Goal: Information Seeking & Learning: Compare options

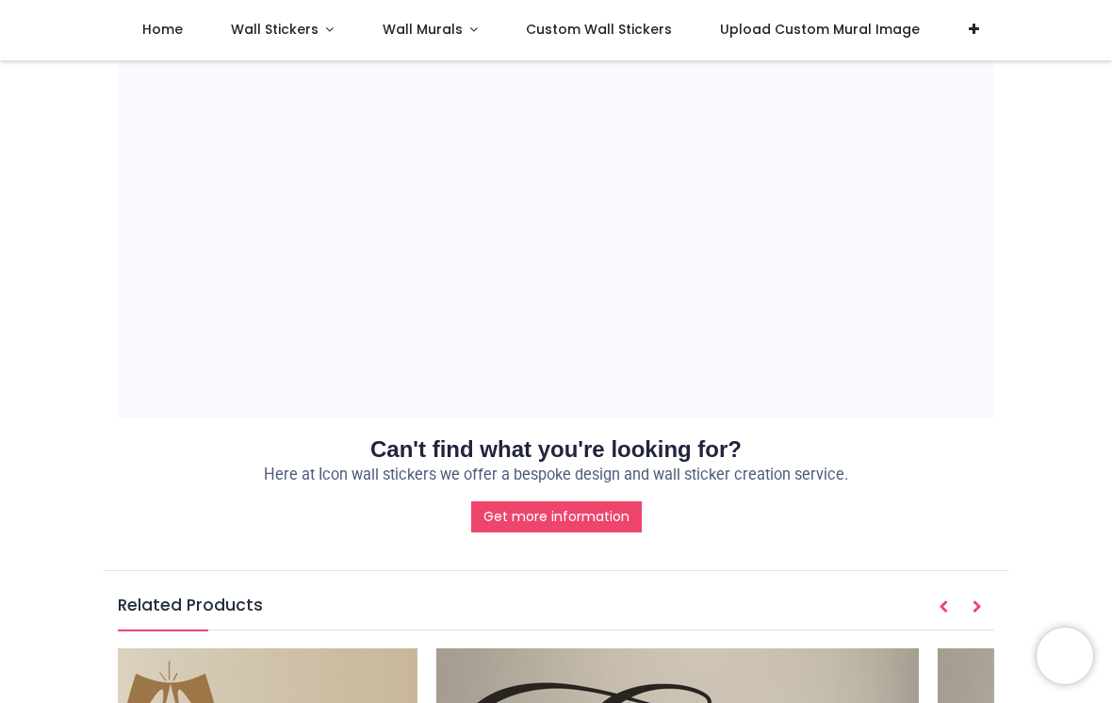
scroll to position [0, 165]
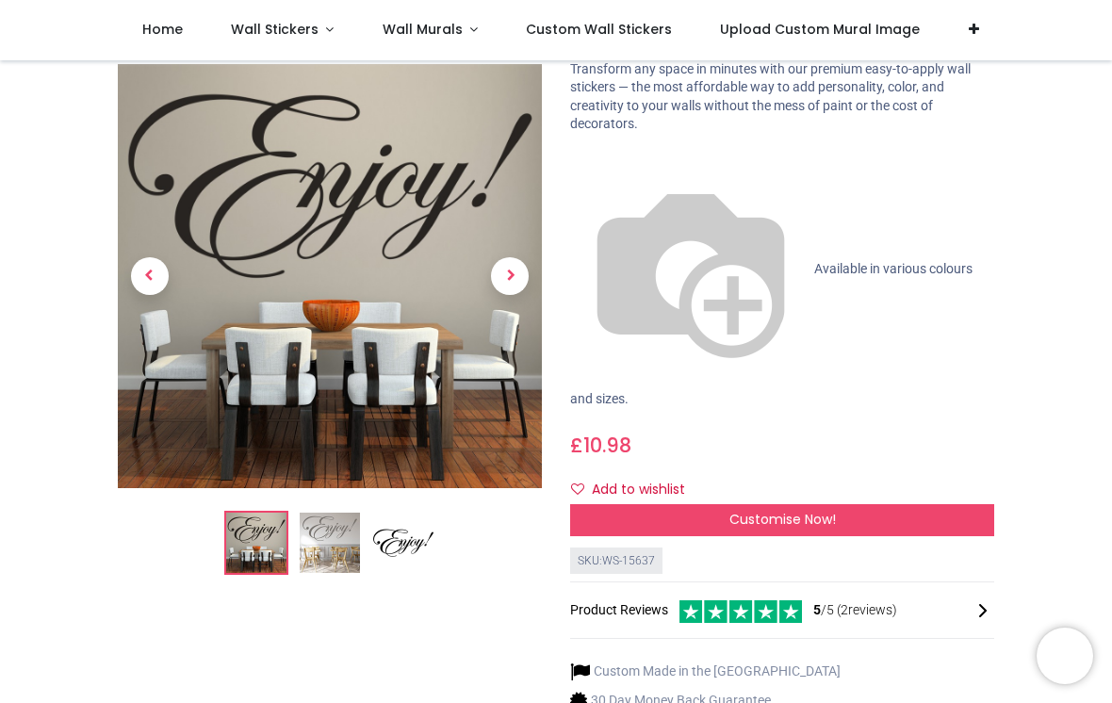
scroll to position [106, 0]
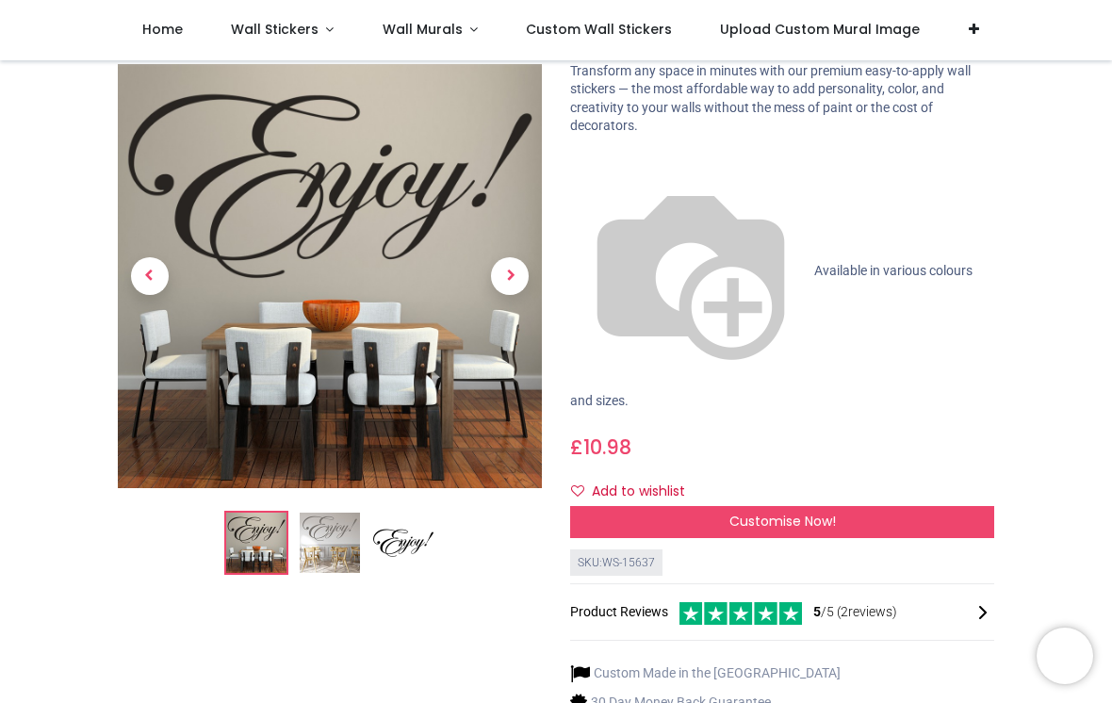
click at [309, 524] on img at bounding box center [330, 543] width 60 height 60
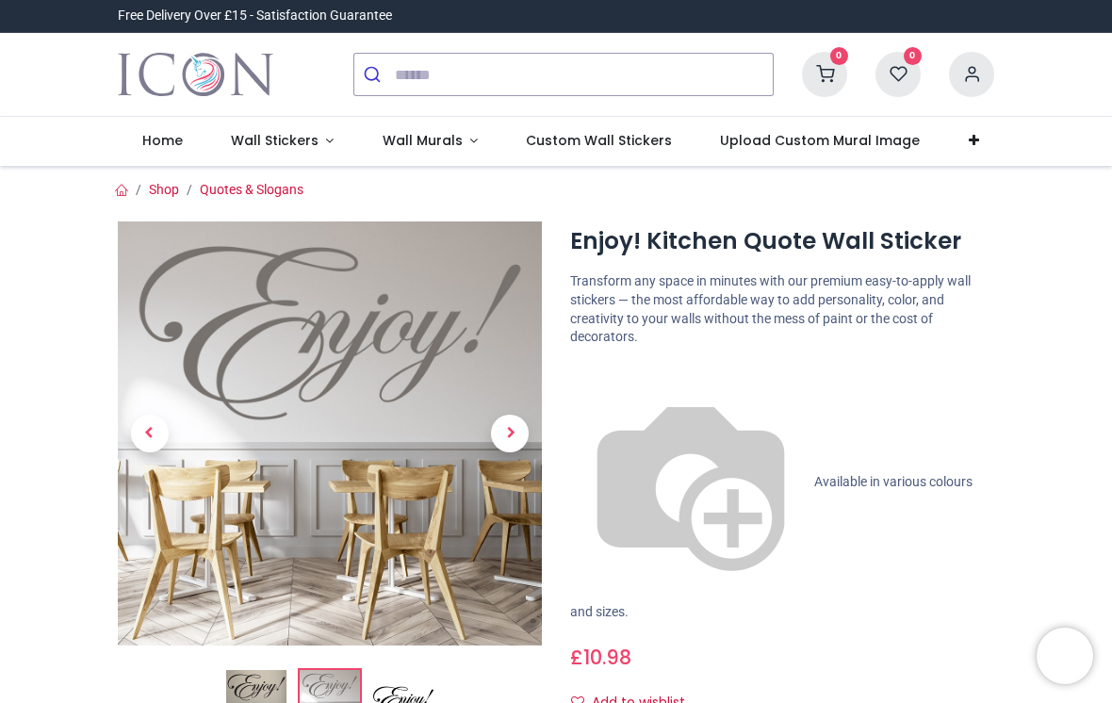
scroll to position [0, 0]
click at [248, 680] on img at bounding box center [256, 700] width 60 height 60
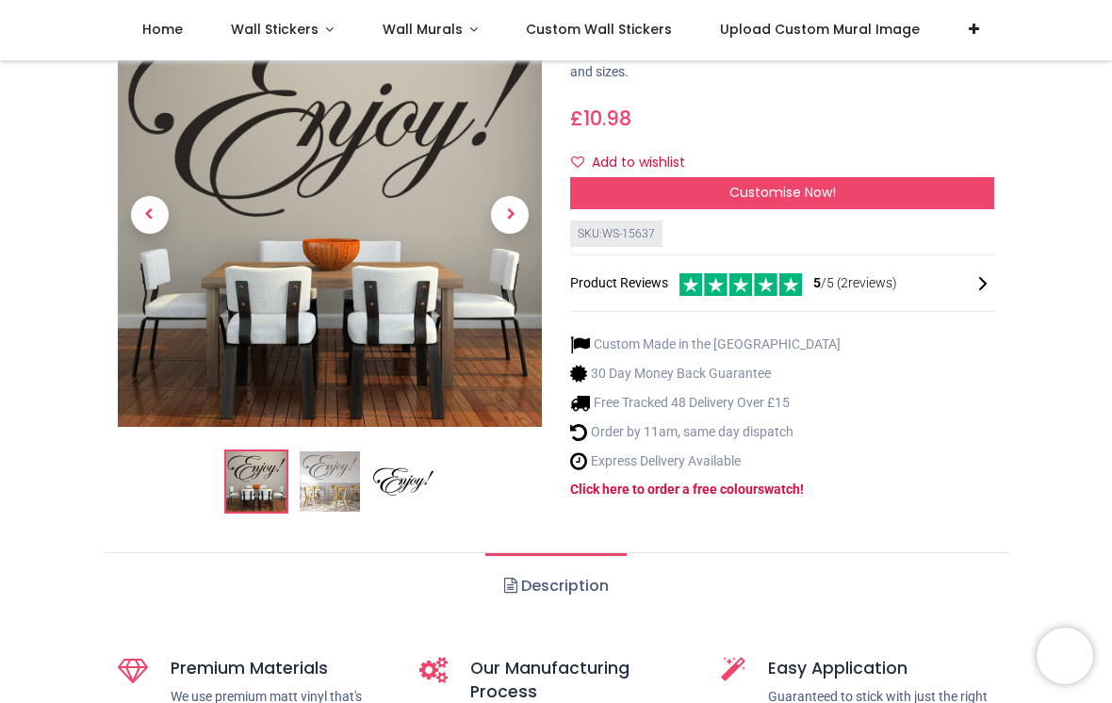
scroll to position [432, 0]
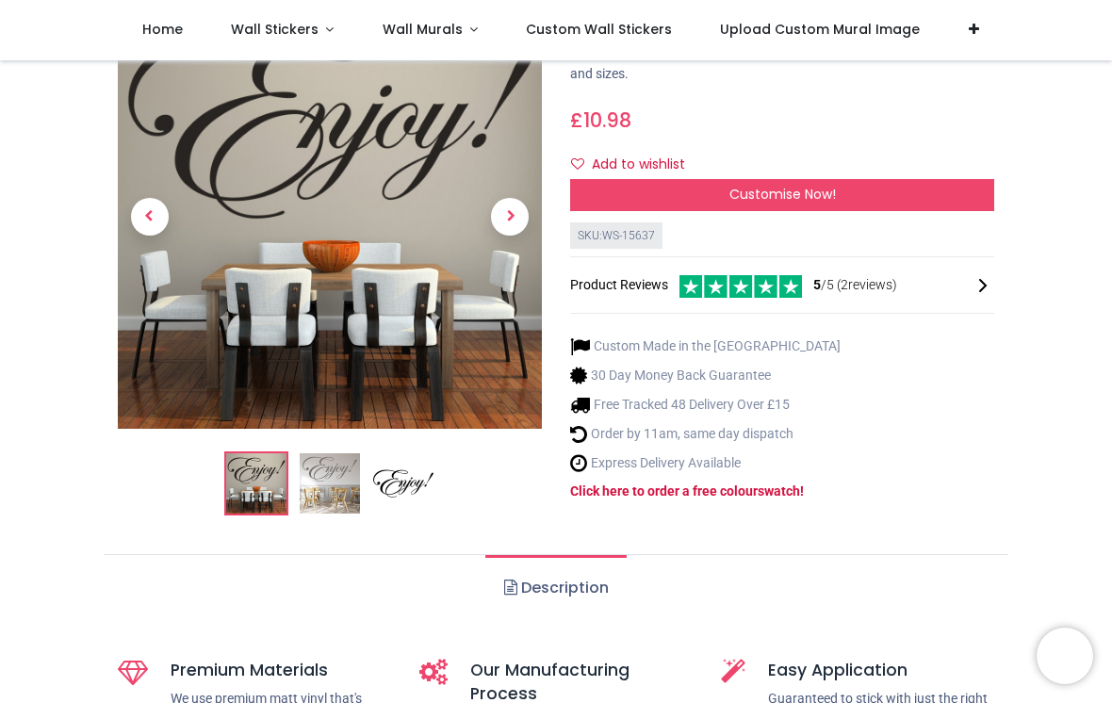
click at [325, 454] on img at bounding box center [330, 484] width 60 height 60
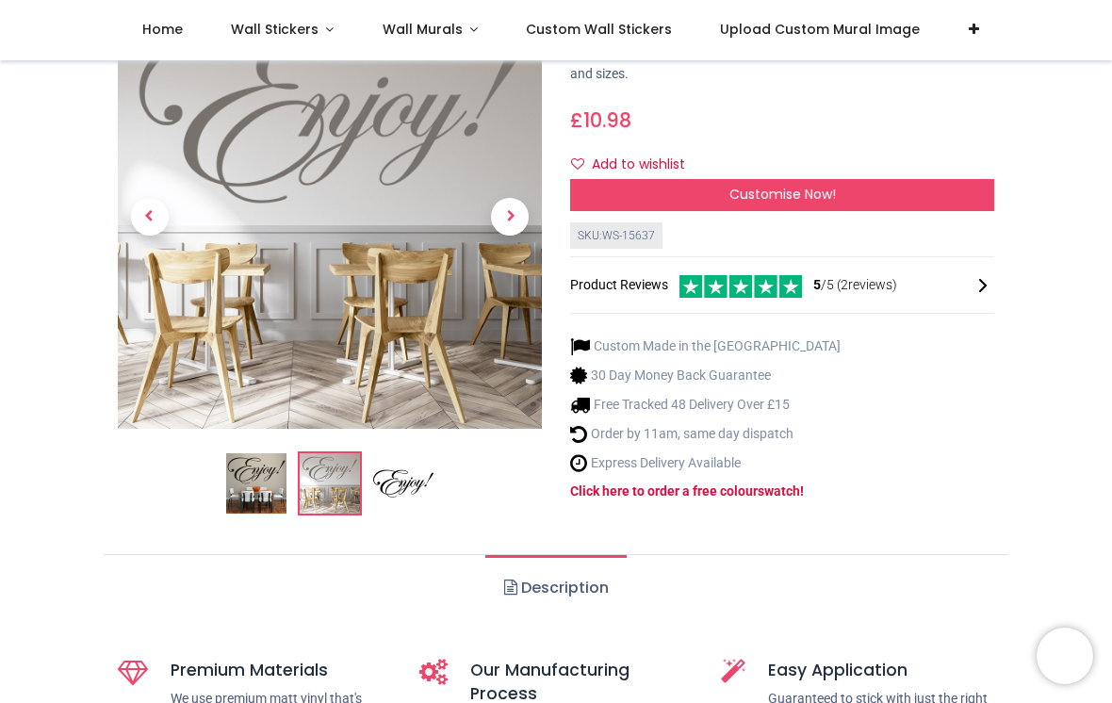
click at [251, 454] on img at bounding box center [256, 484] width 60 height 60
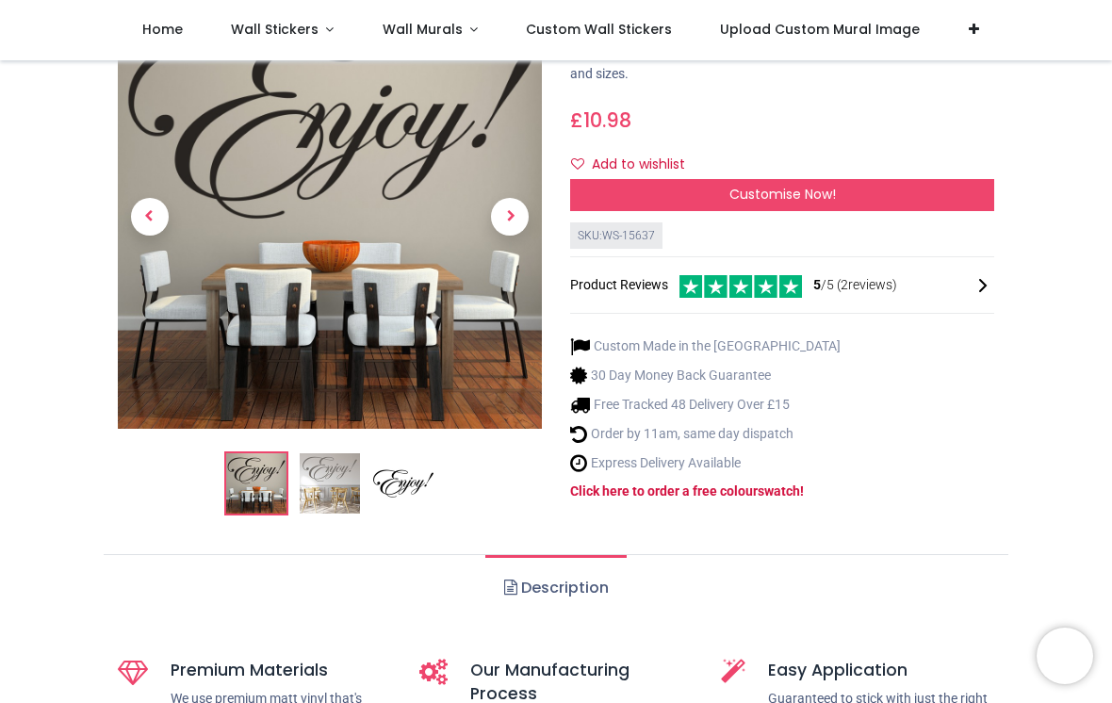
click at [265, 454] on img at bounding box center [256, 484] width 60 height 60
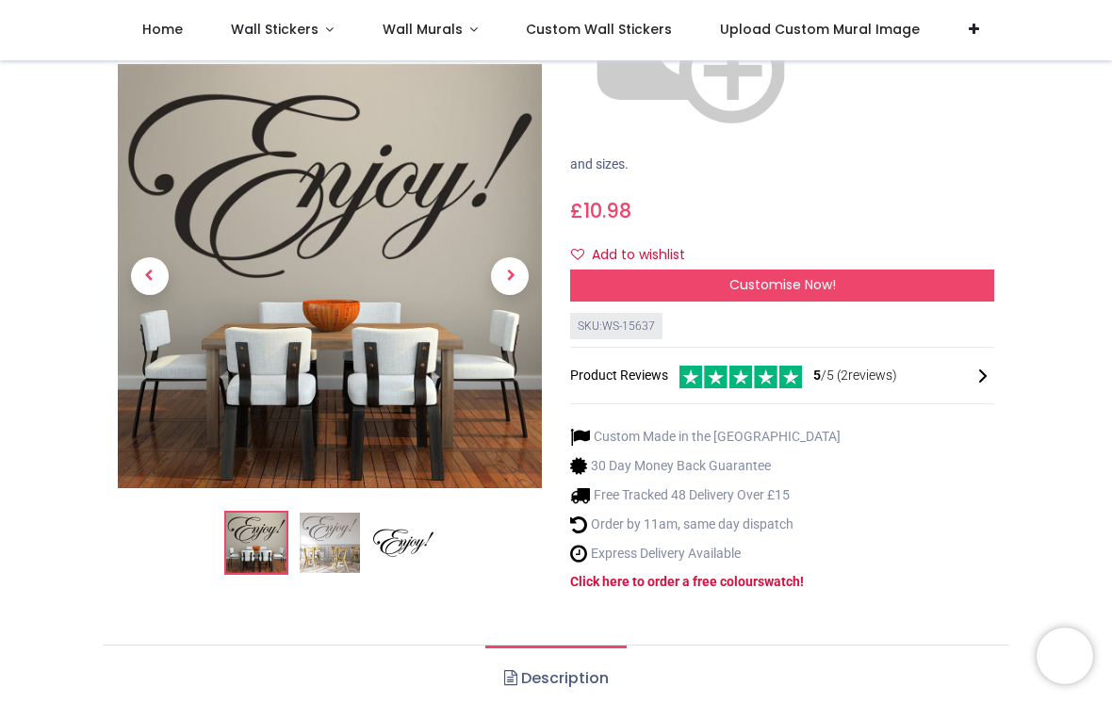
scroll to position [334, 0]
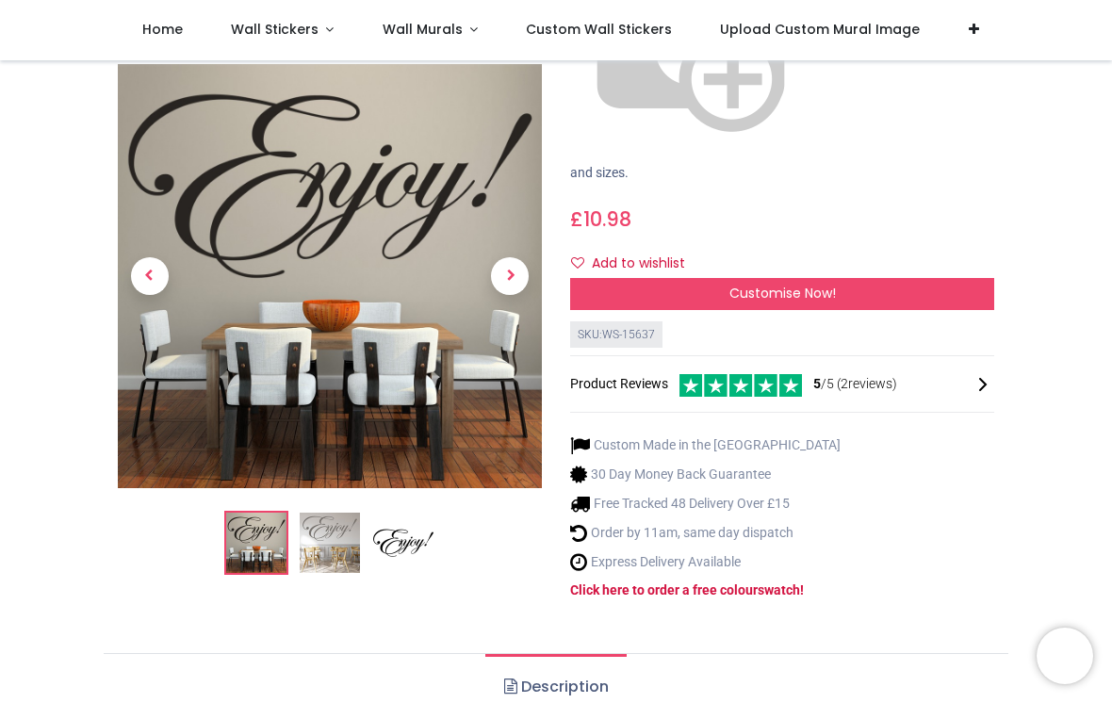
click at [321, 513] on img at bounding box center [330, 543] width 60 height 60
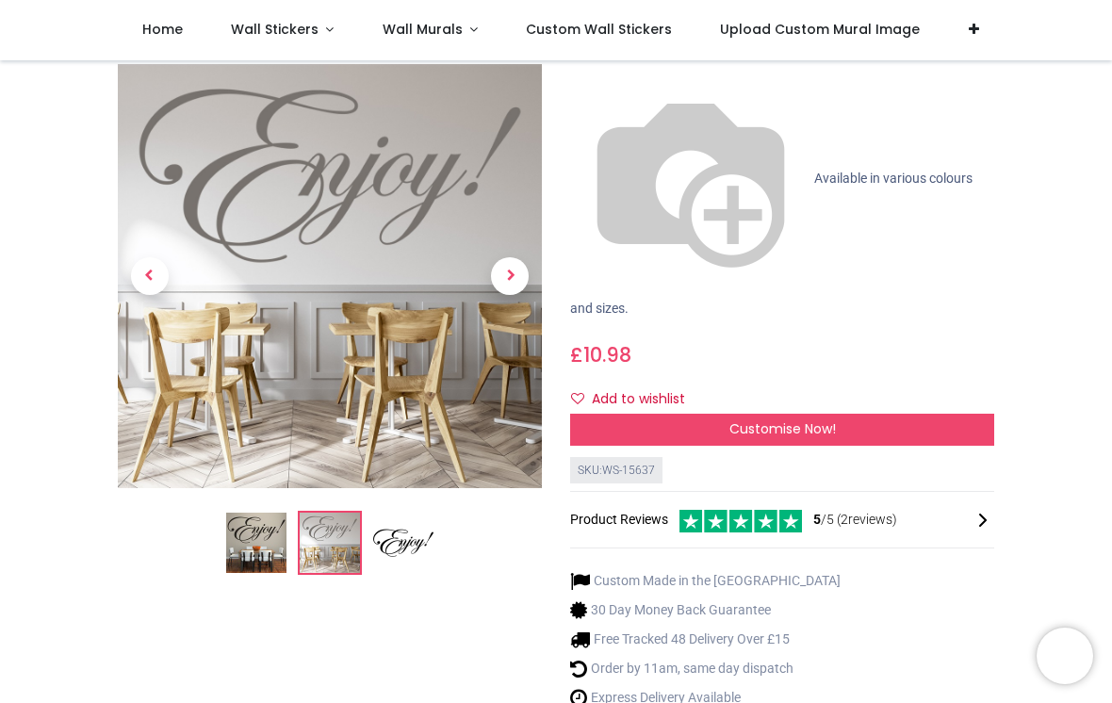
scroll to position [197, 0]
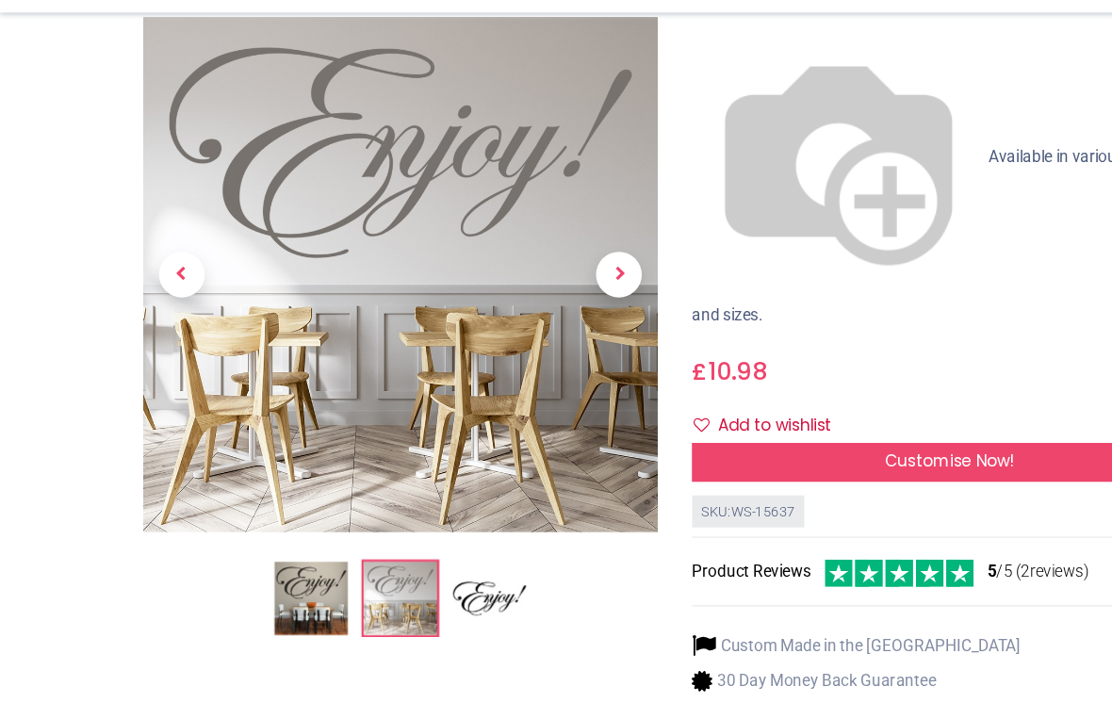
click at [431, 513] on img at bounding box center [403, 543] width 60 height 60
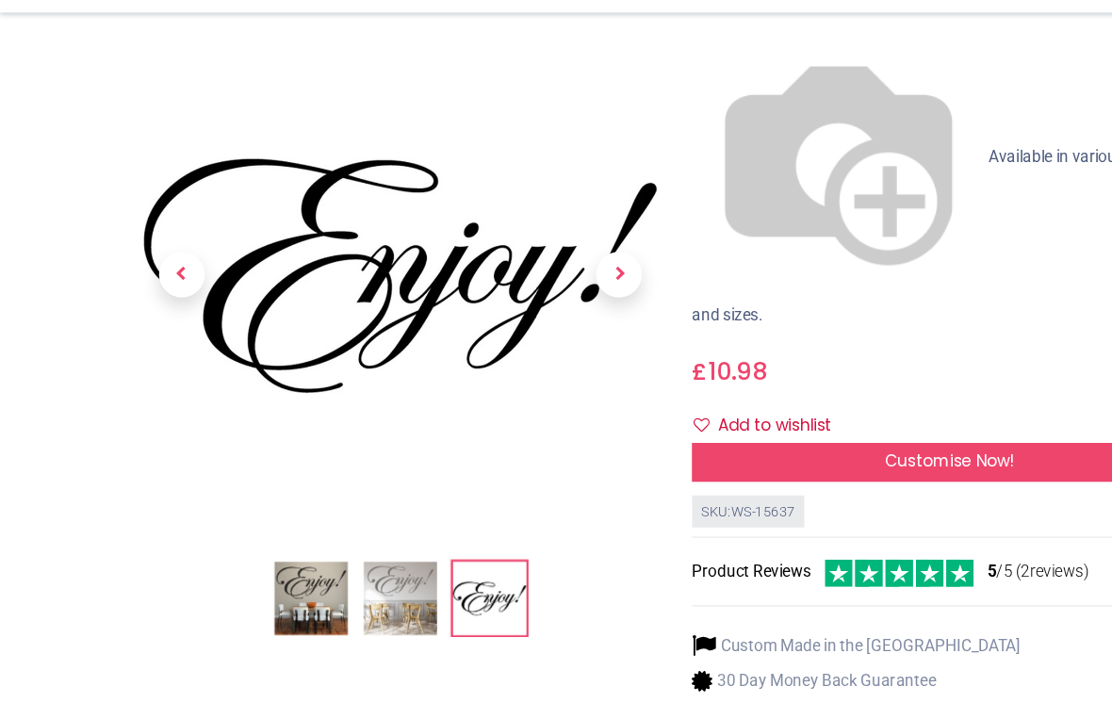
click at [727, 59] on p "Available in various colours and sizes." at bounding box center [782, 189] width 424 height 260
click at [719, 171] on span "Available in various colours and sizes." at bounding box center [771, 243] width 402 height 145
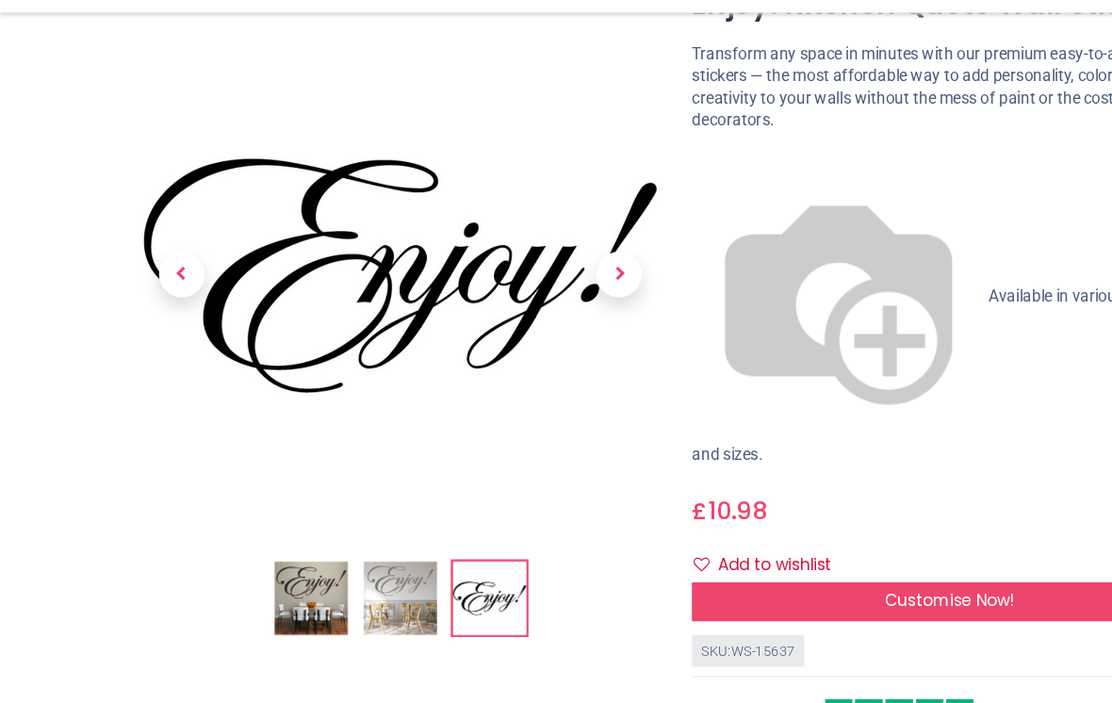
scroll to position [74, 0]
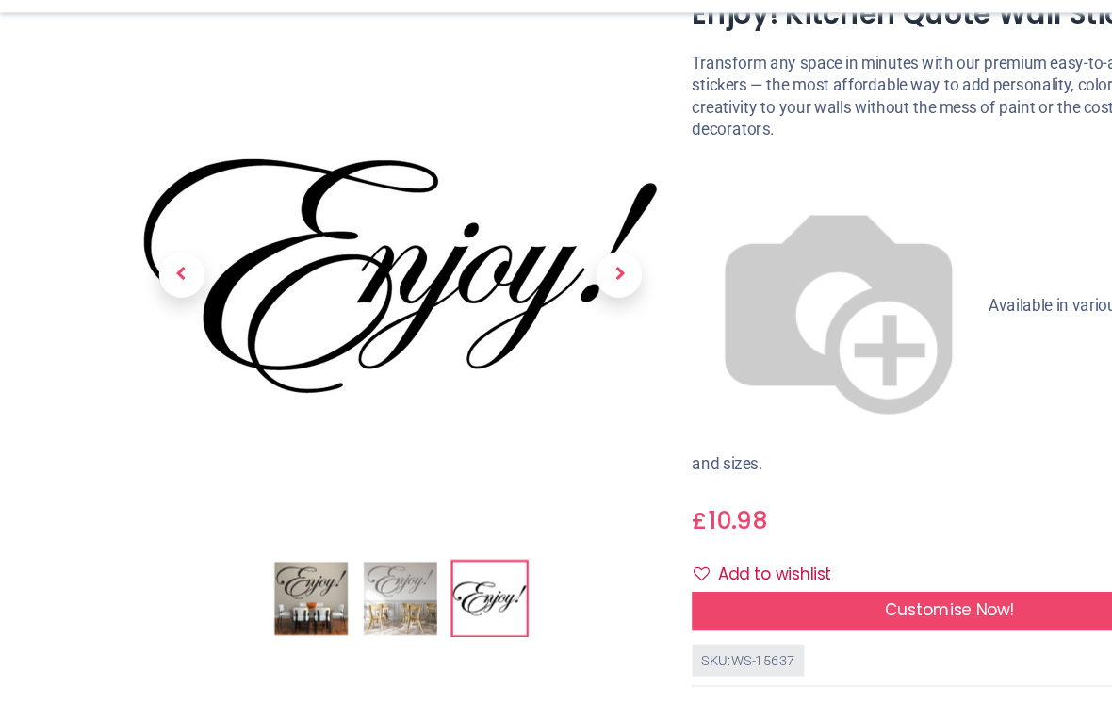
click at [658, 294] on span "Available in various colours and sizes." at bounding box center [771, 366] width 402 height 145
click at [657, 294] on span "Available in various colours and sizes." at bounding box center [771, 366] width 402 height 145
click at [619, 294] on span "Available in various colours and sizes." at bounding box center [771, 366] width 402 height 145
click at [625, 294] on span "Available in various colours and sizes." at bounding box center [771, 366] width 402 height 145
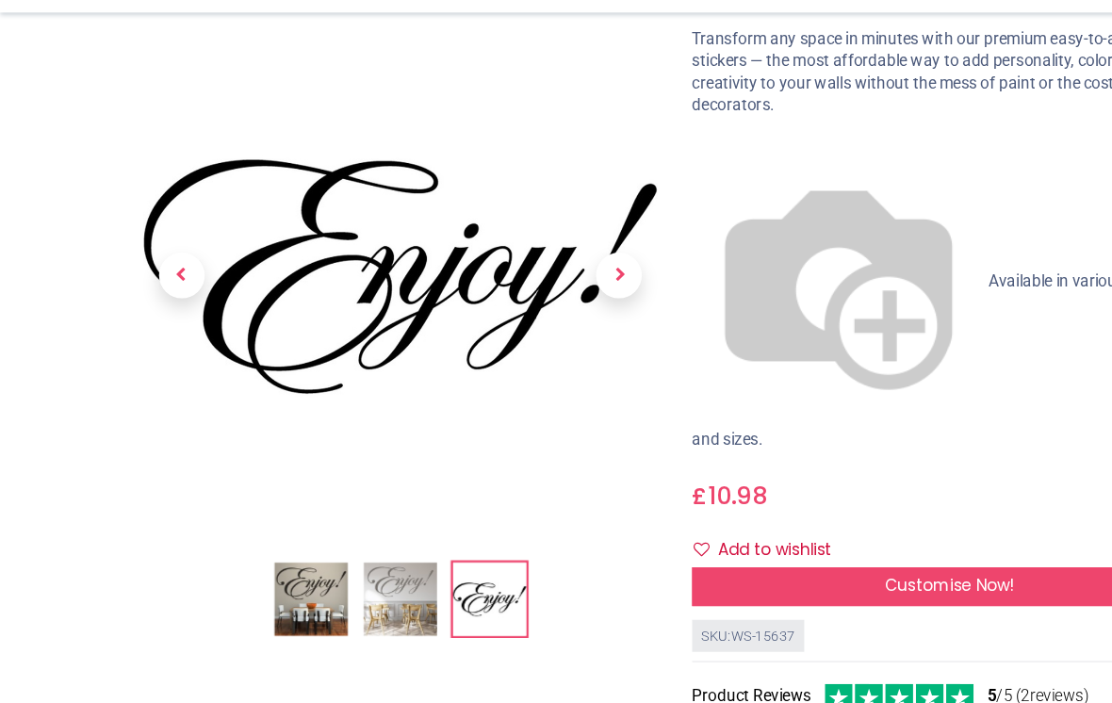
scroll to position [93, 0]
click at [740, 438] on div "£ 10.98 10.98 GBP £ 10.98 £ 10.98 Not Available For Sale" at bounding box center [782, 455] width 424 height 35
click at [562, 126] on div "Enjoy! Kitchen Quote Wall Sticker https://www.iconwallstickers.co.uk/enjoy-kitc…" at bounding box center [782, 446] width 452 height 847
click at [597, 105] on div "Enjoy! Kitchen Quote Wall Sticker https://www.iconwallstickers.co.uk/enjoy-kitc…" at bounding box center [782, 446] width 452 height 847
click at [762, 106] on div "Enjoy! Kitchen Quote Wall Sticker https://www.iconwallstickers.co.uk/enjoy-kitc…" at bounding box center [782, 446] width 452 height 847
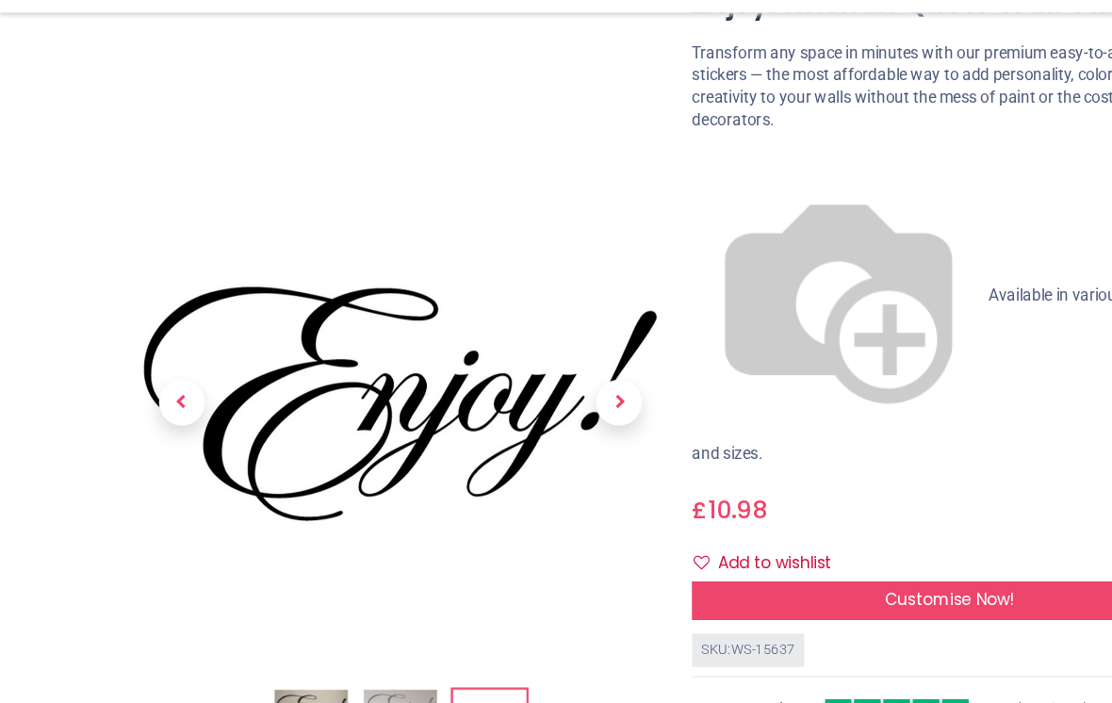
scroll to position [204, 0]
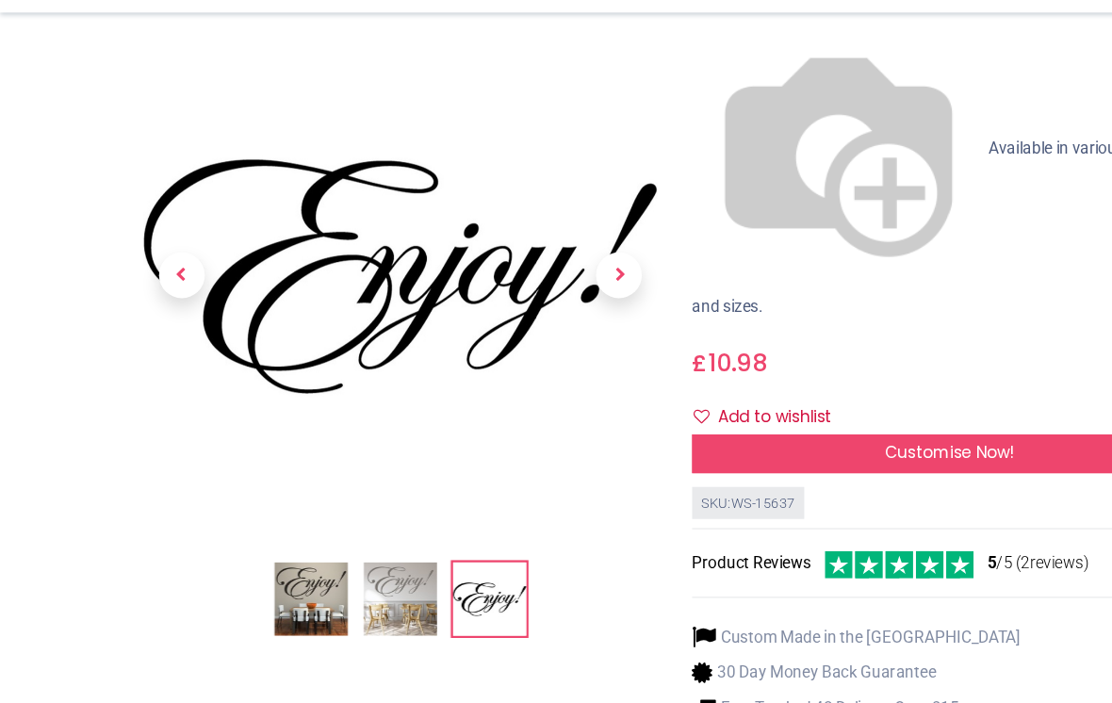
click at [314, 513] on img at bounding box center [330, 543] width 60 height 60
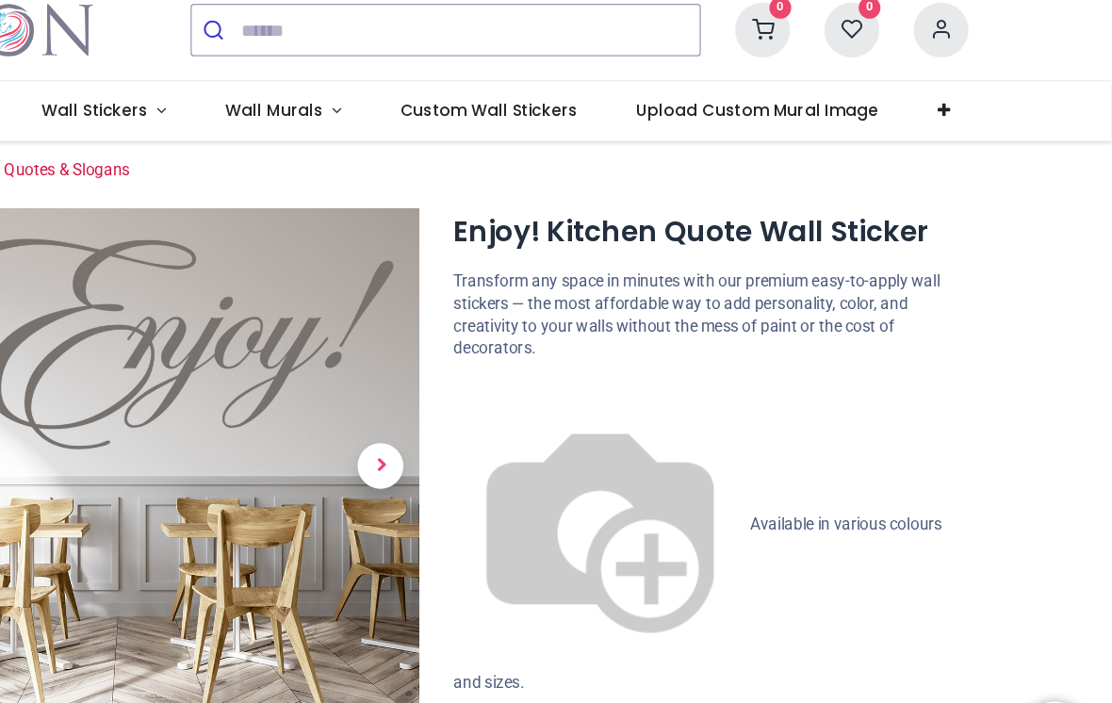
scroll to position [0, 0]
click at [570, 362] on img at bounding box center [690, 482] width 241 height 241
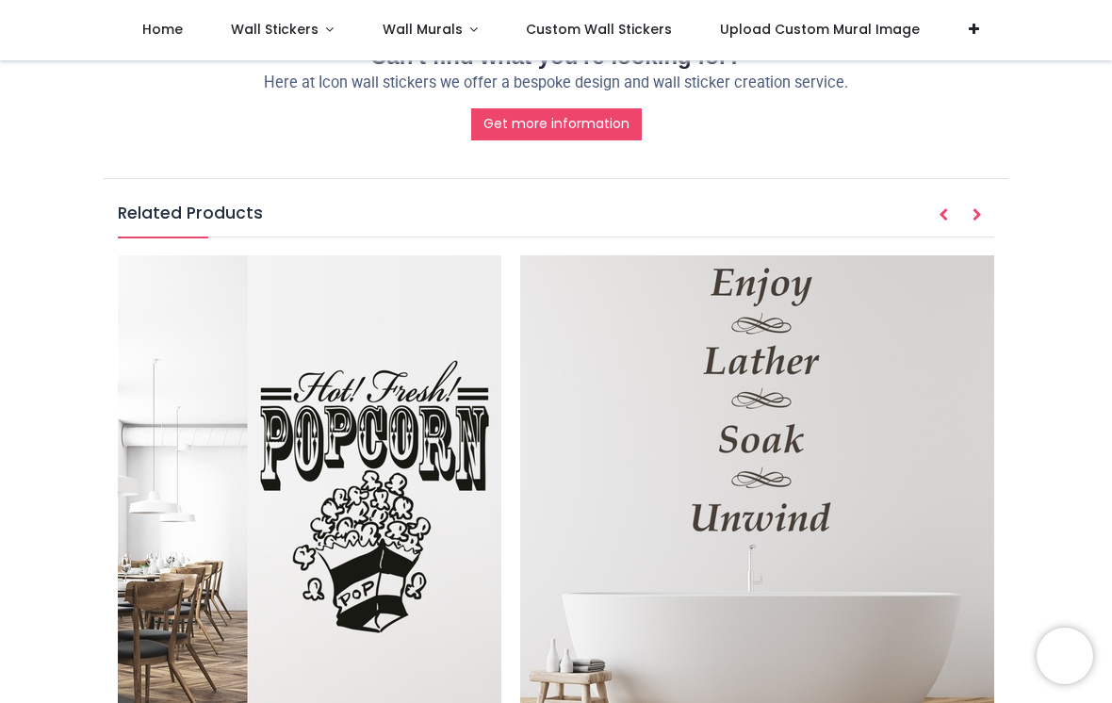
scroll to position [2114, 0]
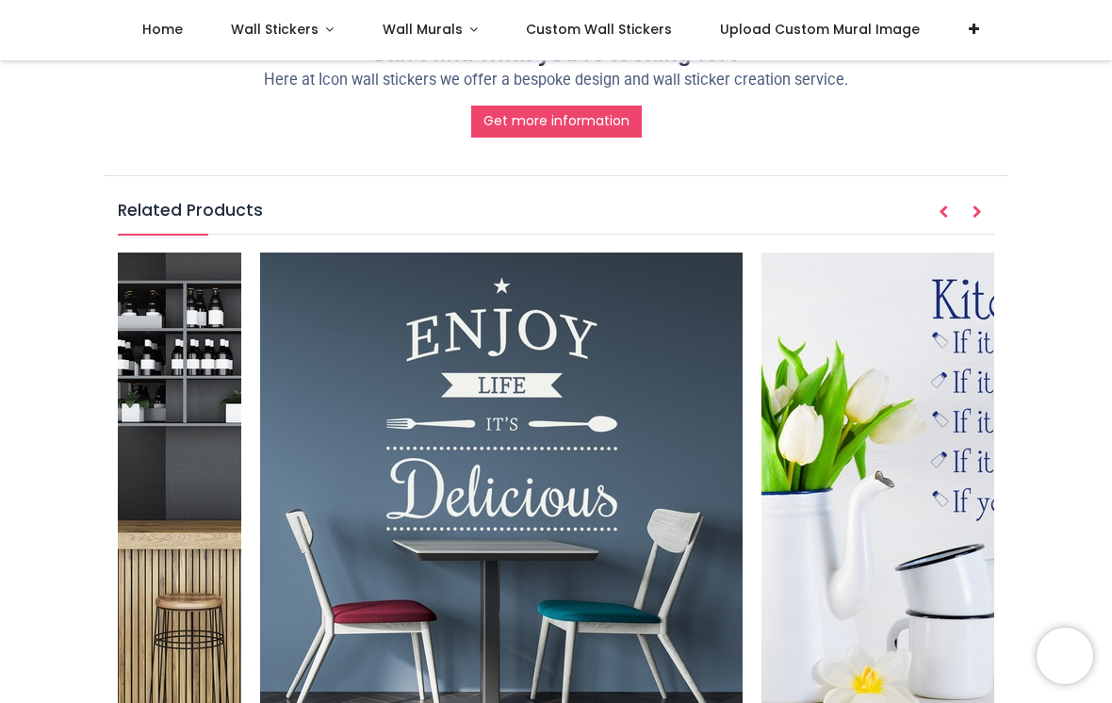
click at [1023, 45] on nav "0 0 Home Wall Stickers" at bounding box center [556, 30] width 1112 height 60
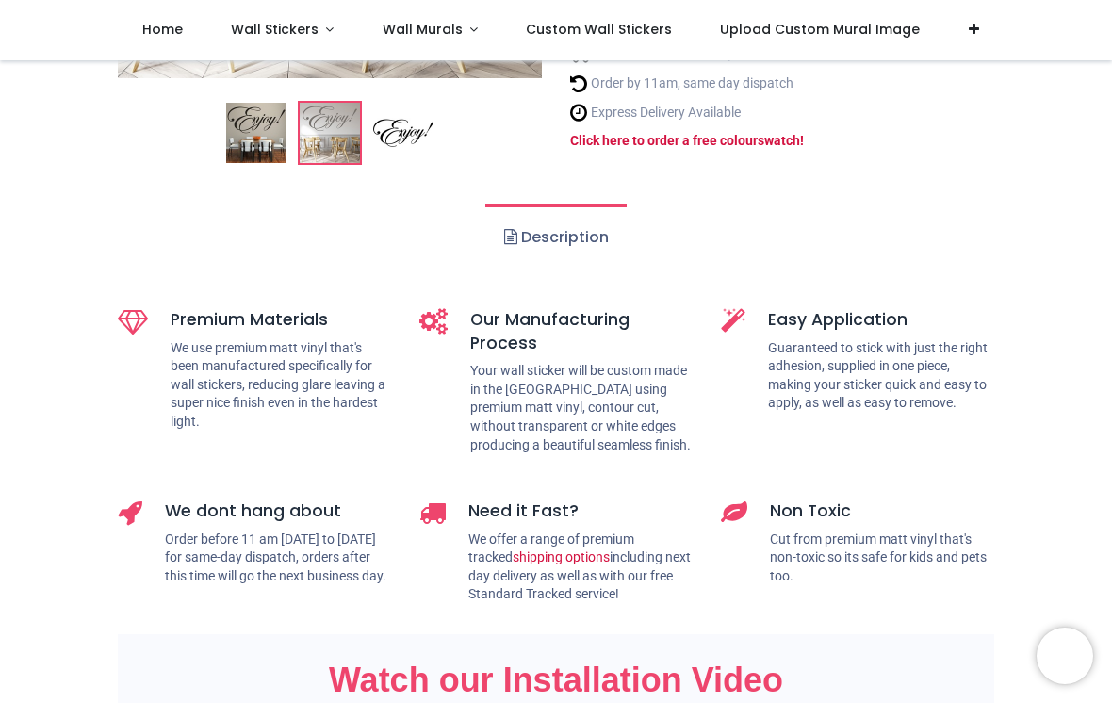
scroll to position [0, 0]
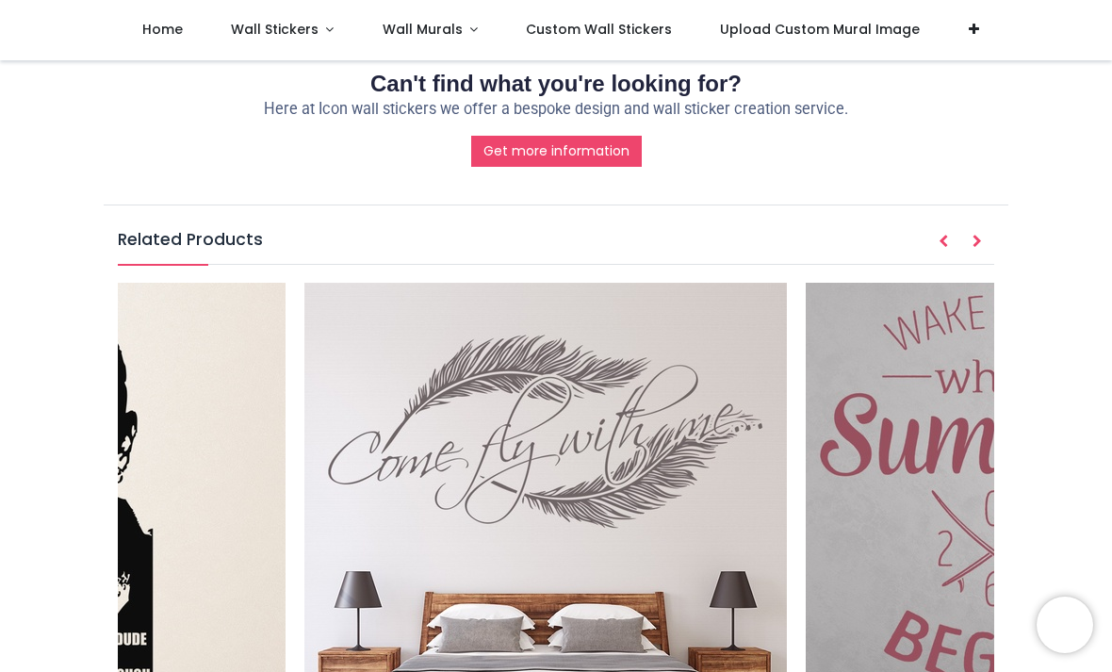
scroll to position [0, 9562]
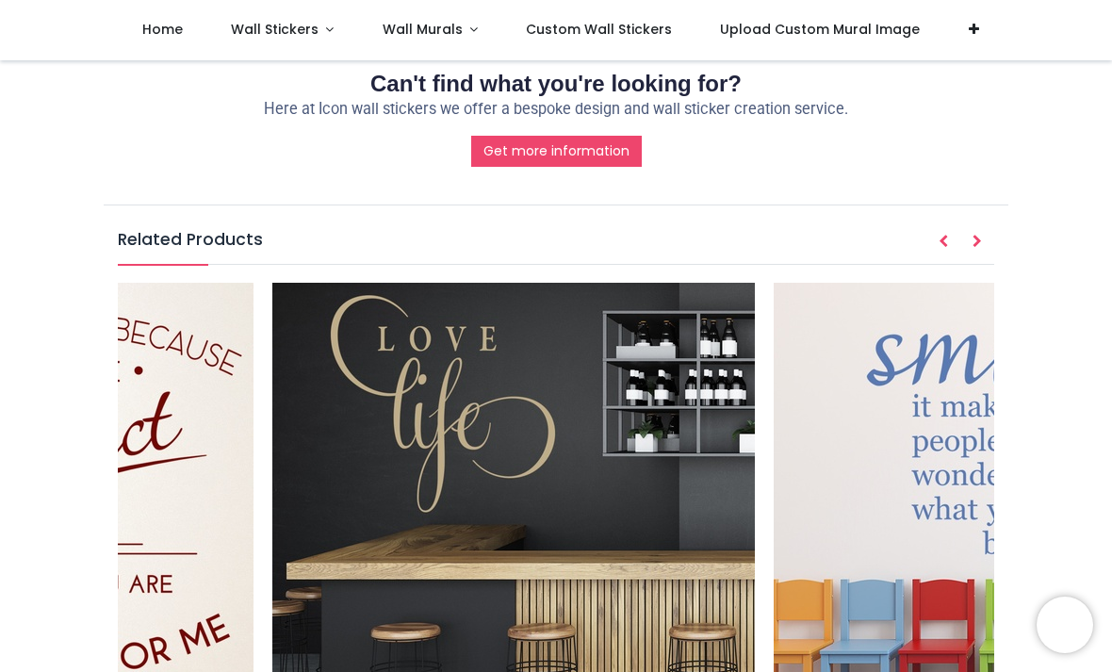
click at [331, 11] on link "Wall Stickers" at bounding box center [282, 30] width 152 height 60
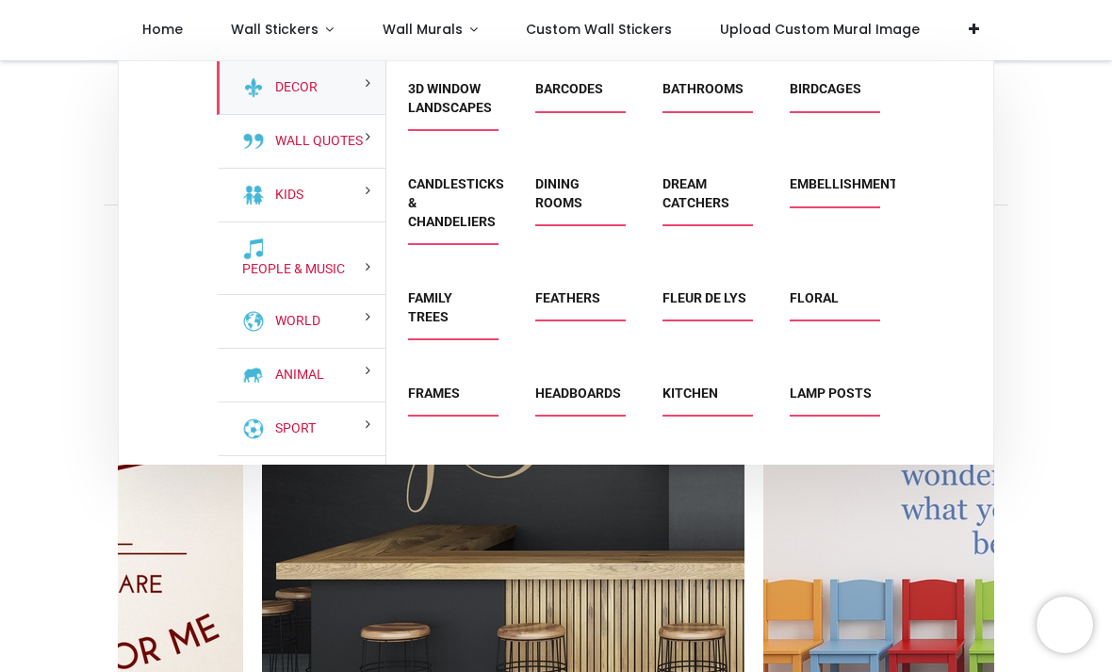
click at [318, 23] on link "Wall Stickers" at bounding box center [282, 30] width 152 height 60
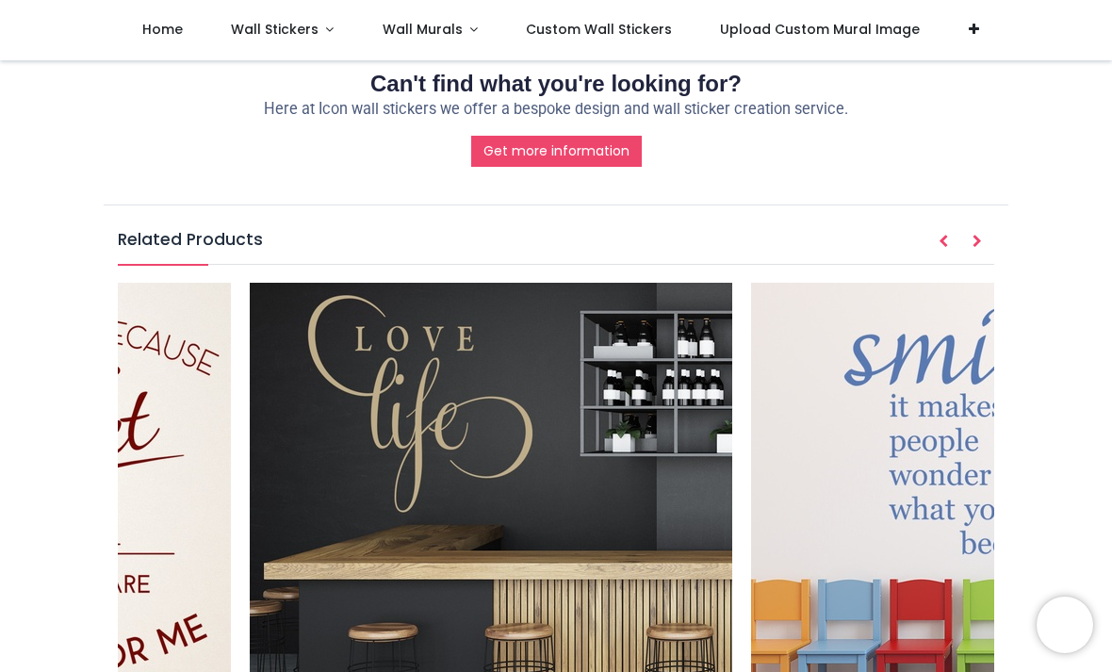
scroll to position [0, 3115]
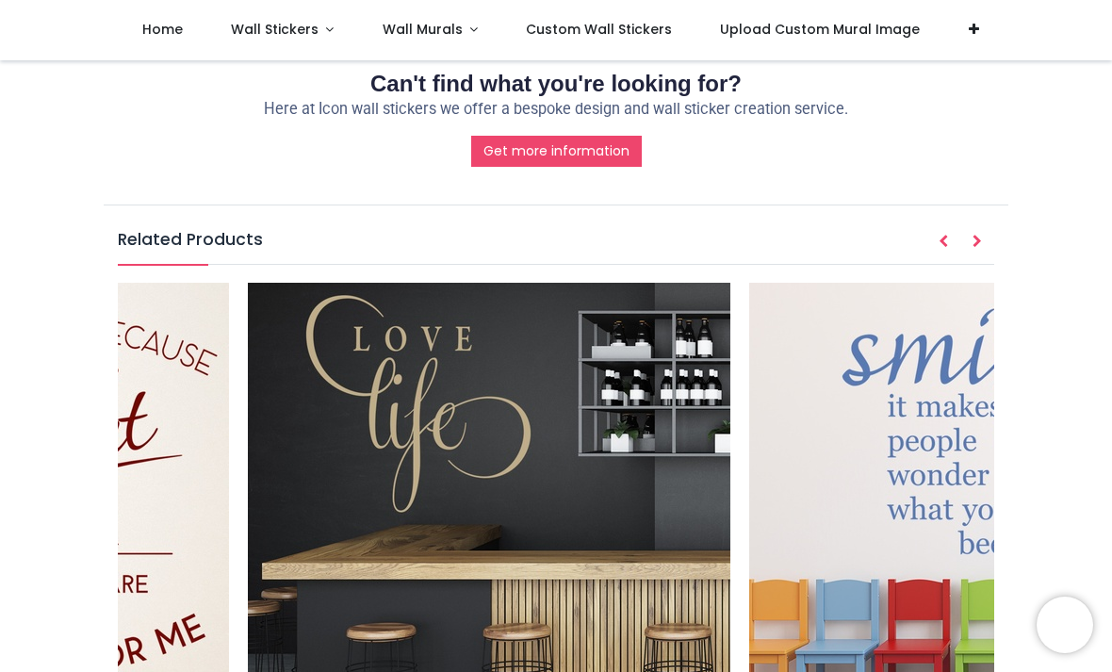
click at [319, 28] on link "Wall Stickers" at bounding box center [282, 30] width 152 height 60
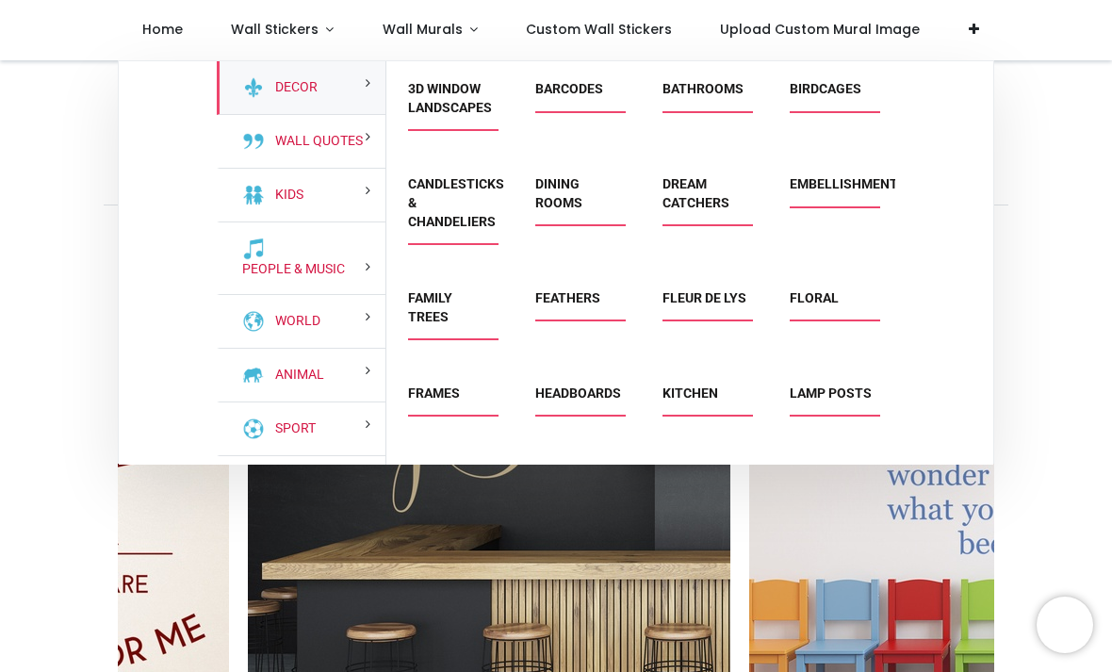
click at [603, 92] on link "Barcodes" at bounding box center [569, 88] width 68 height 15
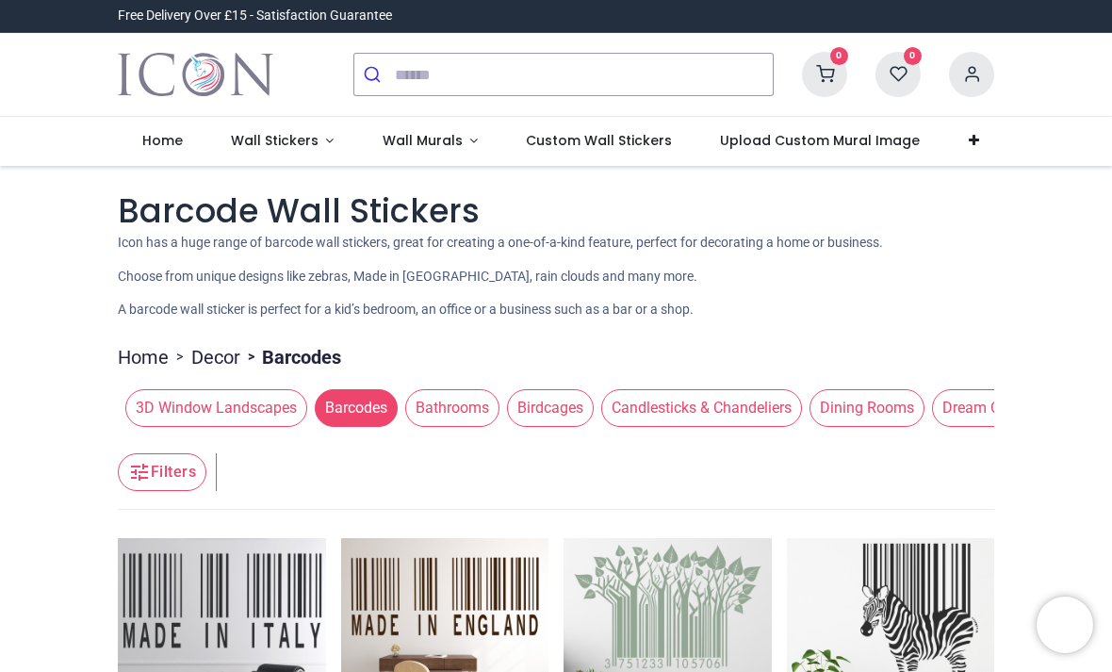
click at [303, 144] on span "Wall Stickers" at bounding box center [275, 140] width 88 height 19
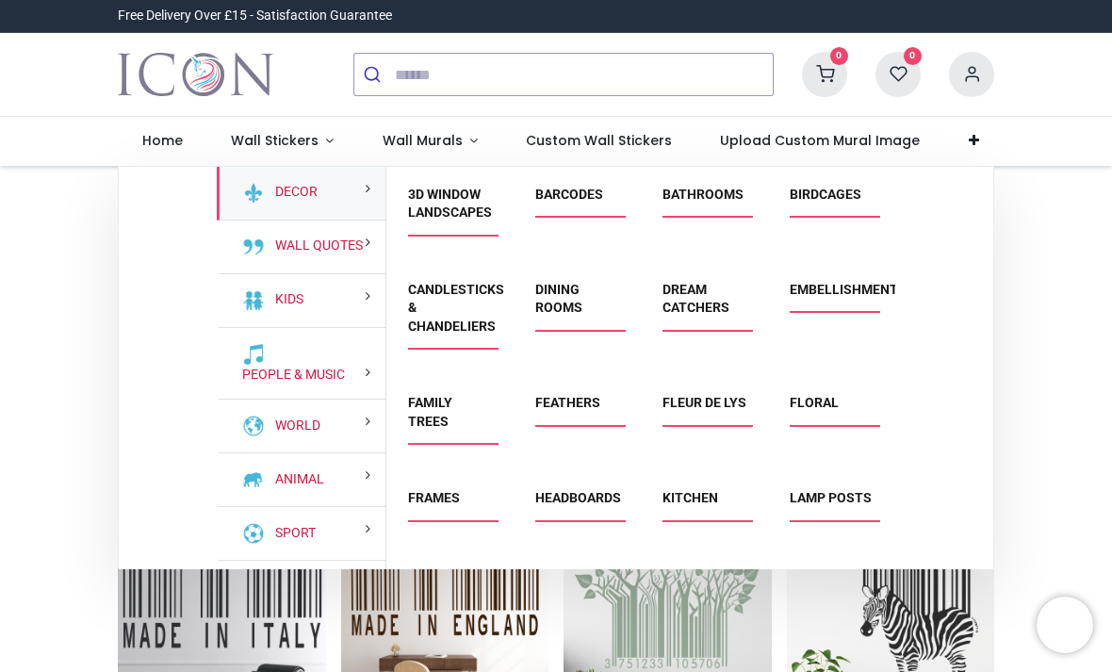
click at [739, 194] on link "Bathrooms" at bounding box center [702, 194] width 81 height 15
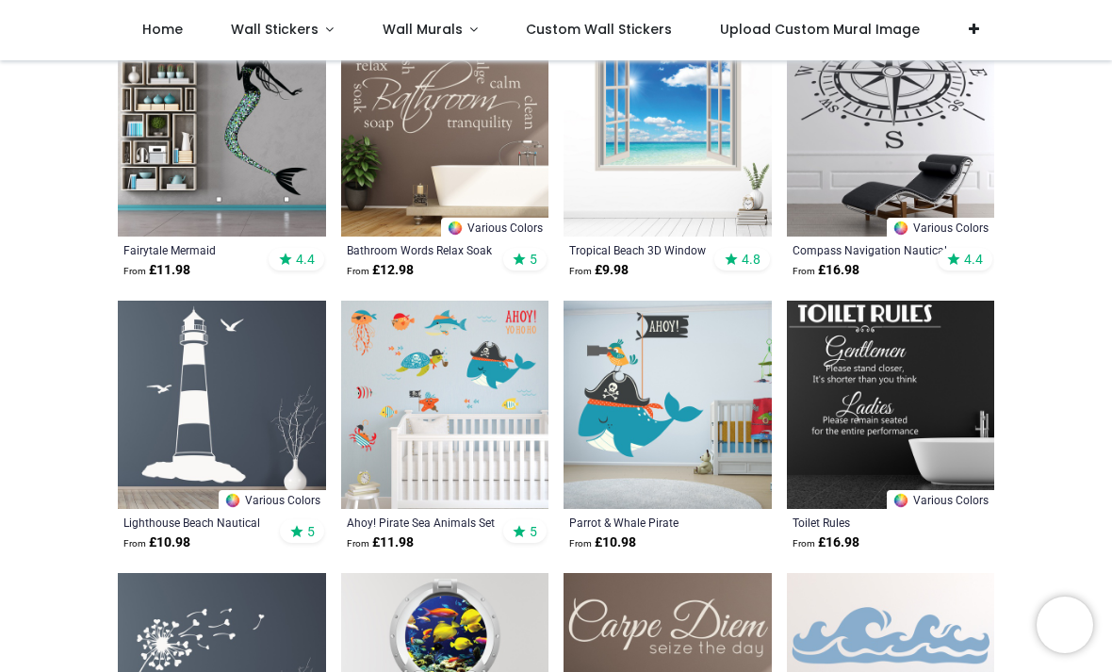
scroll to position [426, 0]
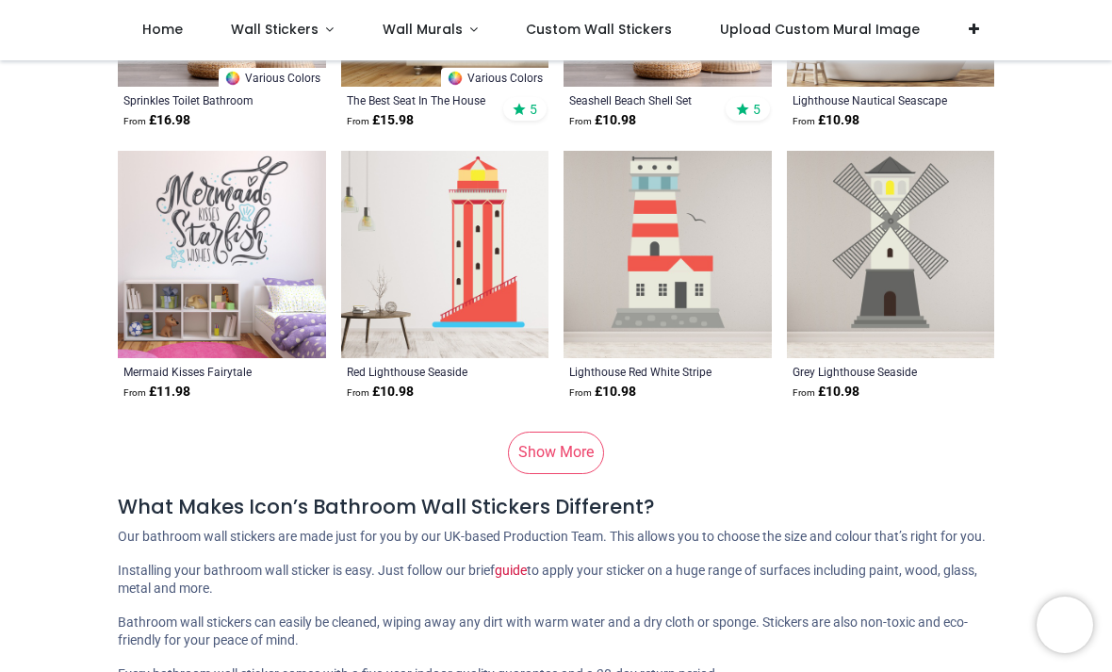
scroll to position [9652, 0]
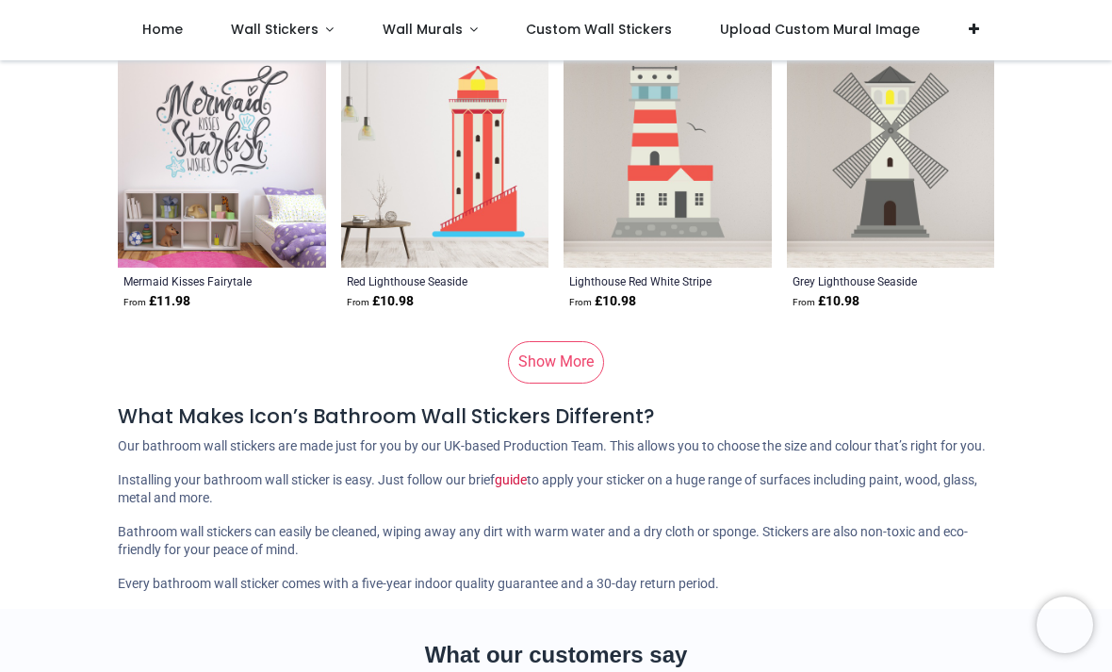
click at [593, 346] on link "Show More" at bounding box center [556, 361] width 96 height 41
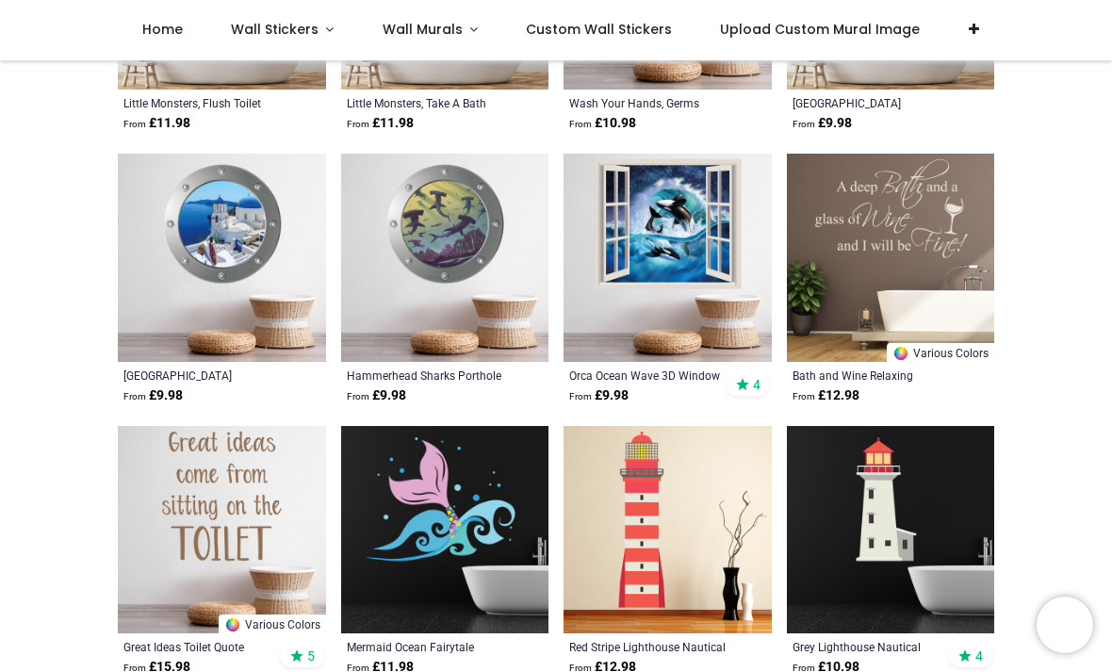
scroll to position [15791, 0]
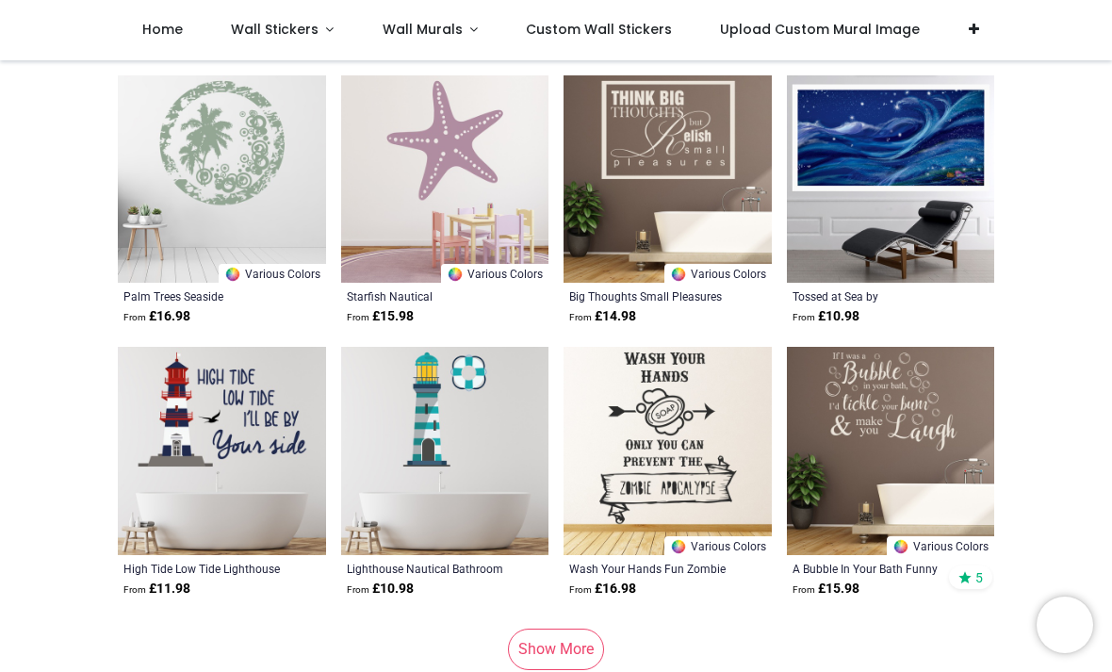
scroll to position [18993, 0]
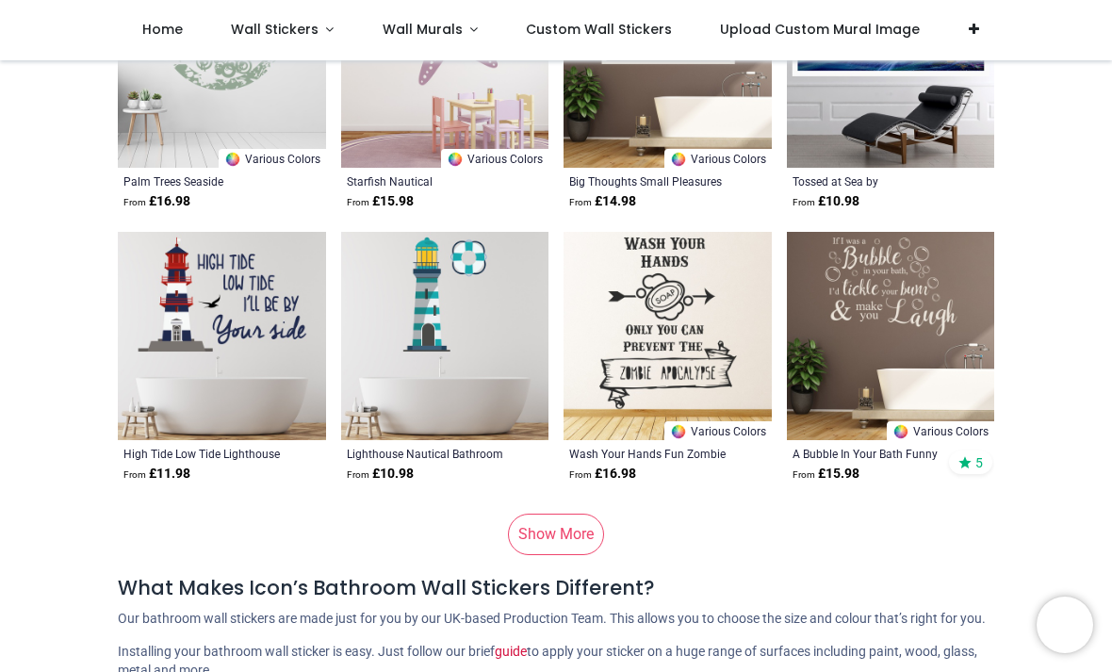
click at [597, 530] on link "Show More" at bounding box center [556, 533] width 96 height 41
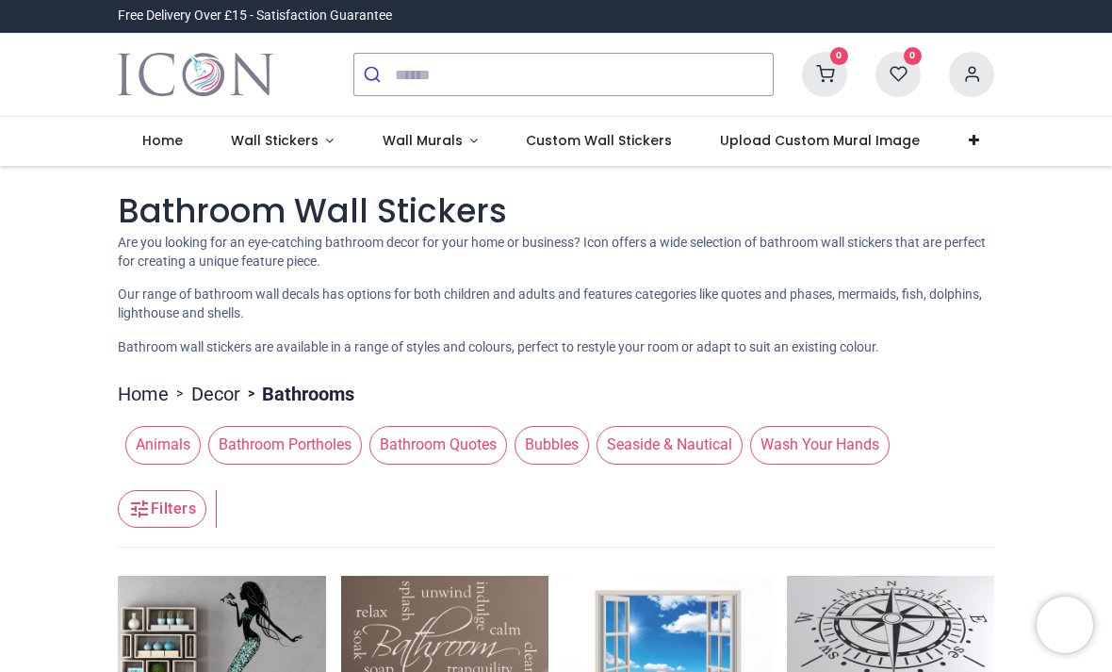
click at [311, 141] on span "Wall Stickers" at bounding box center [275, 140] width 88 height 19
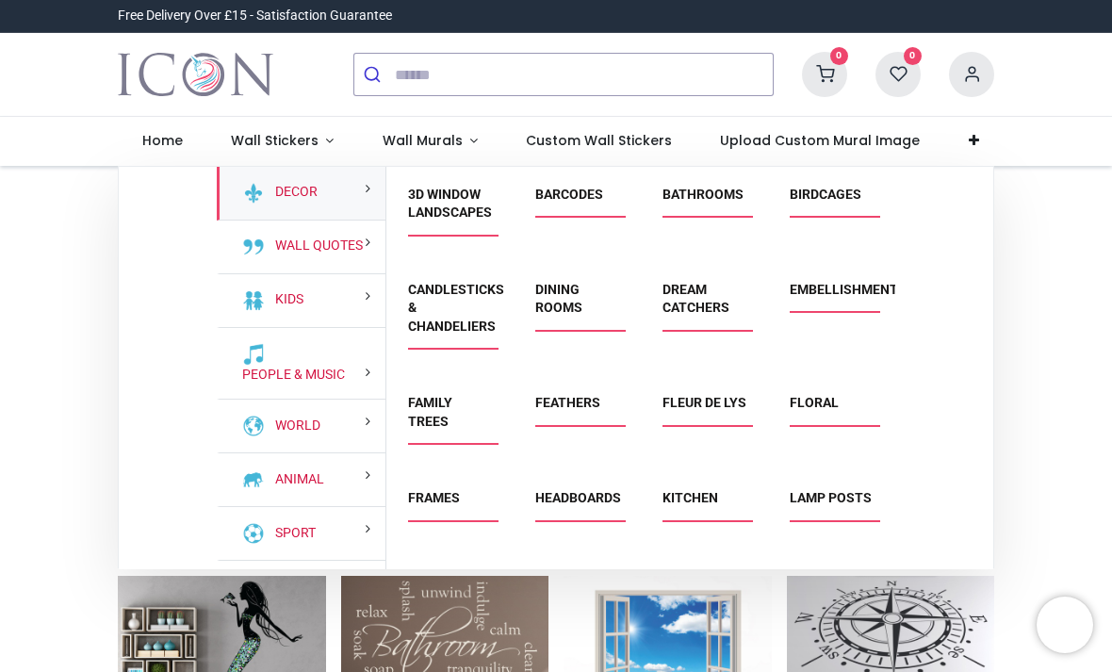
click at [664, 199] on link "Bathrooms" at bounding box center [702, 194] width 81 height 15
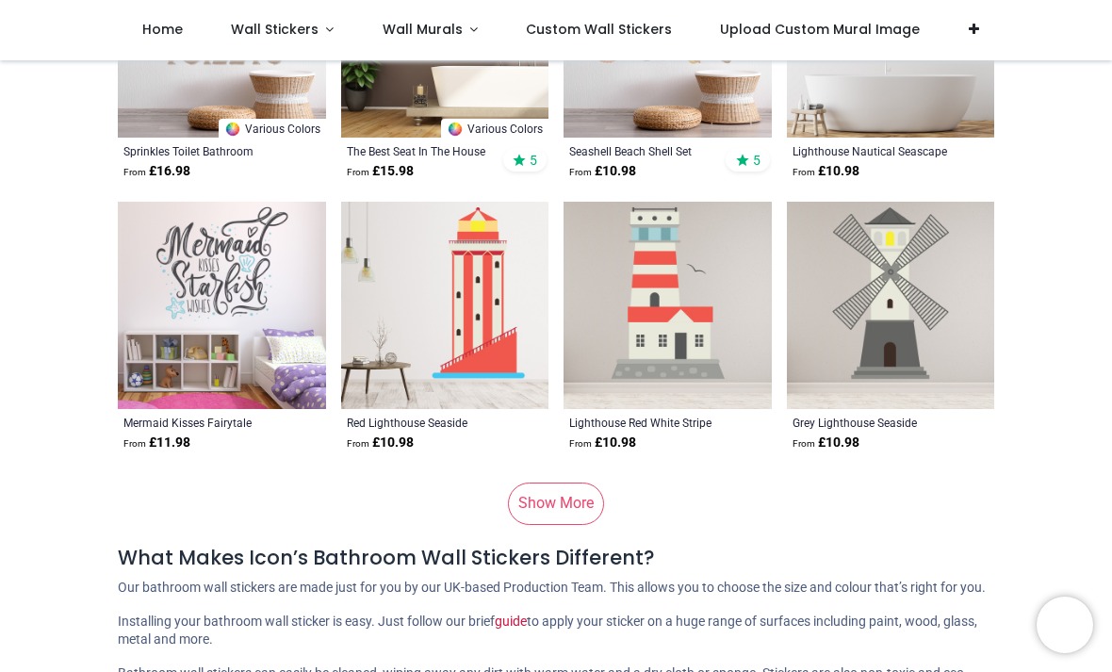
scroll to position [9691, 0]
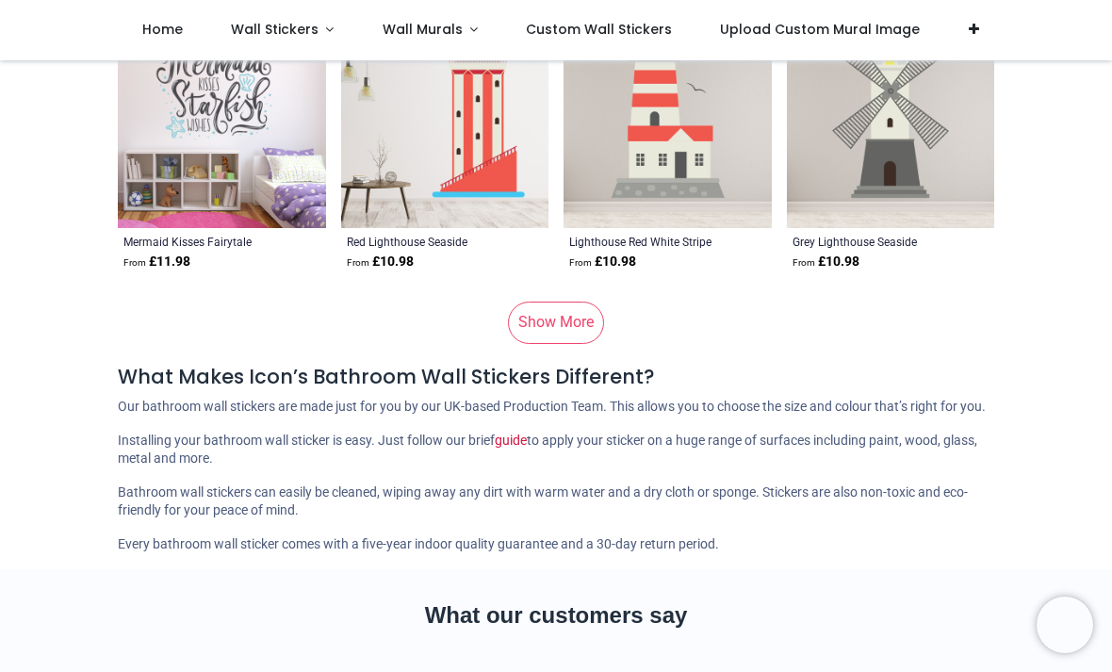
click at [589, 338] on link "Show More" at bounding box center [556, 321] width 96 height 41
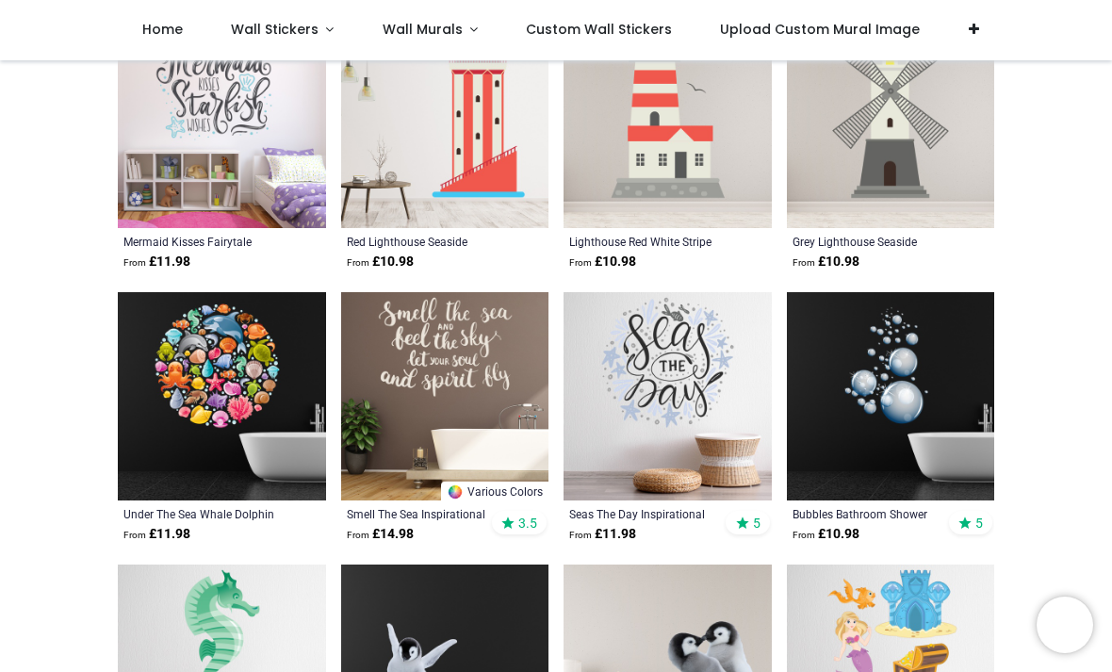
click at [600, 500] on div "Seas The Day Inspirational Quote From £ 11.98 5" at bounding box center [667, 524] width 208 height 49
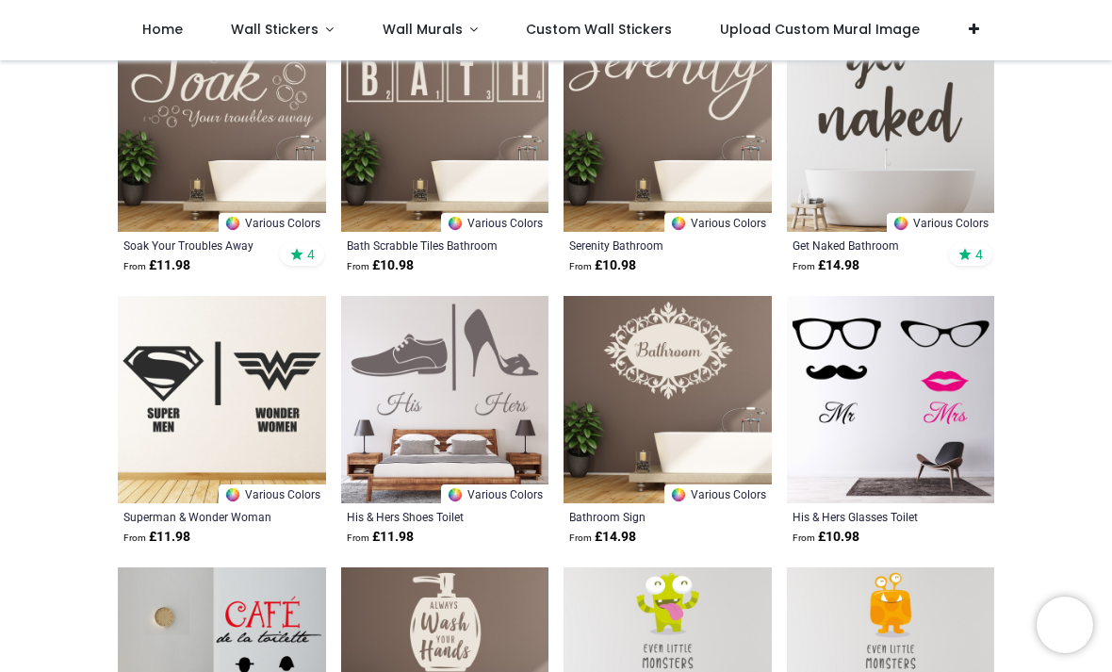
scroll to position [15088, 0]
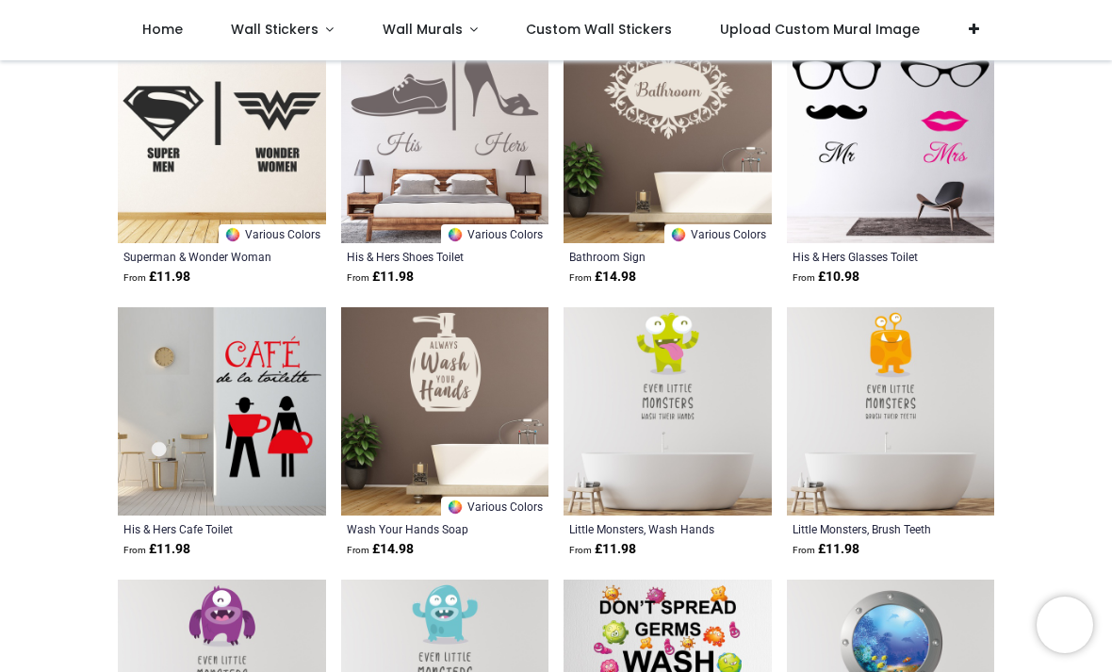
scroll to position [15049, 0]
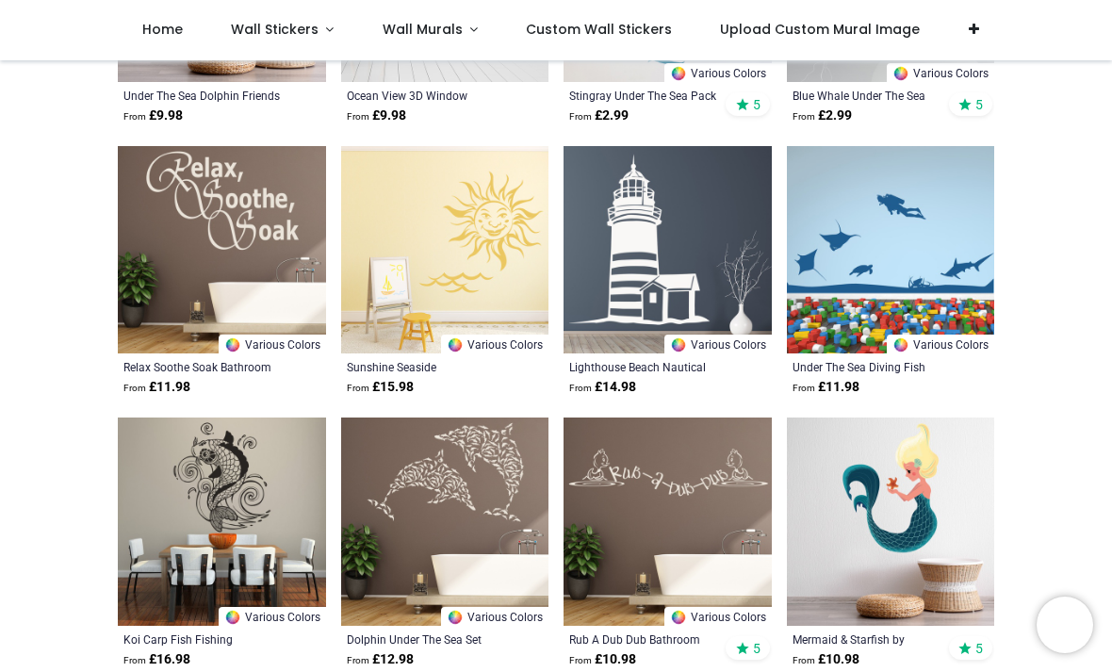
scroll to position [18262, 0]
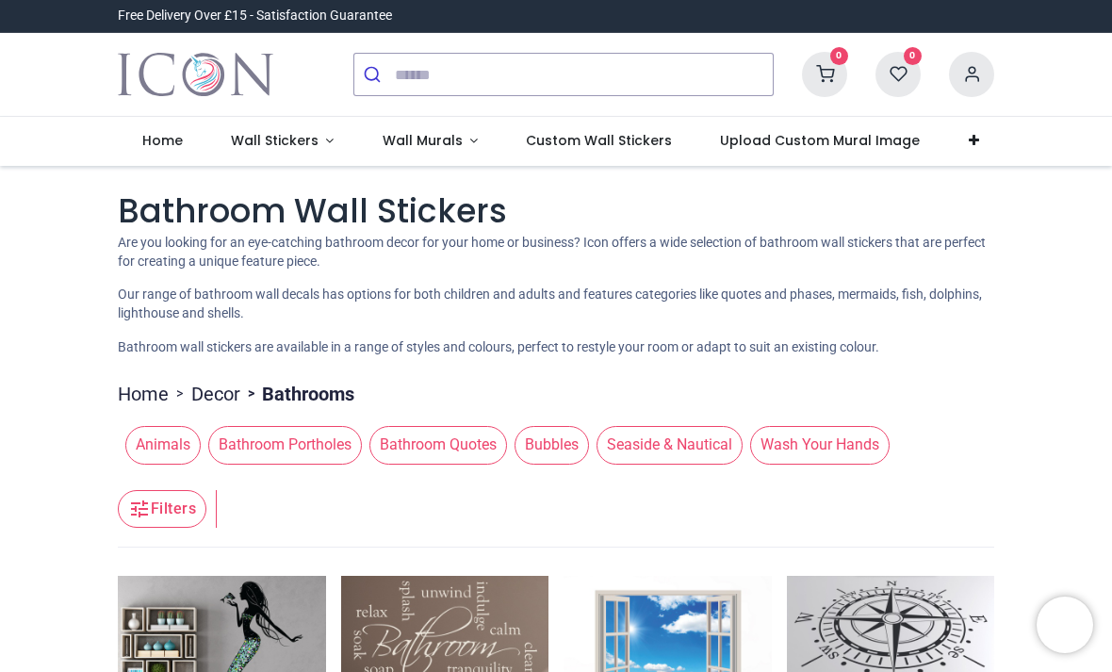
click at [269, 135] on span "Wall Stickers" at bounding box center [275, 140] width 88 height 19
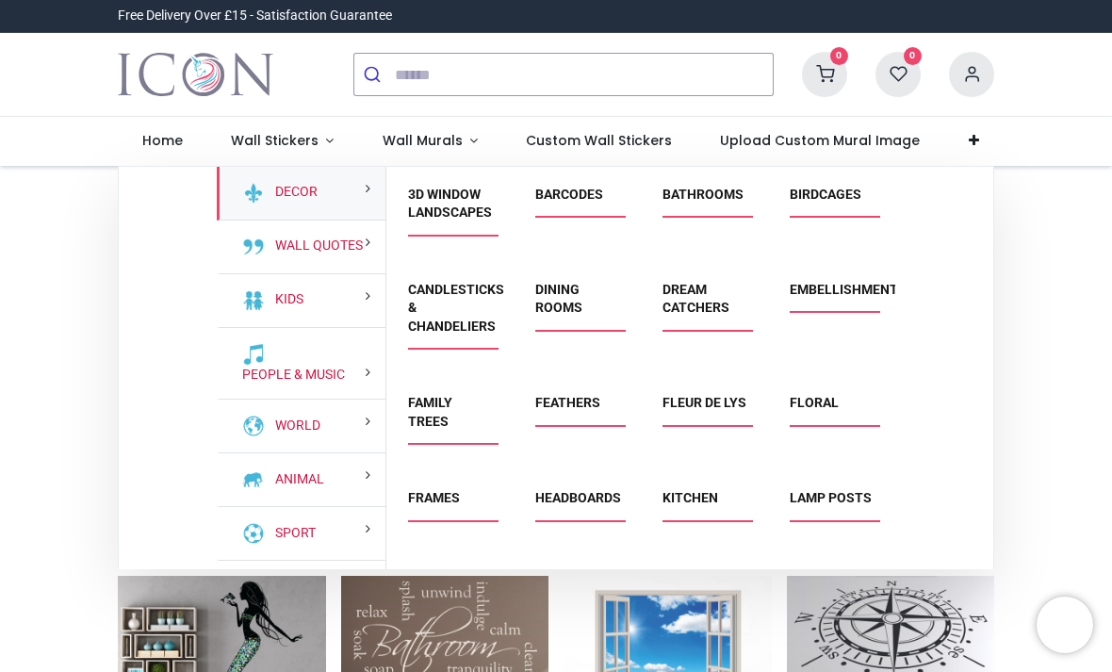
click at [577, 198] on link "Barcodes" at bounding box center [569, 194] width 68 height 15
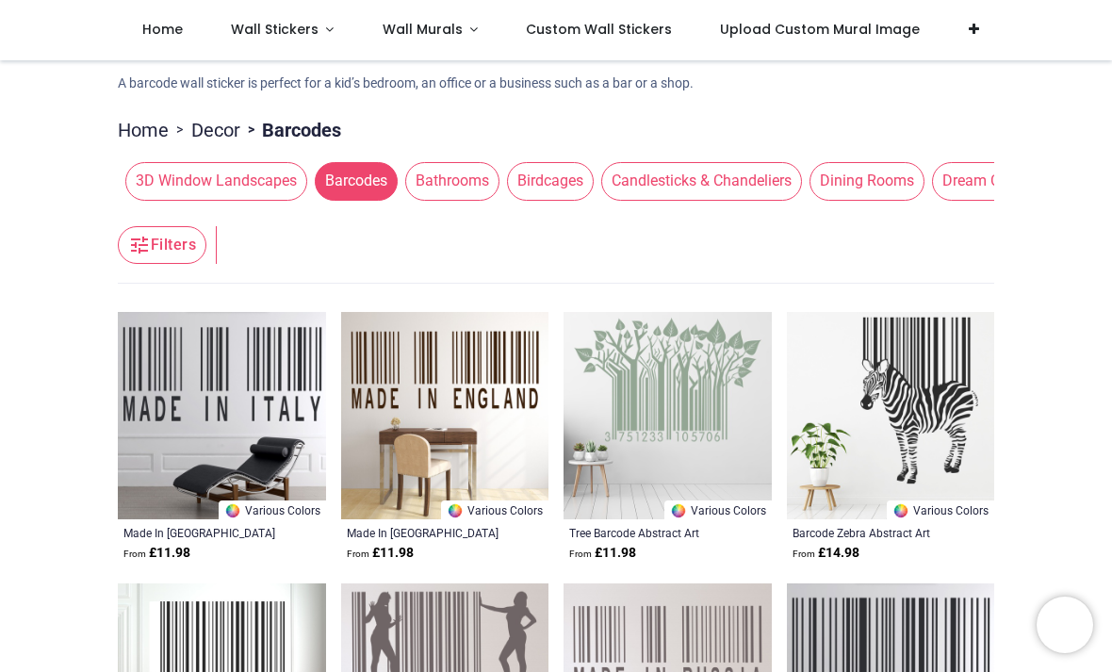
scroll to position [71, 0]
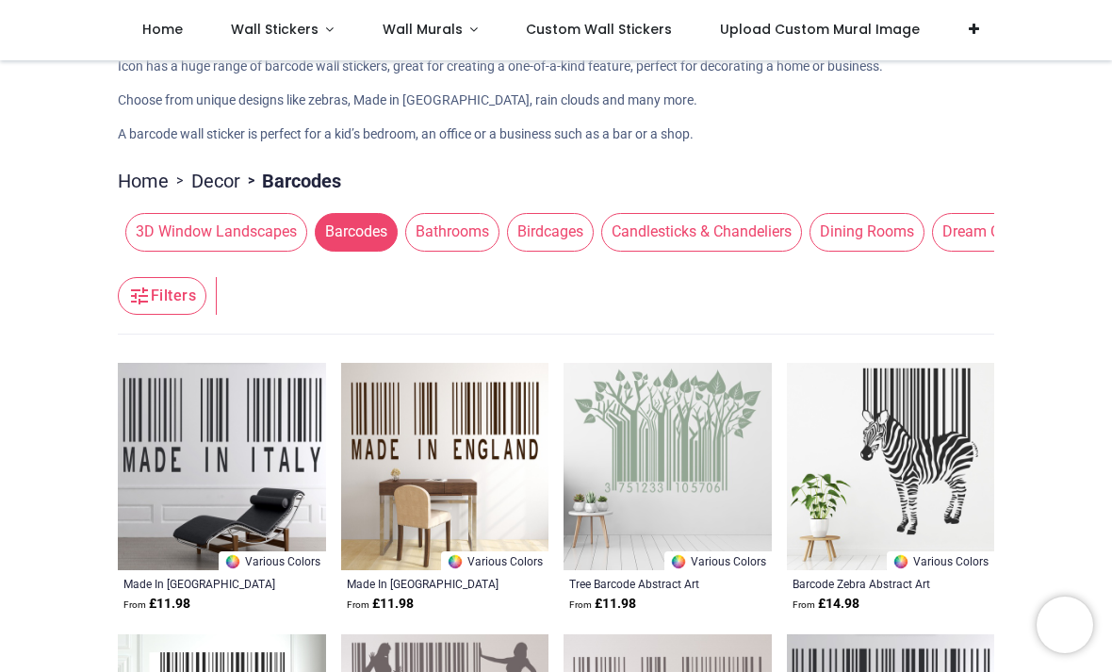
click at [593, 224] on span "Birdcages" at bounding box center [550, 232] width 87 height 38
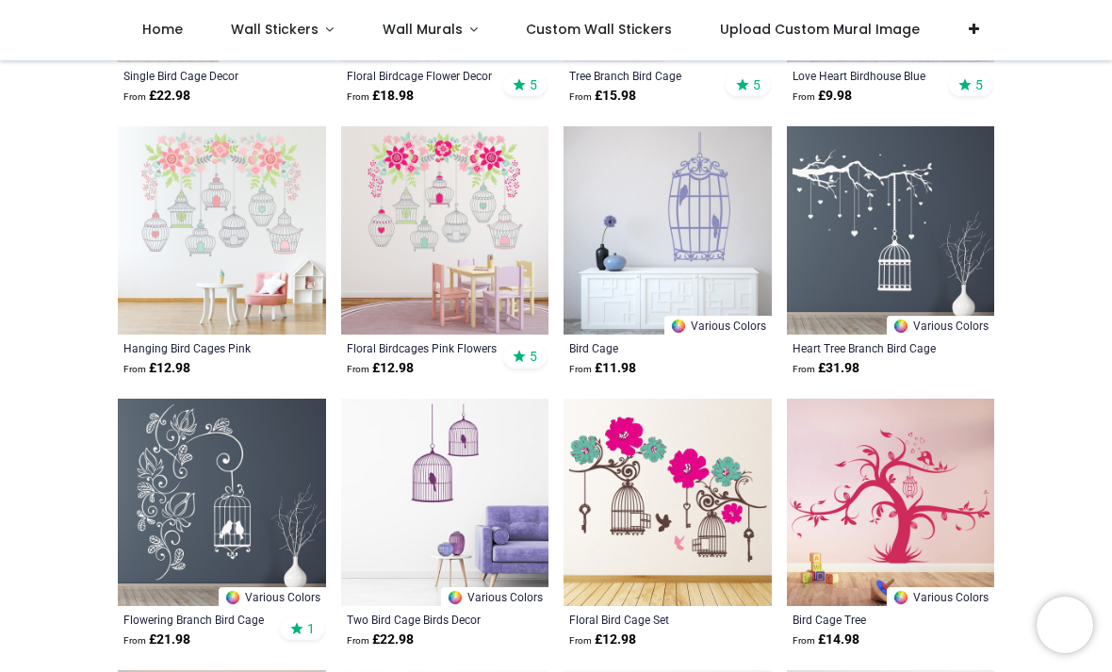
scroll to position [1059, 0]
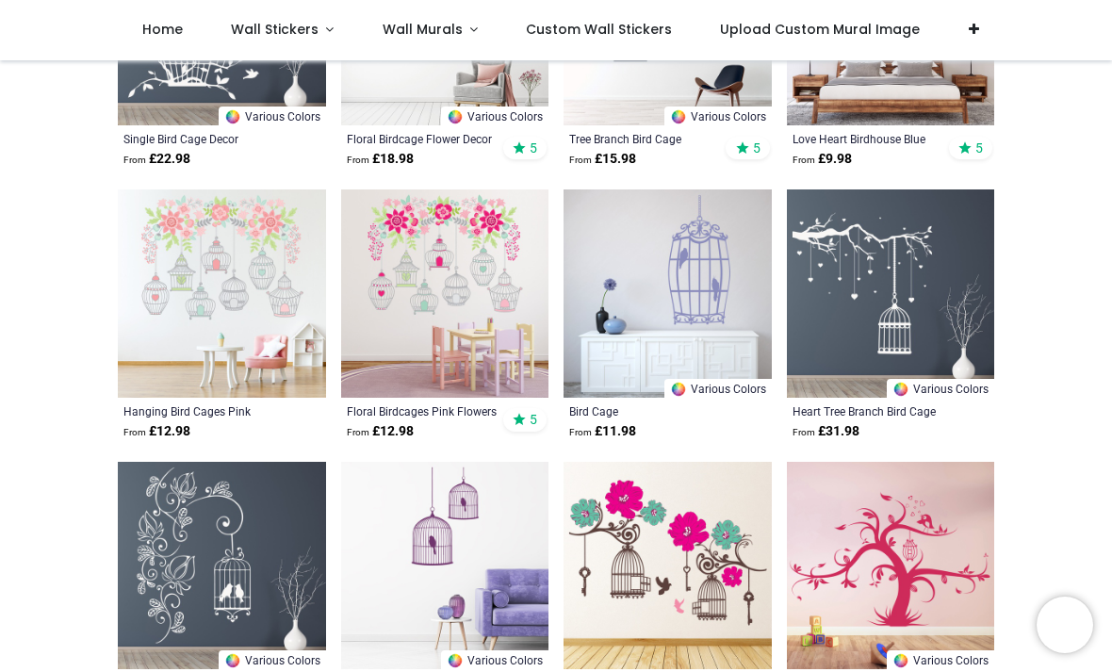
click at [447, 39] on span "Wall Murals" at bounding box center [423, 29] width 80 height 19
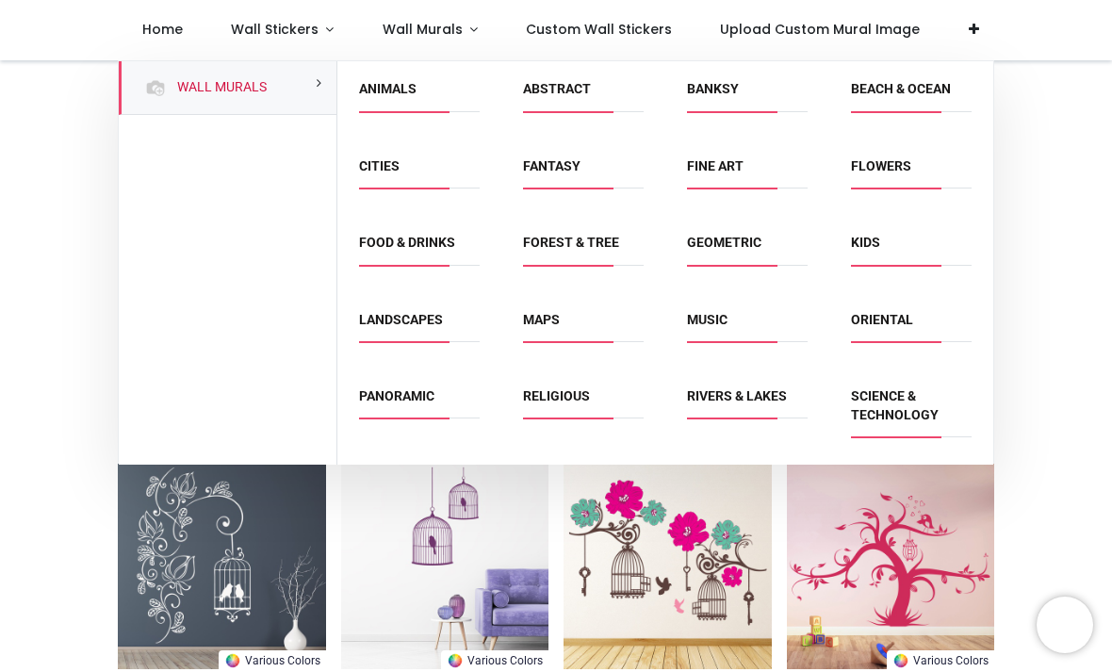
click at [767, 378] on div "Rivers & Lakes" at bounding box center [747, 415] width 164 height 95
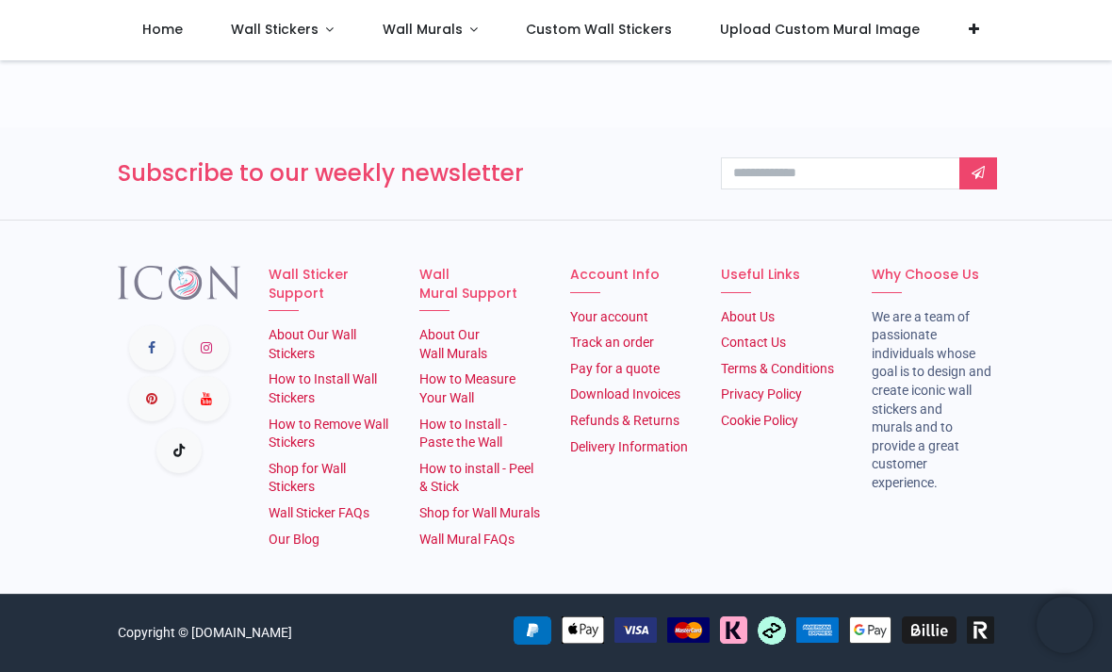
scroll to position [1861, 0]
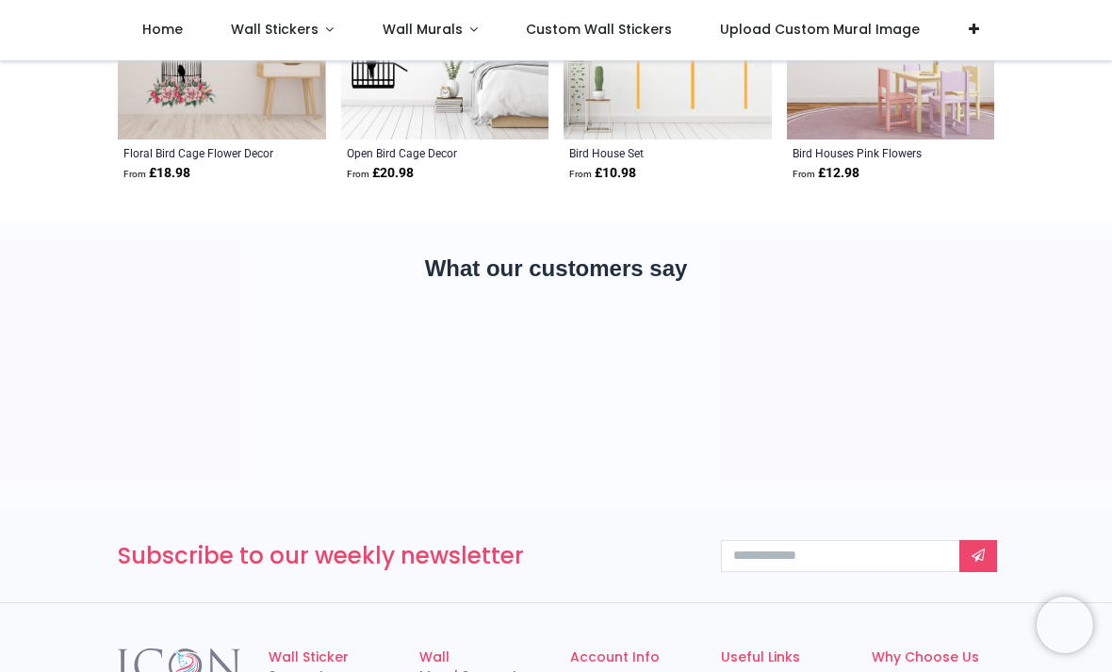
click at [300, 33] on span "Wall Stickers" at bounding box center [275, 29] width 88 height 19
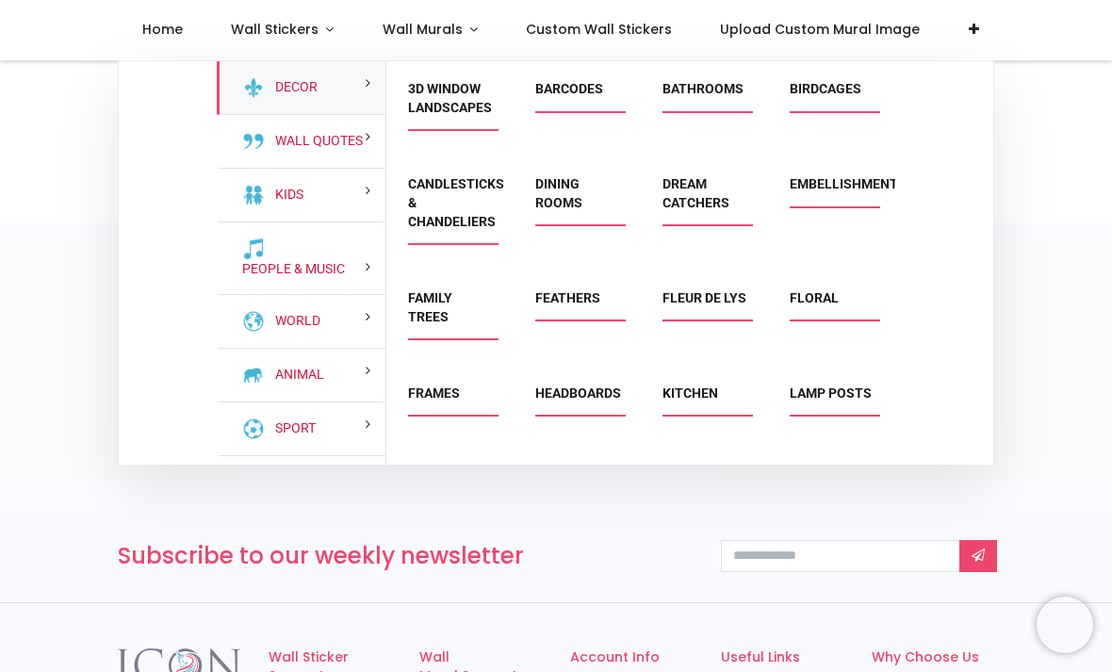
click at [680, 305] on link "Fleur de Lys" at bounding box center [704, 297] width 84 height 15
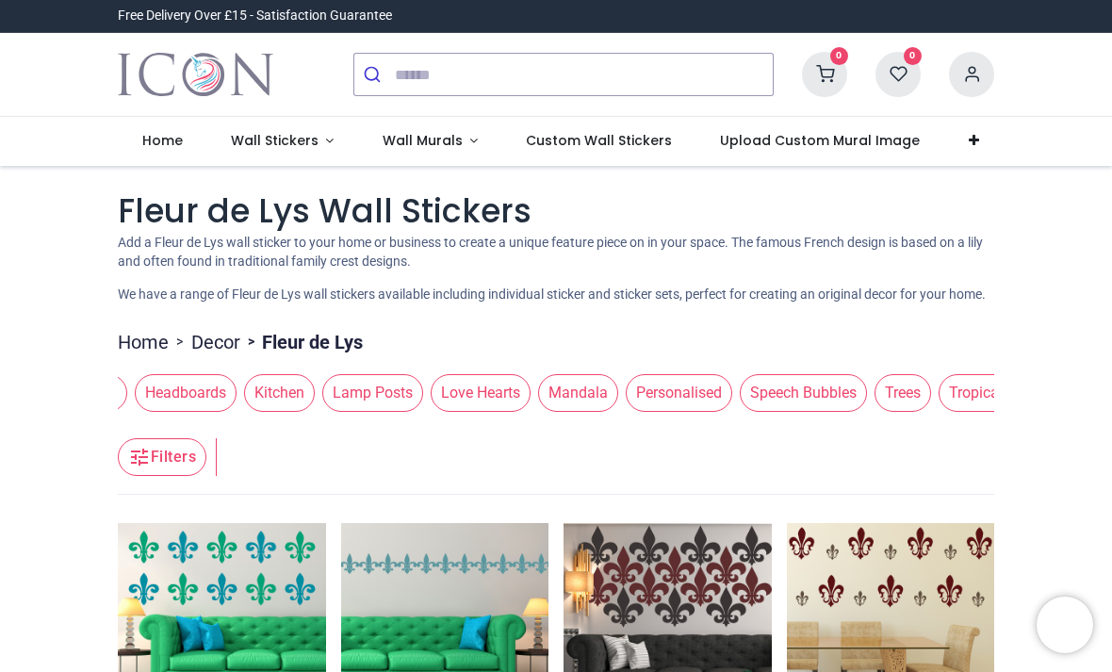
scroll to position [0, 1521]
click at [417, 396] on span "Lamp Posts" at bounding box center [368, 393] width 101 height 38
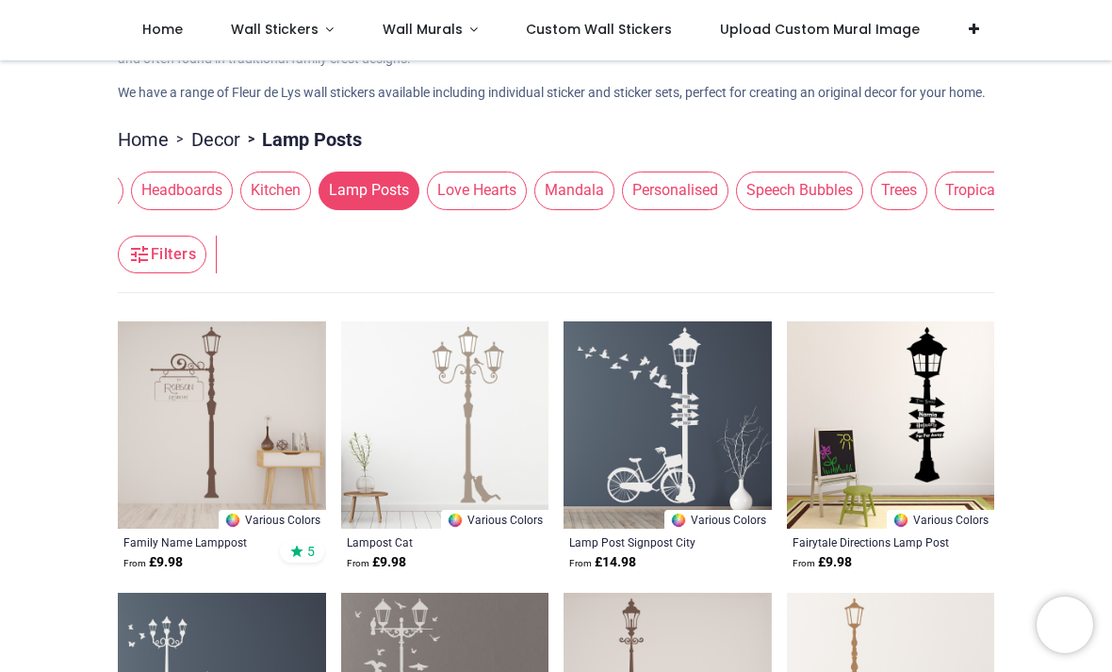
scroll to position [92, 0]
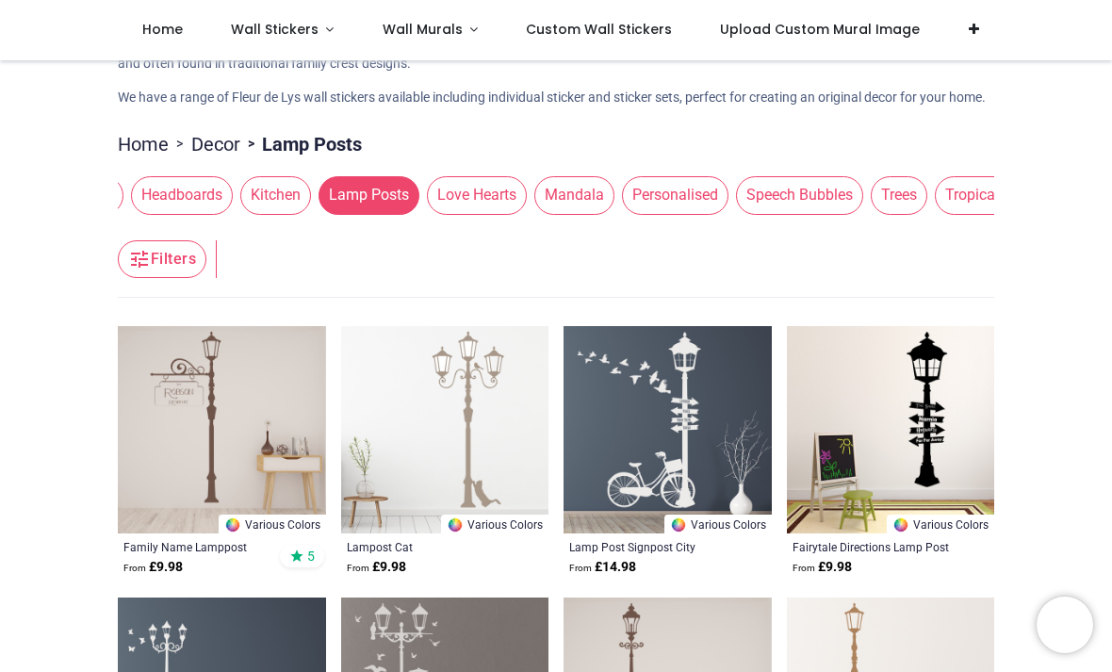
click at [311, 204] on span "Kitchen" at bounding box center [275, 195] width 71 height 38
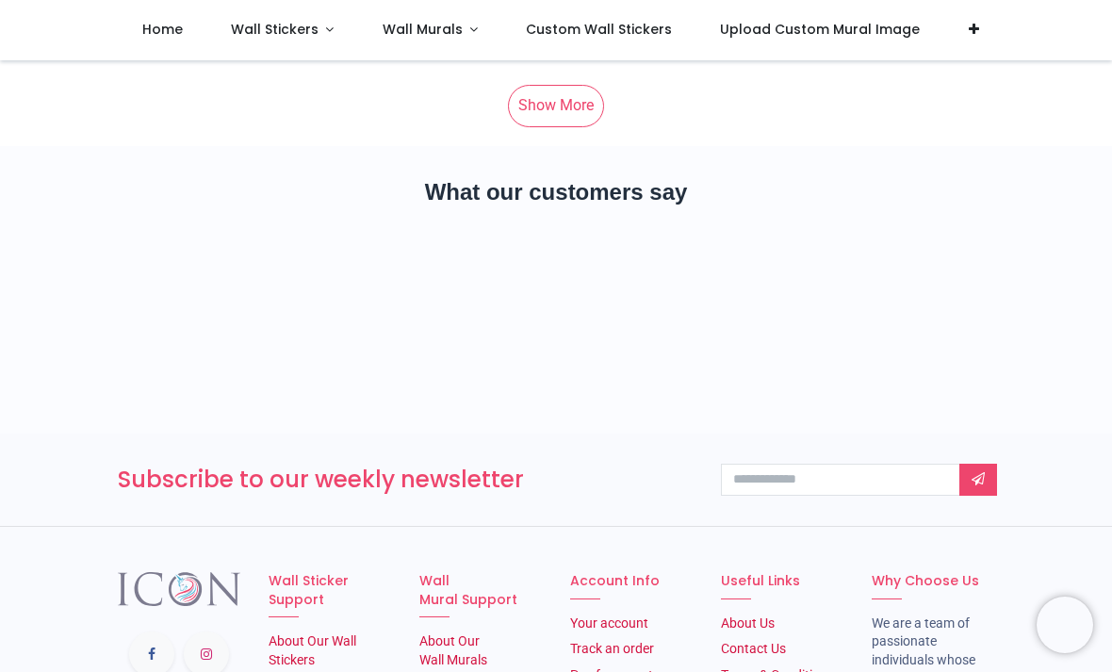
scroll to position [9935, 0]
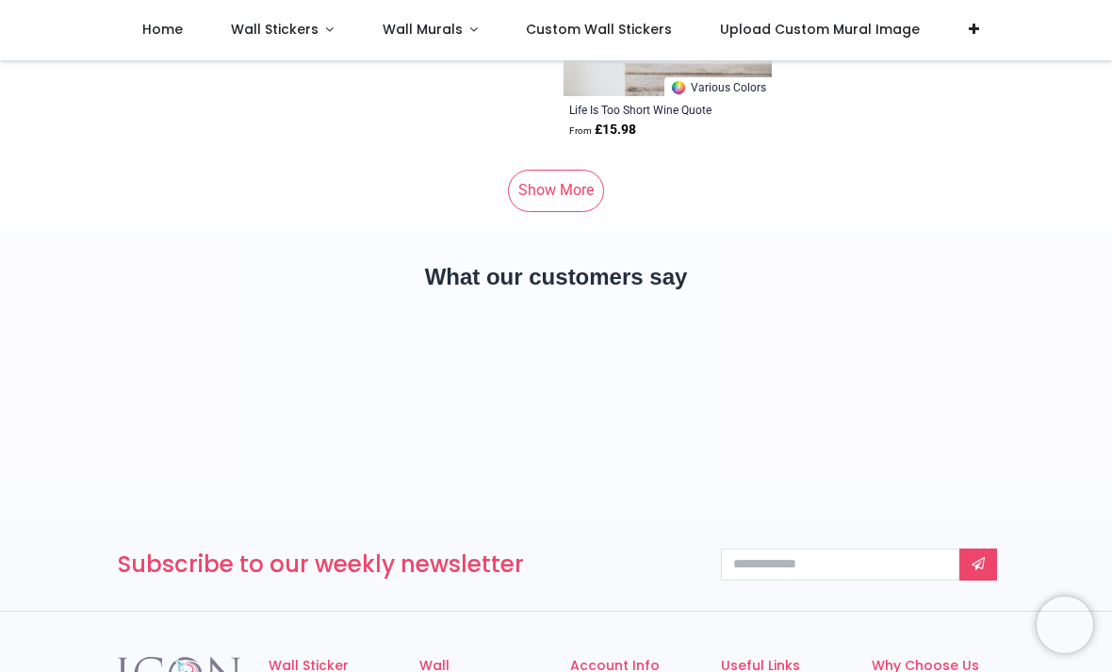
click at [588, 211] on link "Show More" at bounding box center [556, 190] width 96 height 41
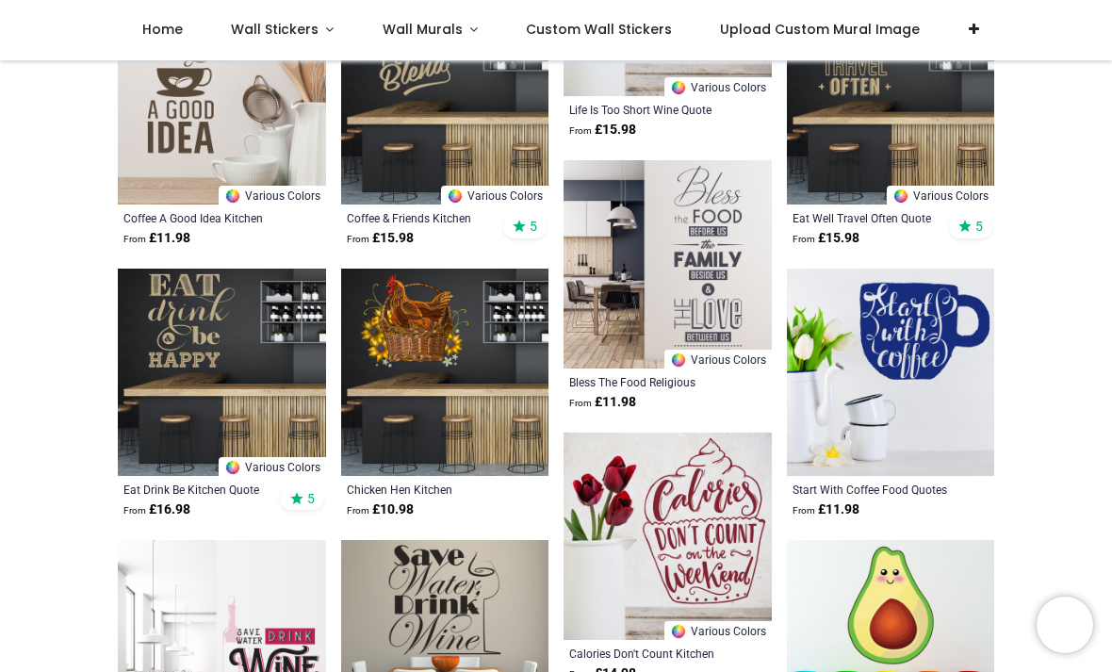
click at [583, 219] on img at bounding box center [667, 264] width 208 height 208
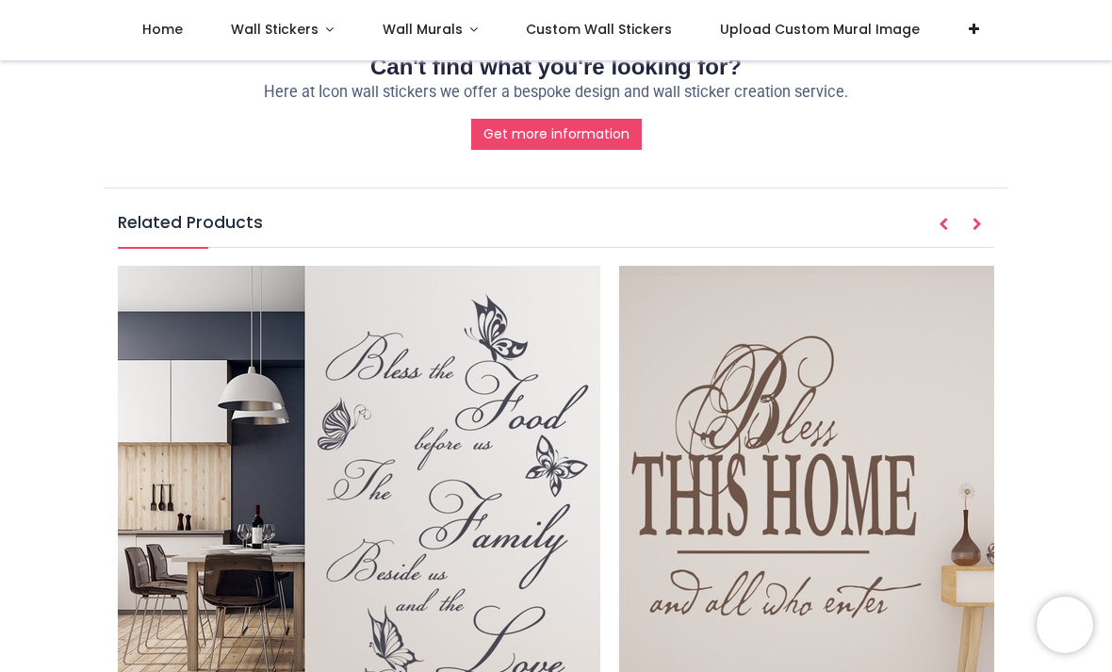
click at [297, 35] on span "Wall Stickers" at bounding box center [275, 29] width 88 height 19
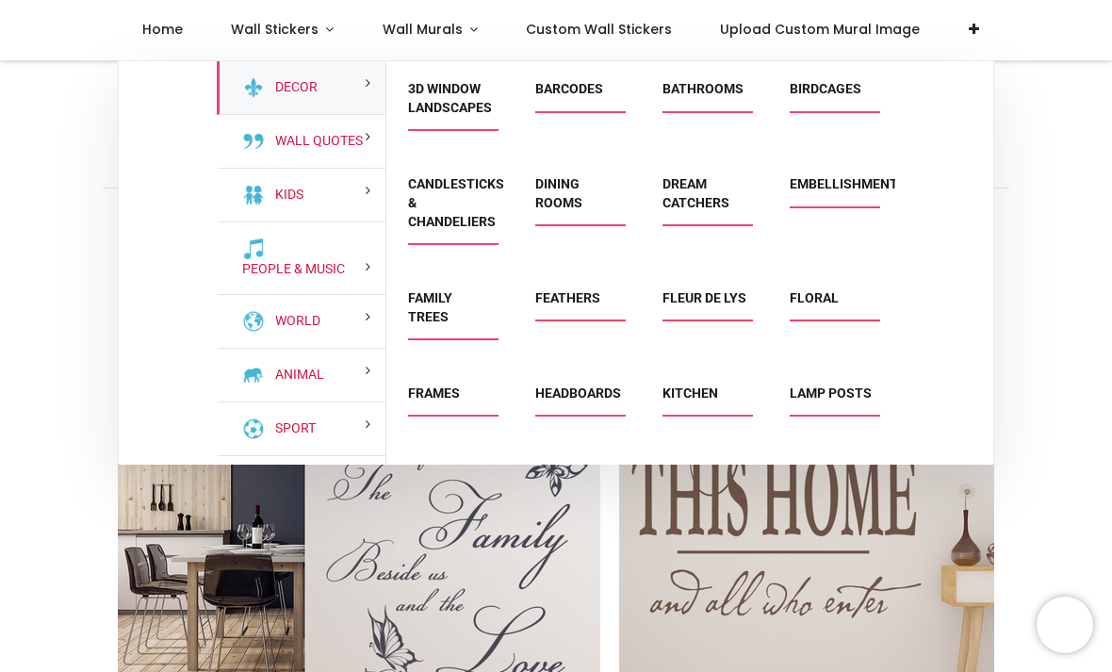
click at [563, 93] on link "Barcodes" at bounding box center [569, 88] width 68 height 15
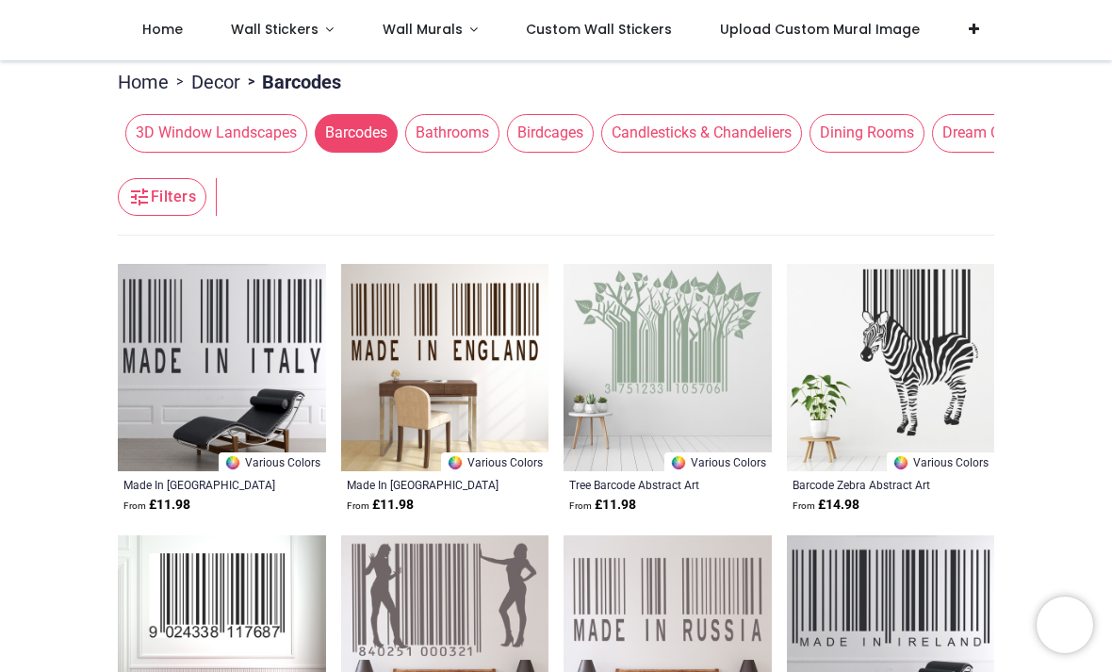
scroll to position [164, 0]
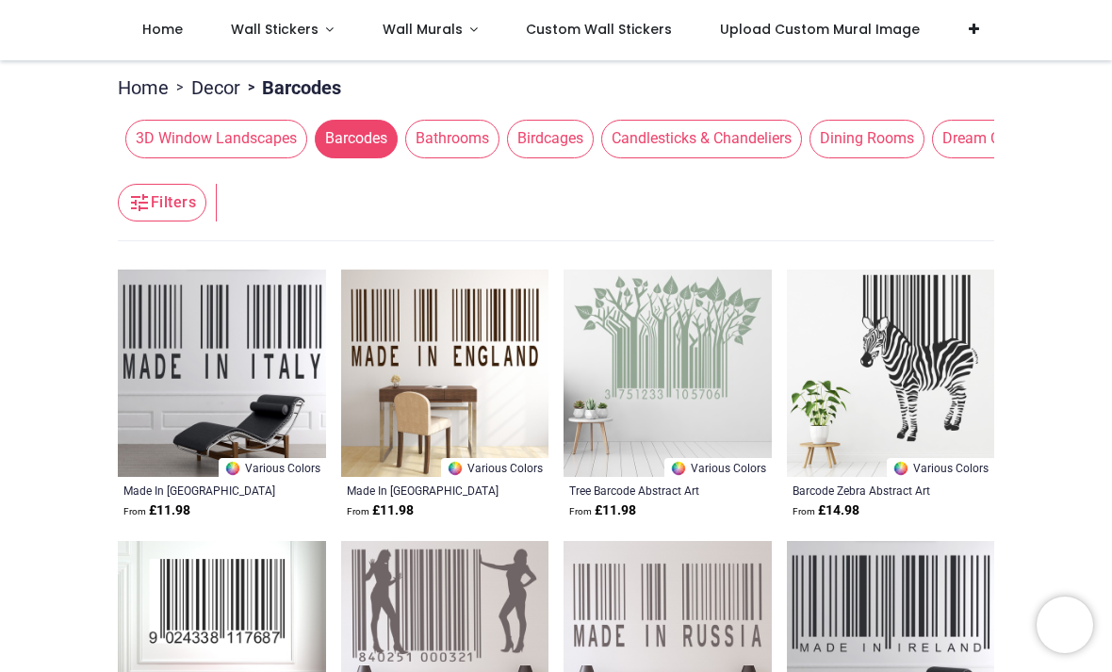
click at [297, 13] on link "Wall Stickers" at bounding box center [282, 30] width 152 height 60
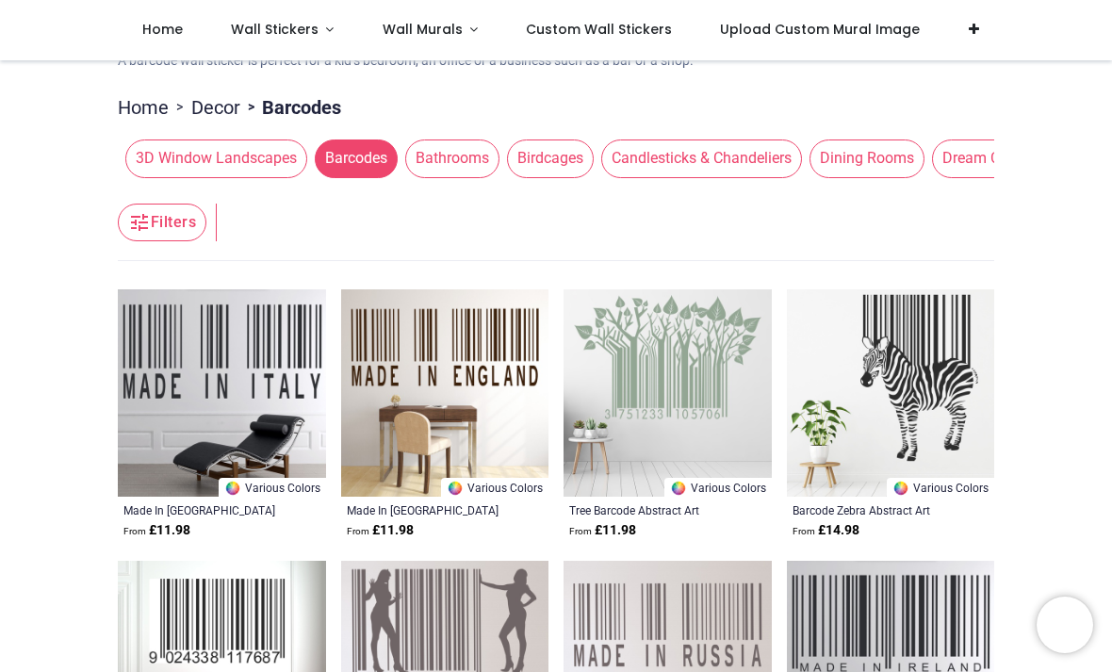
scroll to position [114, 0]
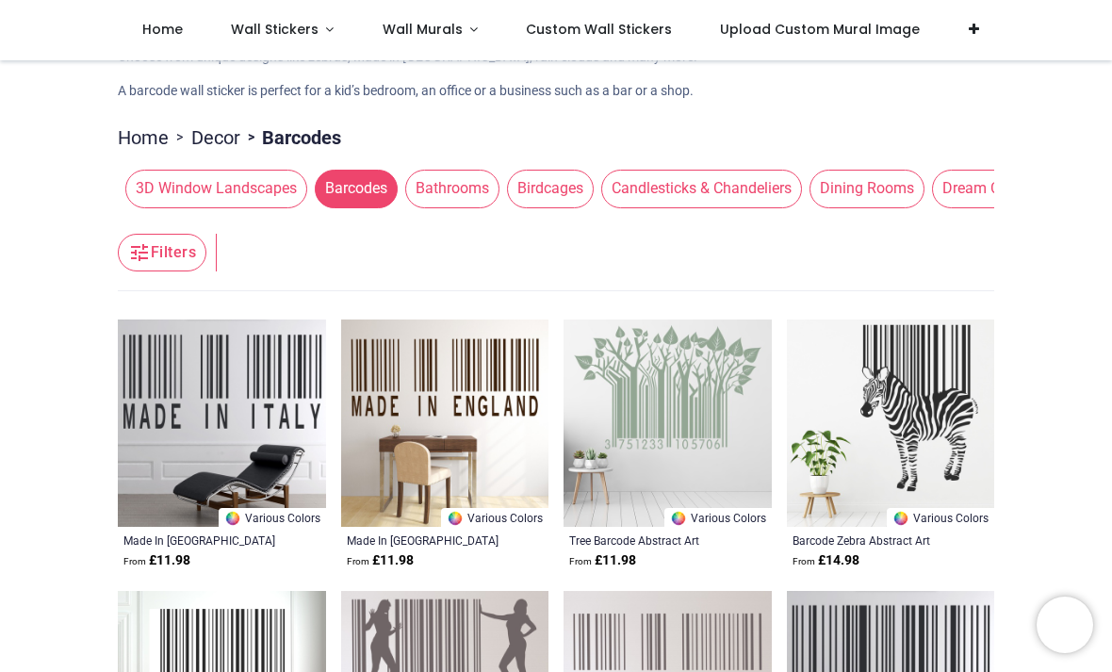
click at [428, 33] on span "Wall Murals" at bounding box center [423, 29] width 80 height 19
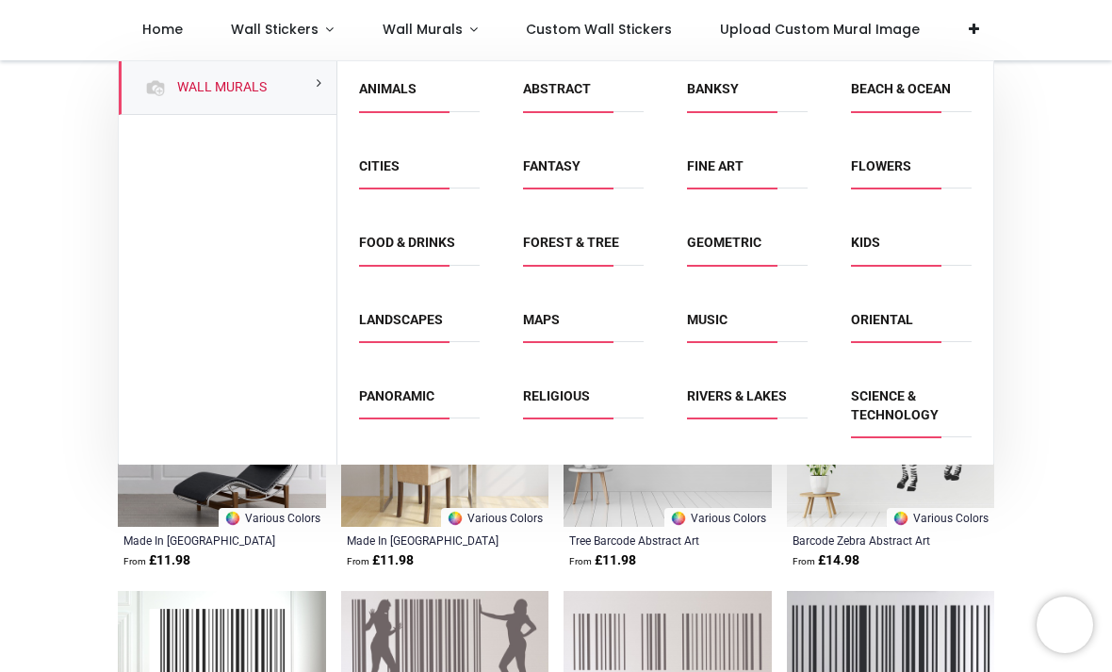
click at [438, 29] on span "Wall Murals" at bounding box center [423, 29] width 80 height 19
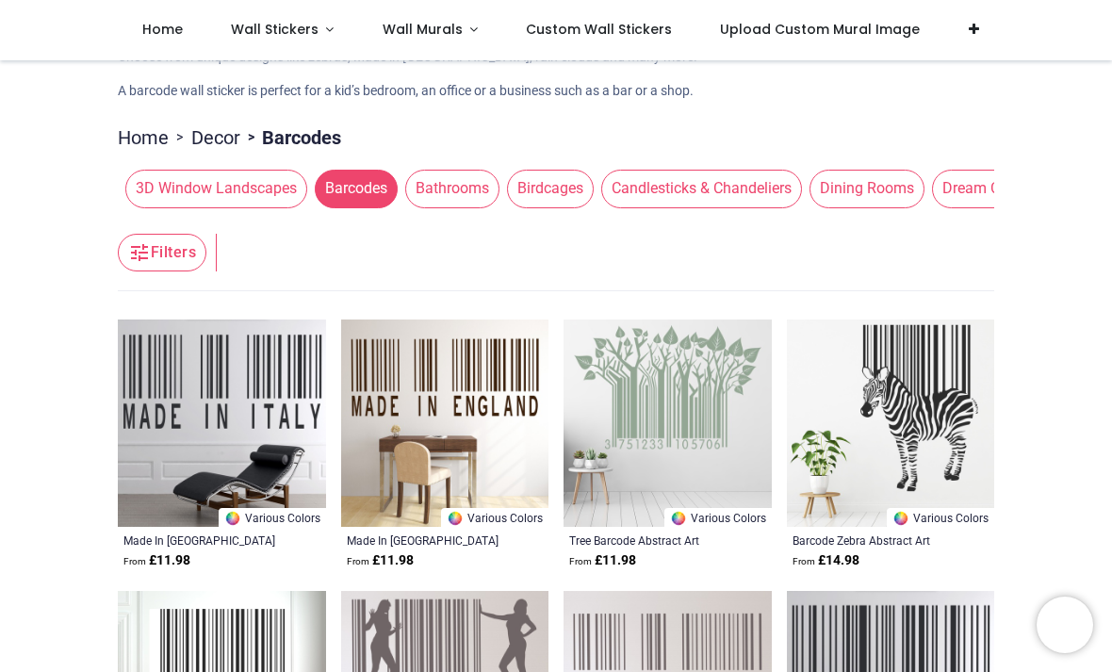
click at [447, 24] on span "Wall Murals" at bounding box center [423, 29] width 80 height 19
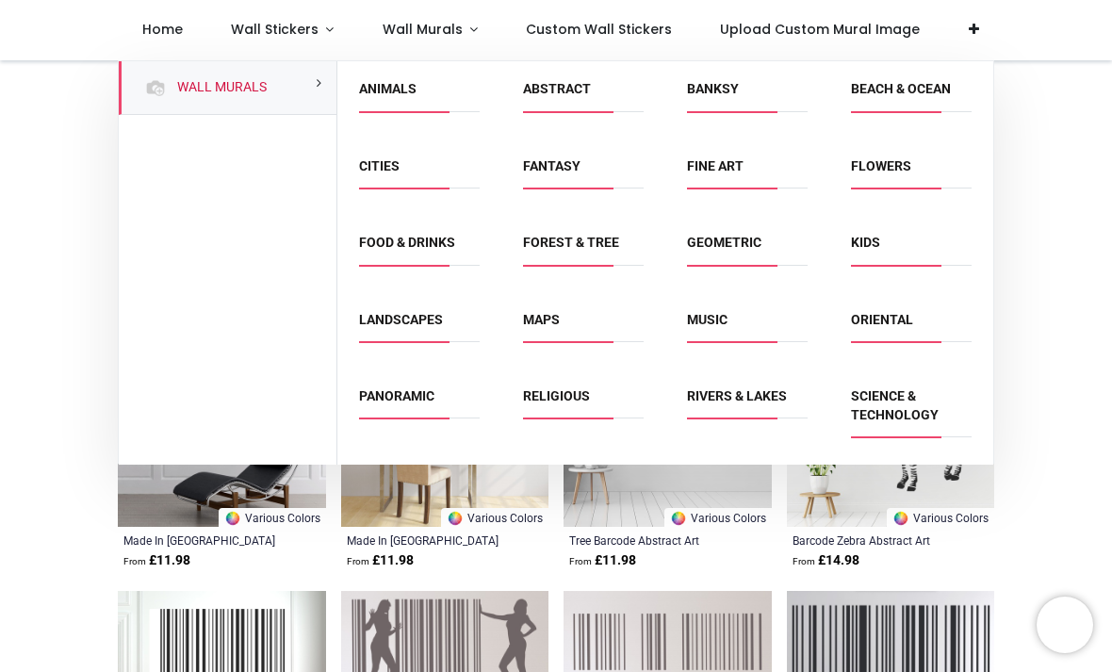
scroll to position [0, 0]
click at [447, 235] on link "Food & Drinks" at bounding box center [407, 242] width 96 height 15
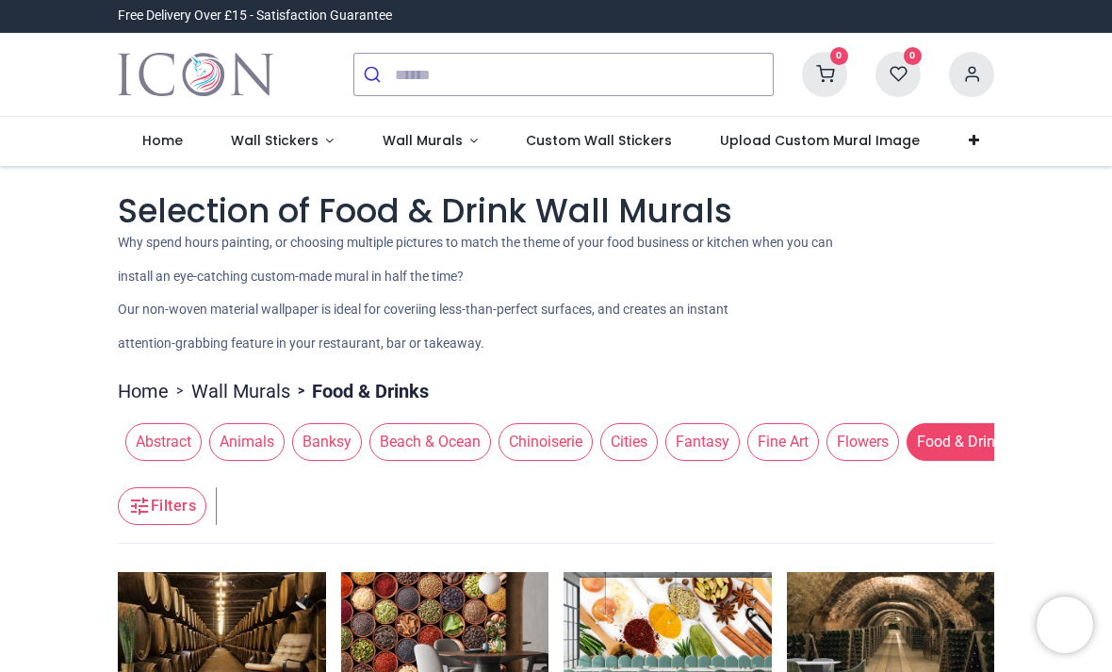
click at [283, 134] on span "Wall Stickers" at bounding box center [275, 140] width 88 height 19
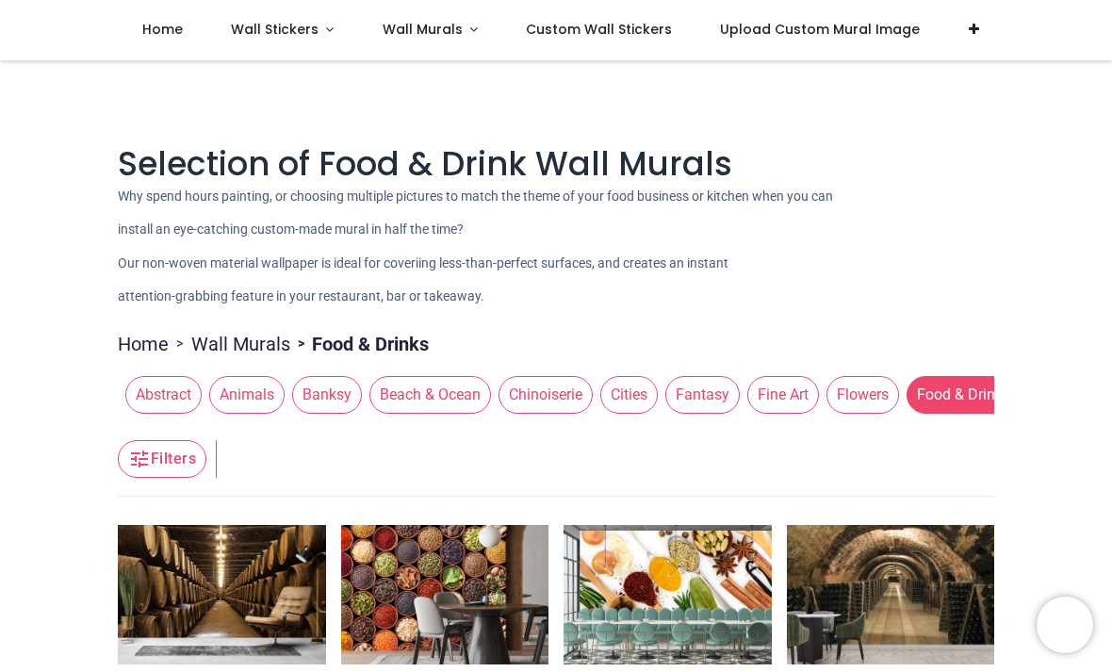
scroll to position [44, 0]
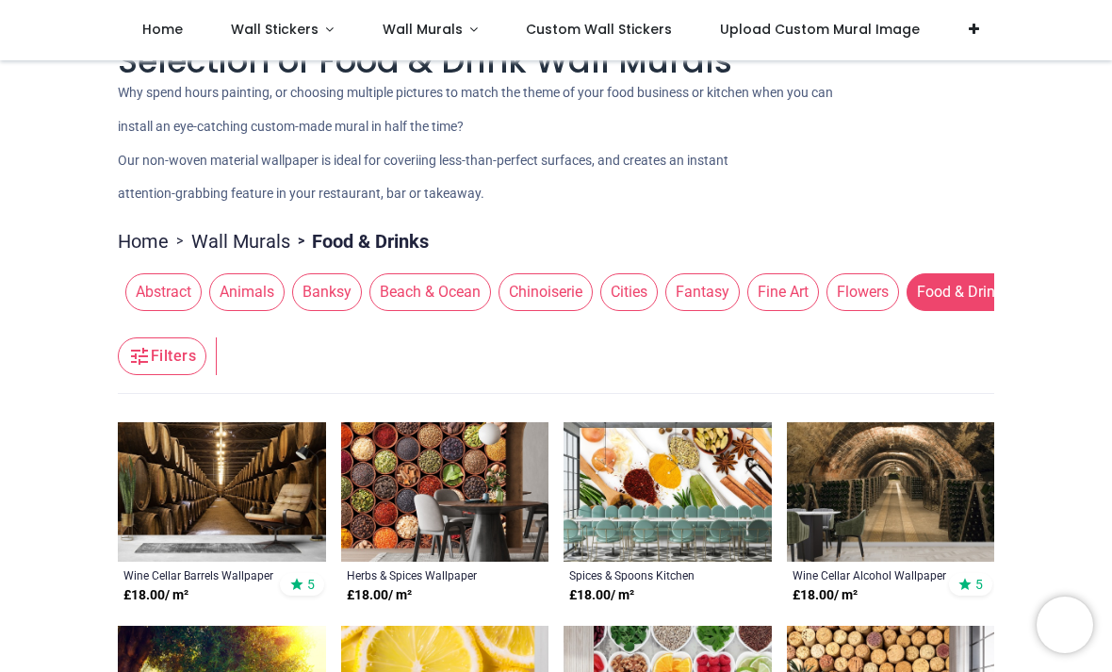
click at [280, 35] on span "Wall Stickers" at bounding box center [275, 29] width 88 height 19
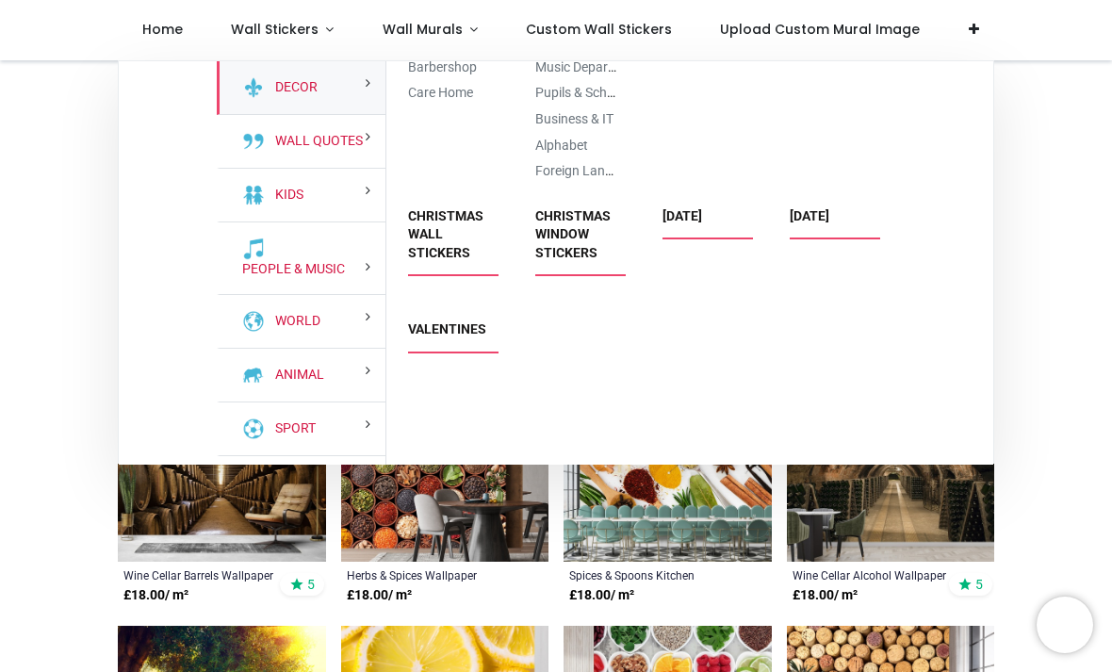
scroll to position [3488, 0]
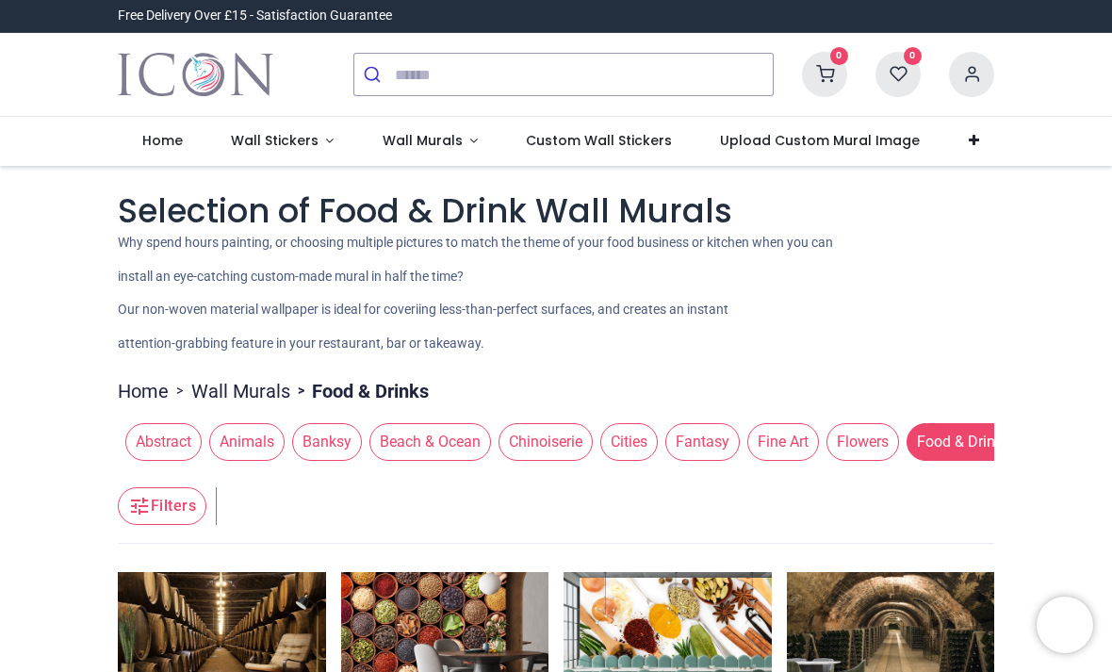
scroll to position [0, 0]
click at [307, 148] on span "Wall Stickers" at bounding box center [275, 140] width 88 height 19
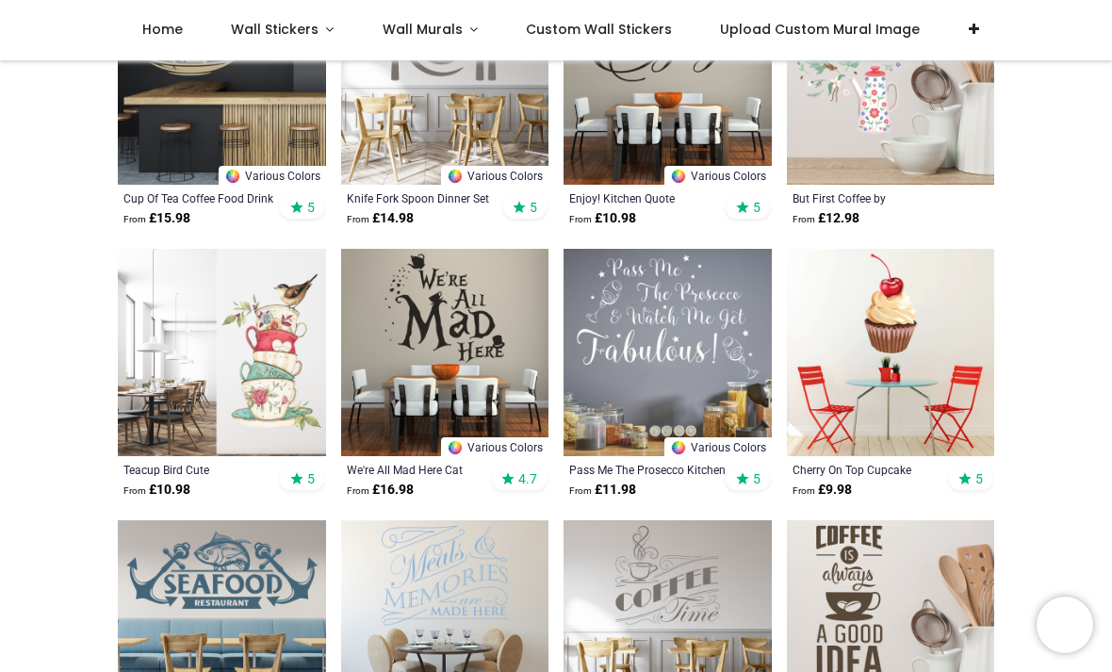
scroll to position [2908, 0]
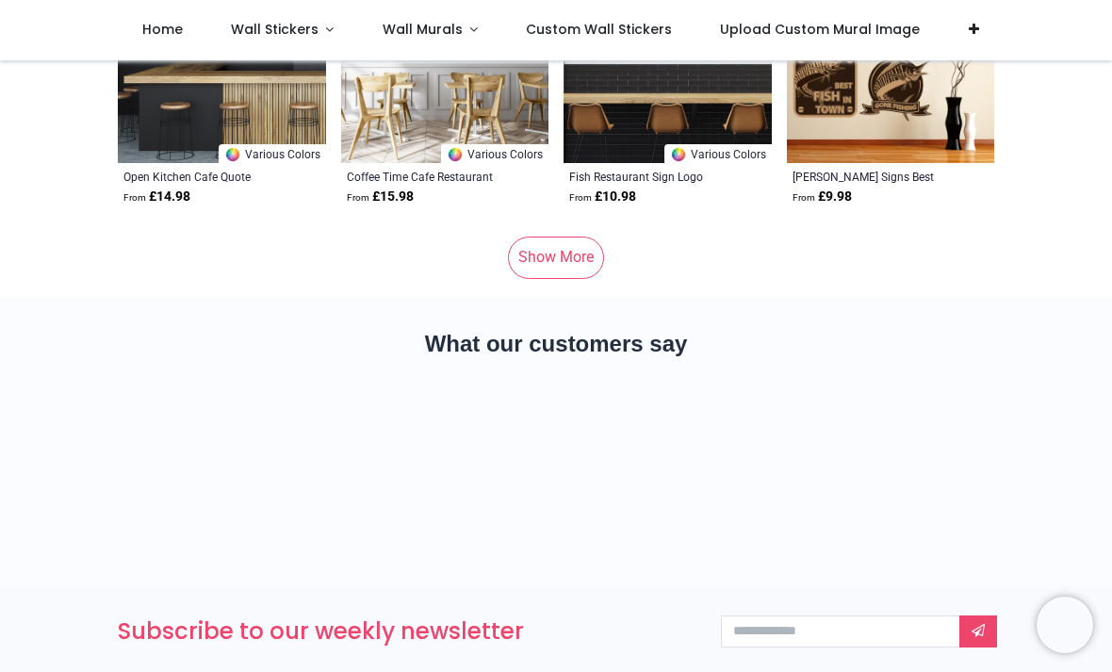
scroll to position [9737, 0]
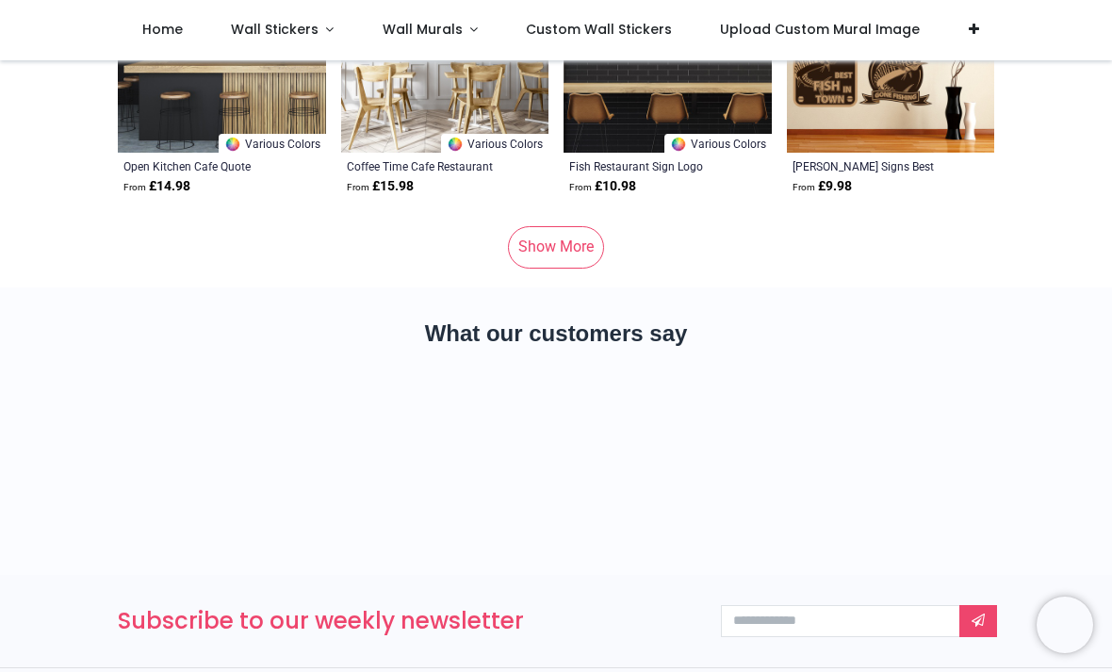
click at [590, 268] on link "Show More" at bounding box center [556, 246] width 96 height 41
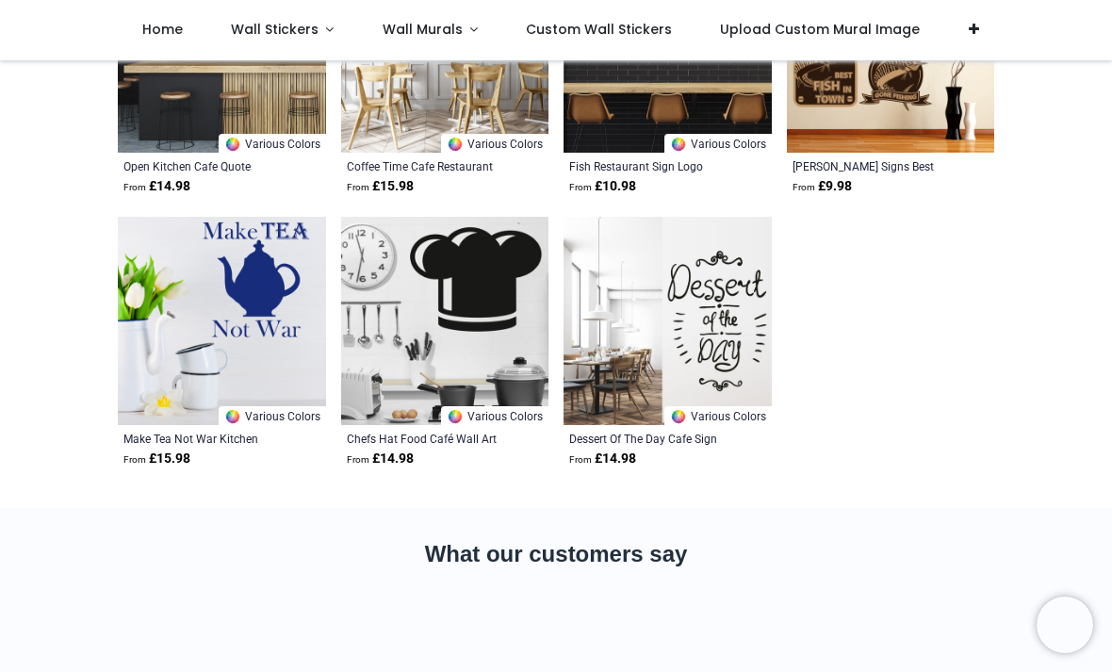
click at [581, 258] on img at bounding box center [667, 321] width 208 height 208
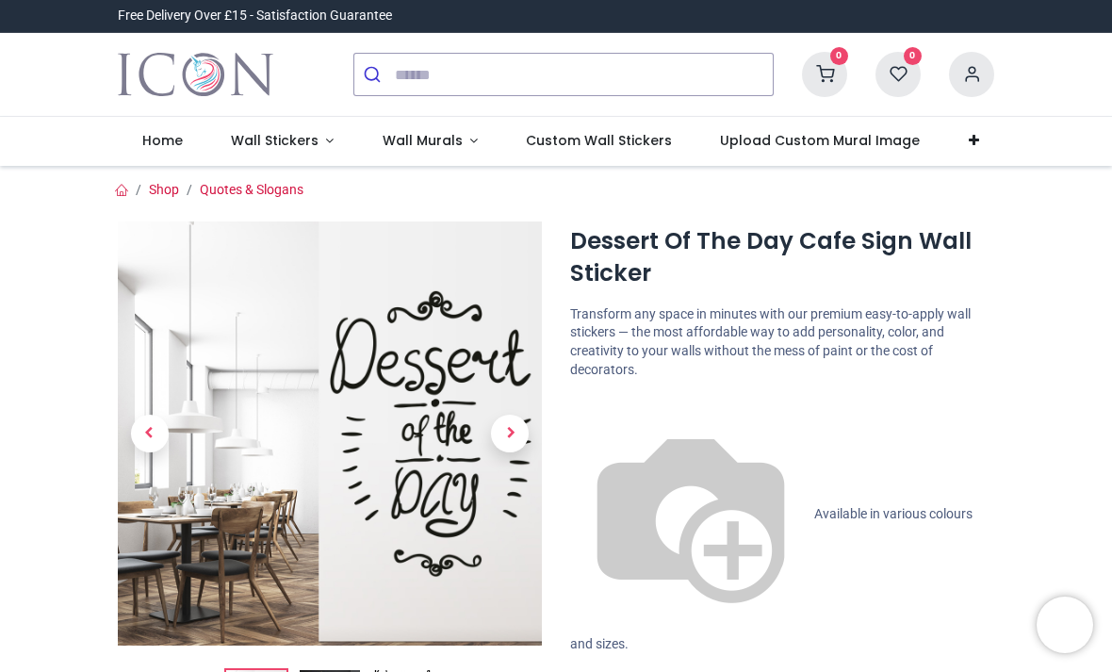
click at [273, 99] on img "Logo of Icon Wall Stickers" at bounding box center [195, 74] width 155 height 53
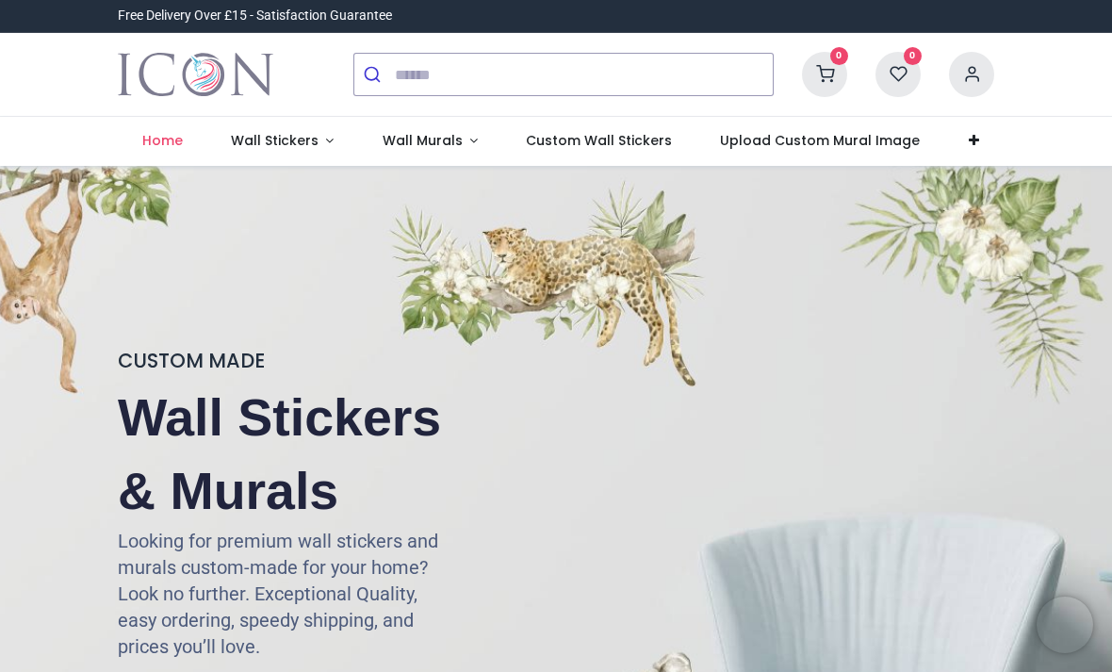
click at [291, 155] on link "Wall Stickers" at bounding box center [282, 141] width 152 height 49
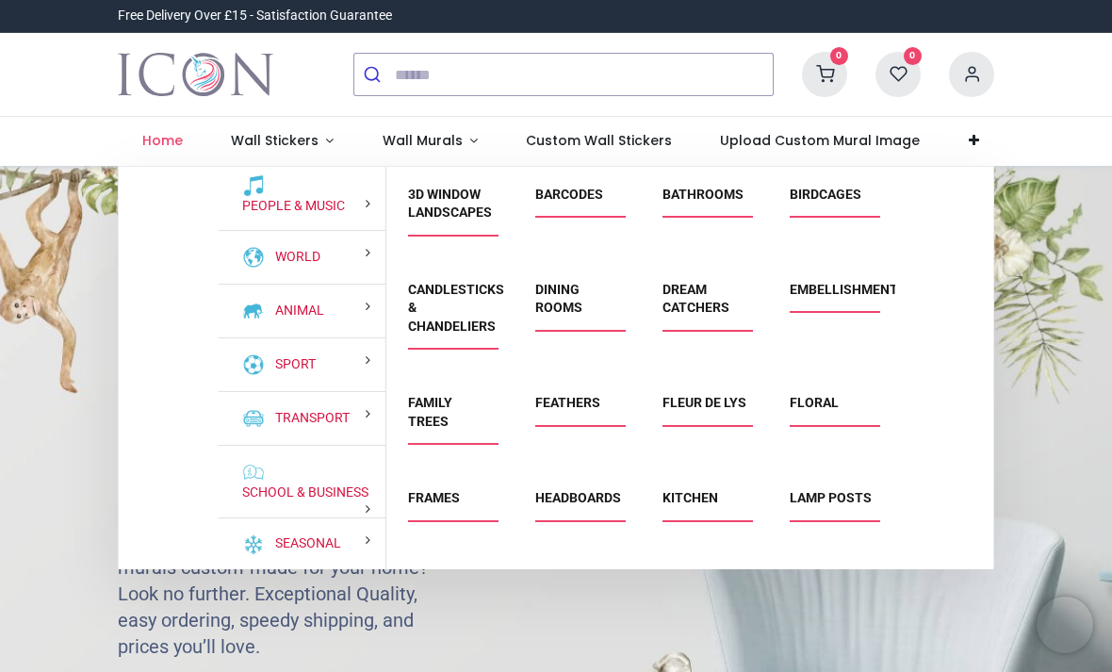
scroll to position [168, 0]
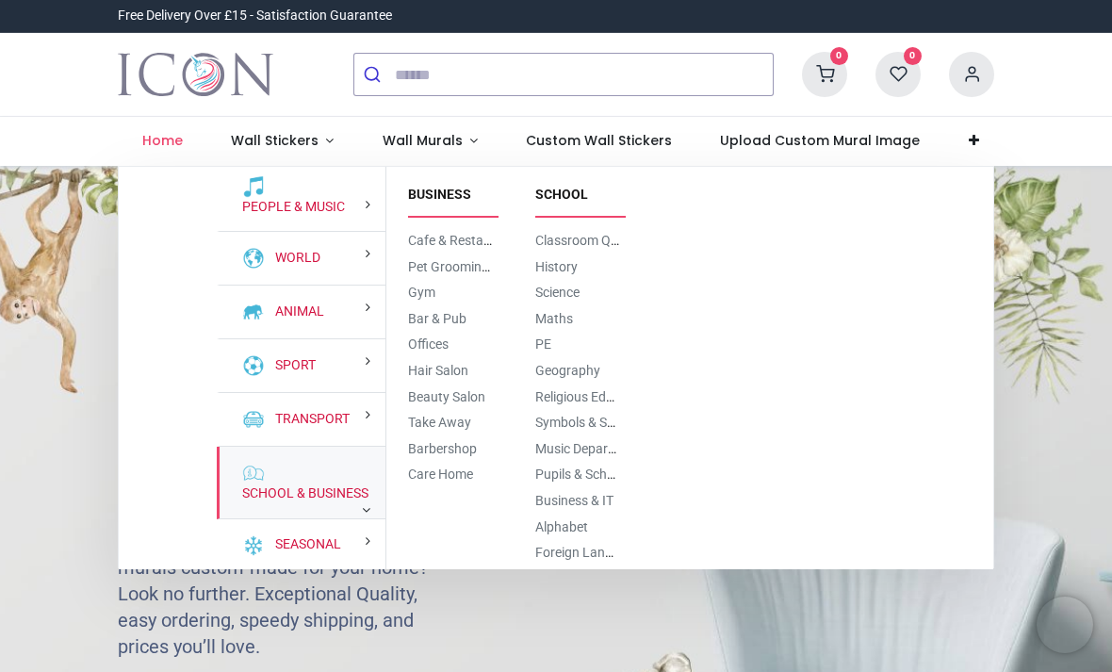
click at [267, 479] on div "School & Business" at bounding box center [301, 483] width 169 height 73
click at [431, 222] on li "Business" at bounding box center [449, 203] width 99 height 42
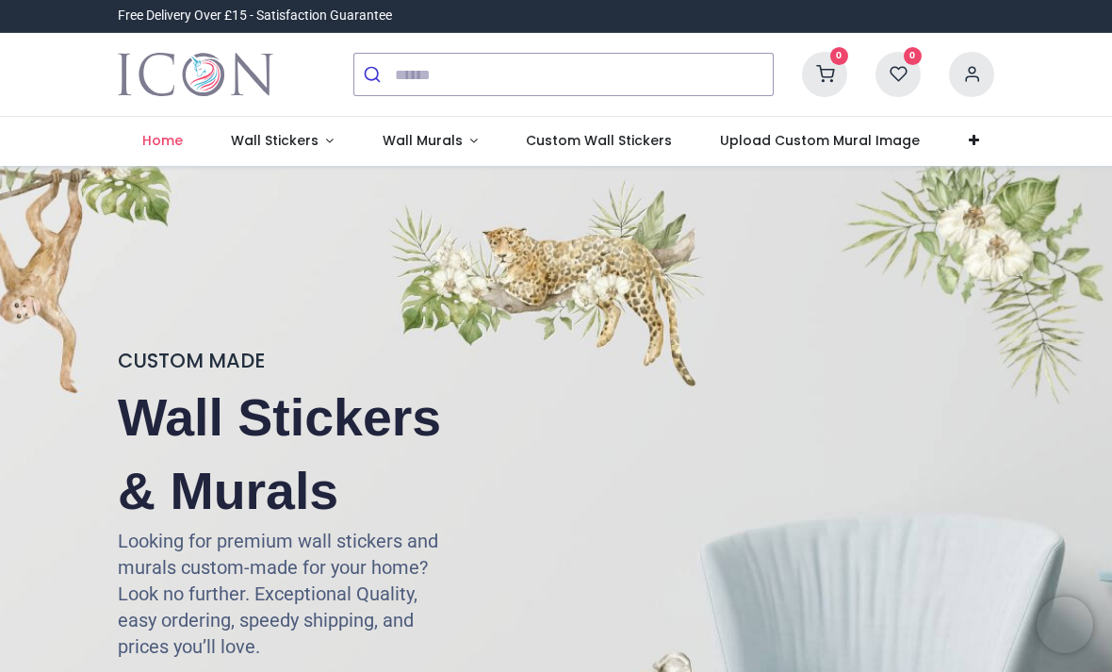
click at [159, 141] on span "Home" at bounding box center [162, 140] width 41 height 19
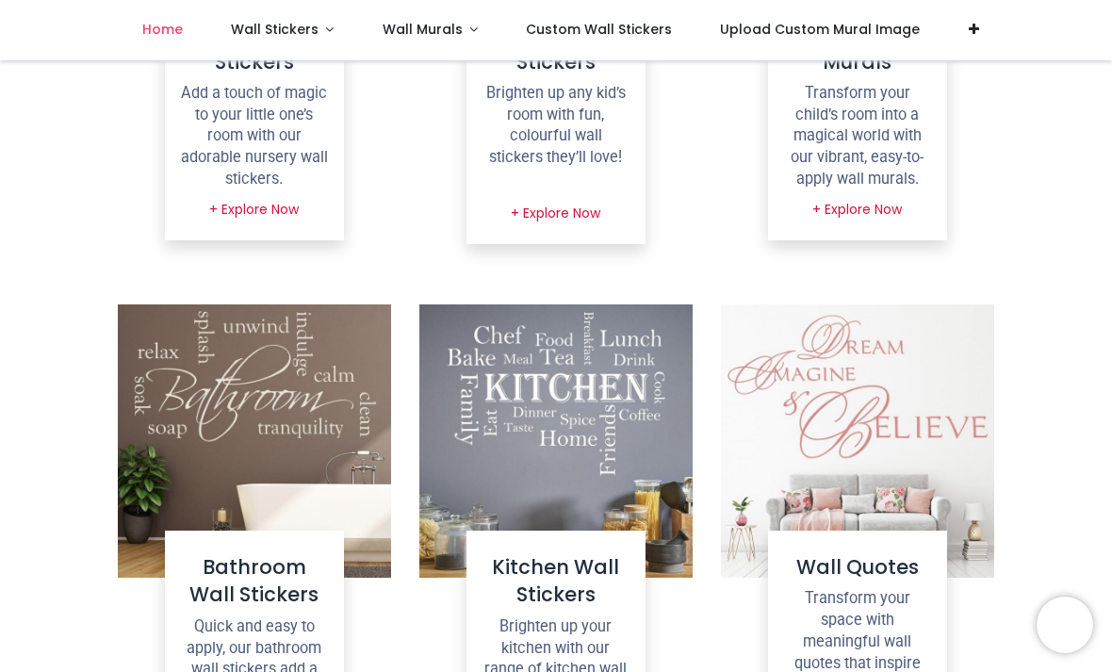
scroll to position [1232, 0]
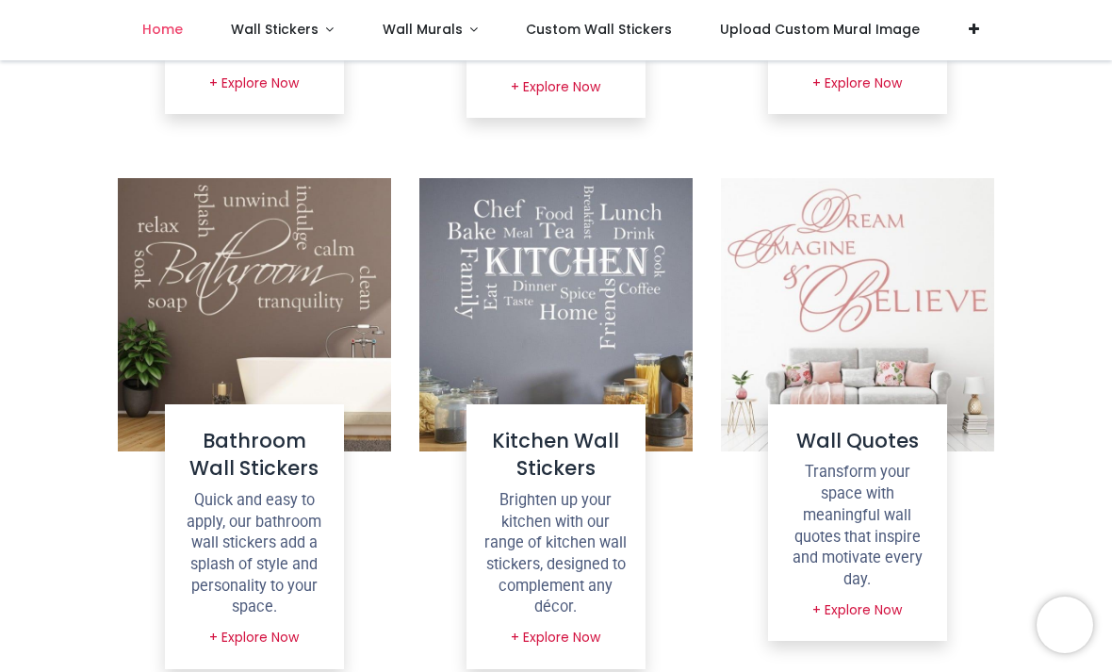
click at [253, 14] on link "Wall Stickers" at bounding box center [282, 30] width 152 height 60
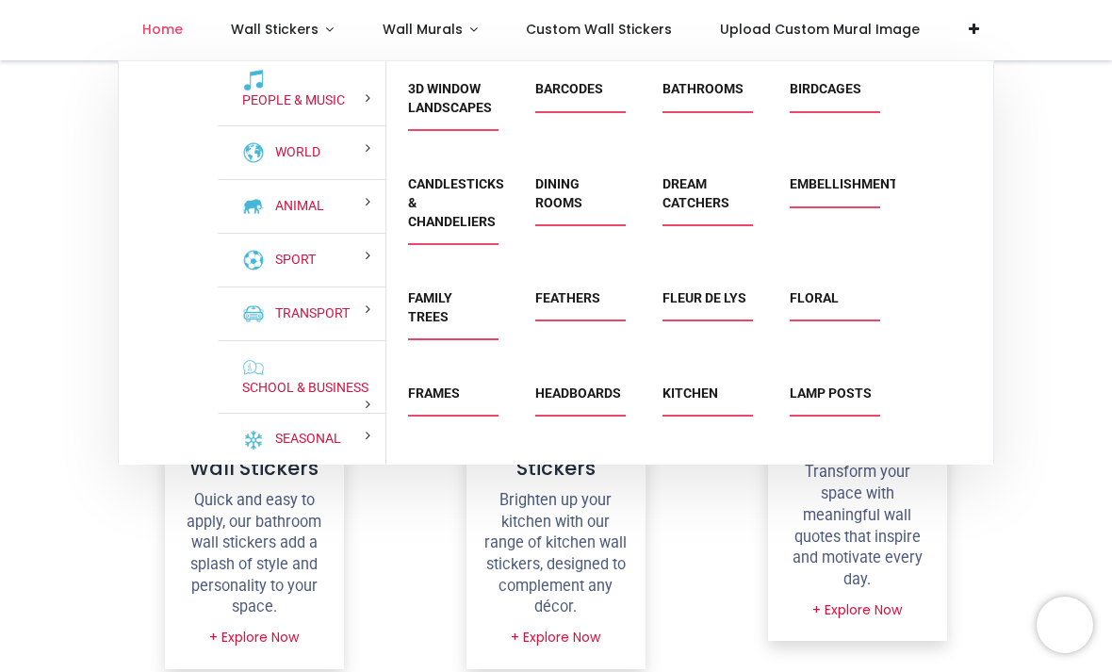
scroll to position [168, 0]
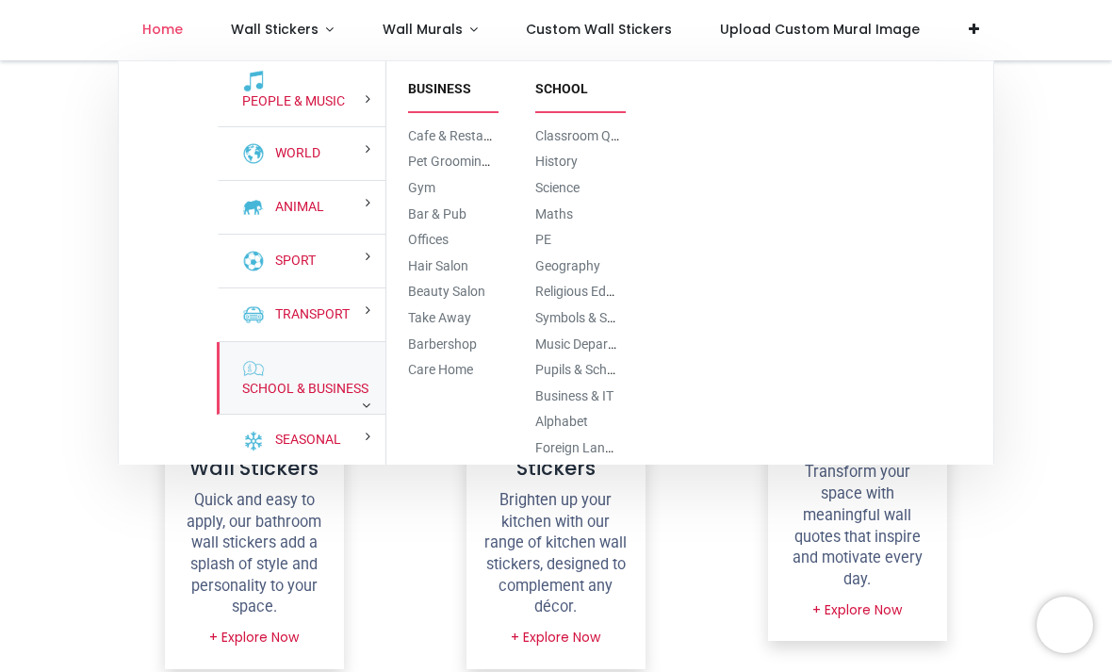
click at [247, 399] on link "School & Business" at bounding box center [302, 389] width 134 height 19
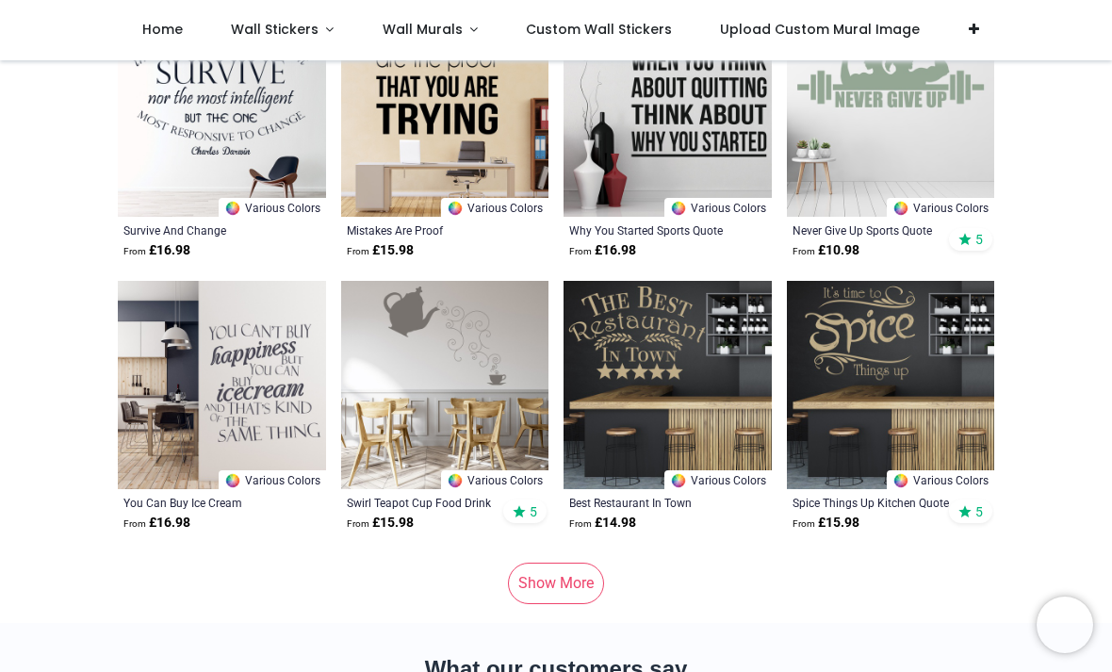
scroll to position [9418, 0]
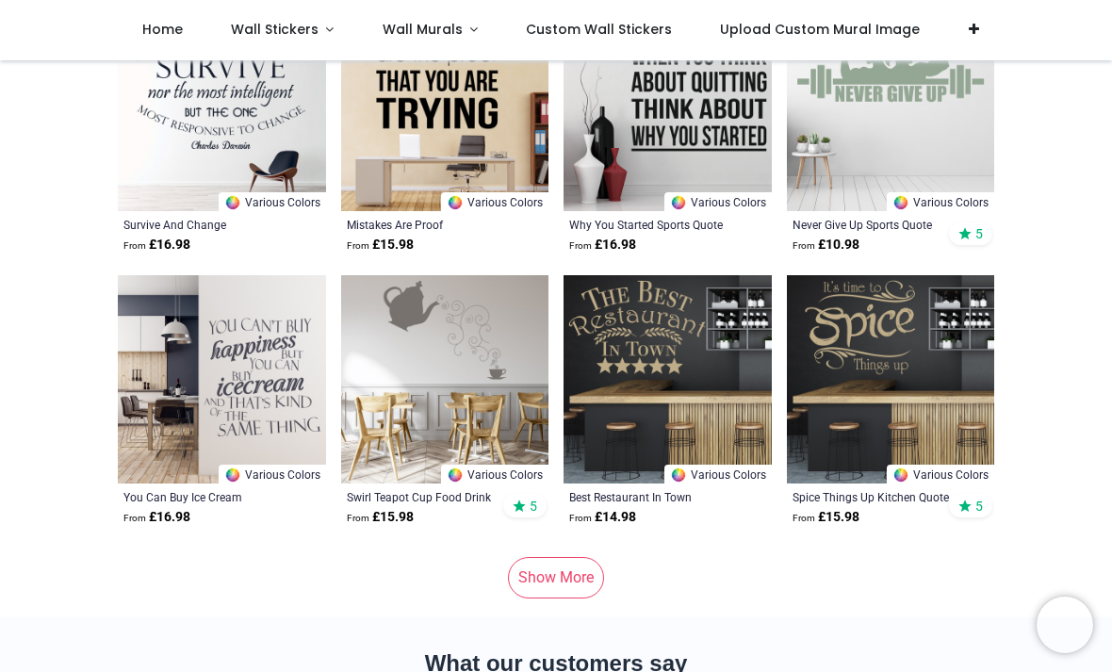
click at [565, 579] on link "Show More" at bounding box center [556, 577] width 96 height 41
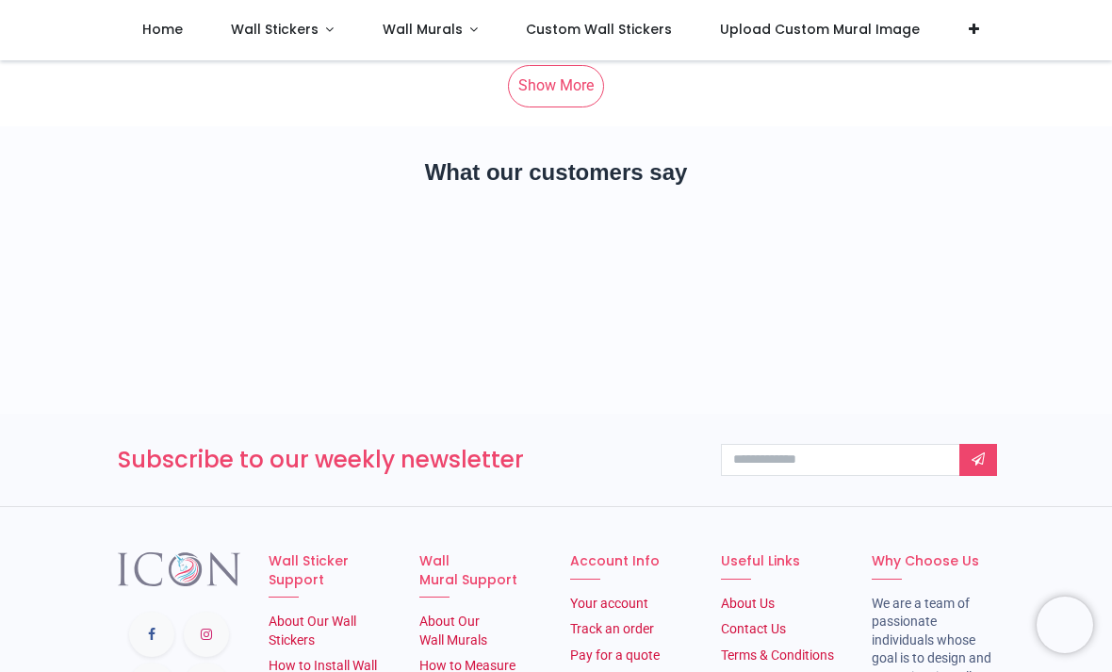
scroll to position [19424, 0]
click at [539, 86] on link "Show More" at bounding box center [556, 84] width 96 height 41
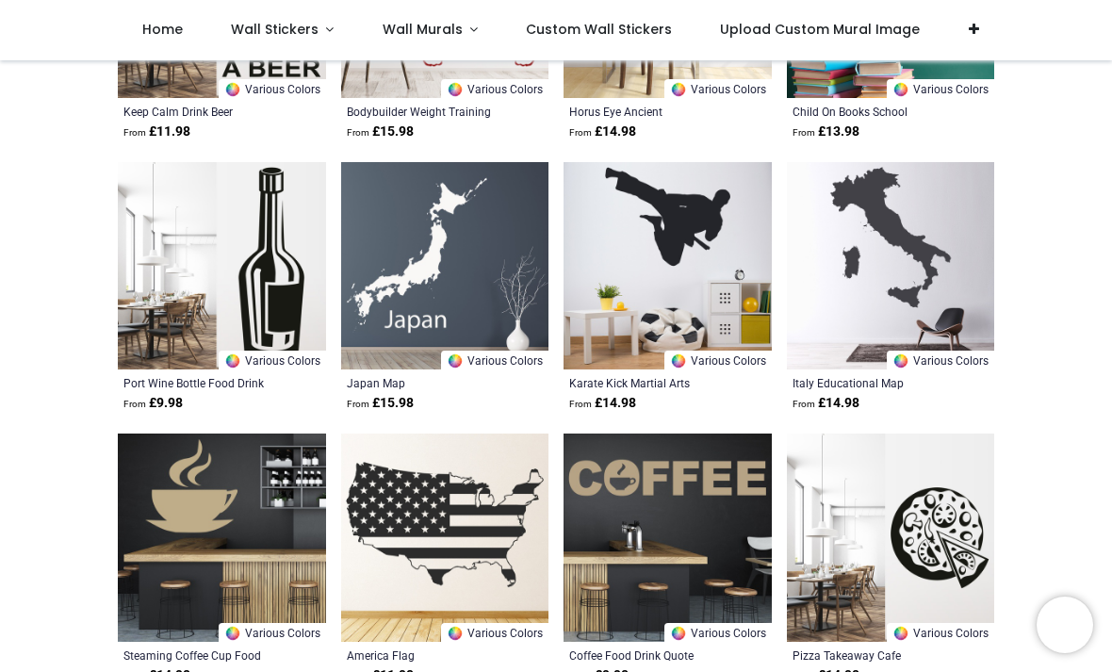
scroll to position [23941, 0]
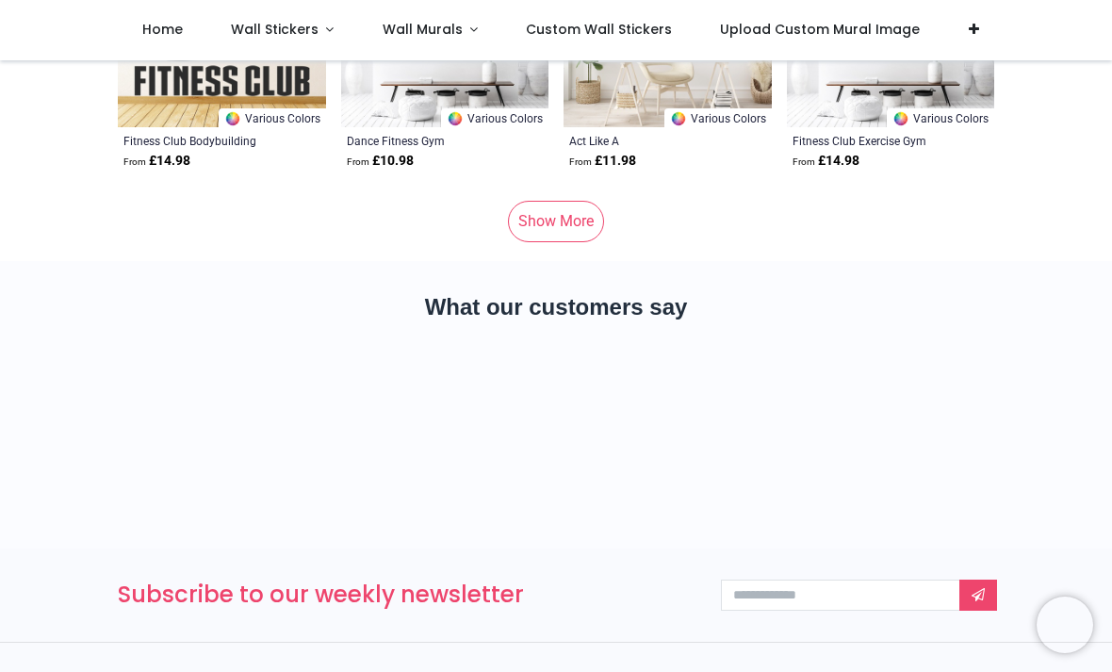
scroll to position [28689, 0]
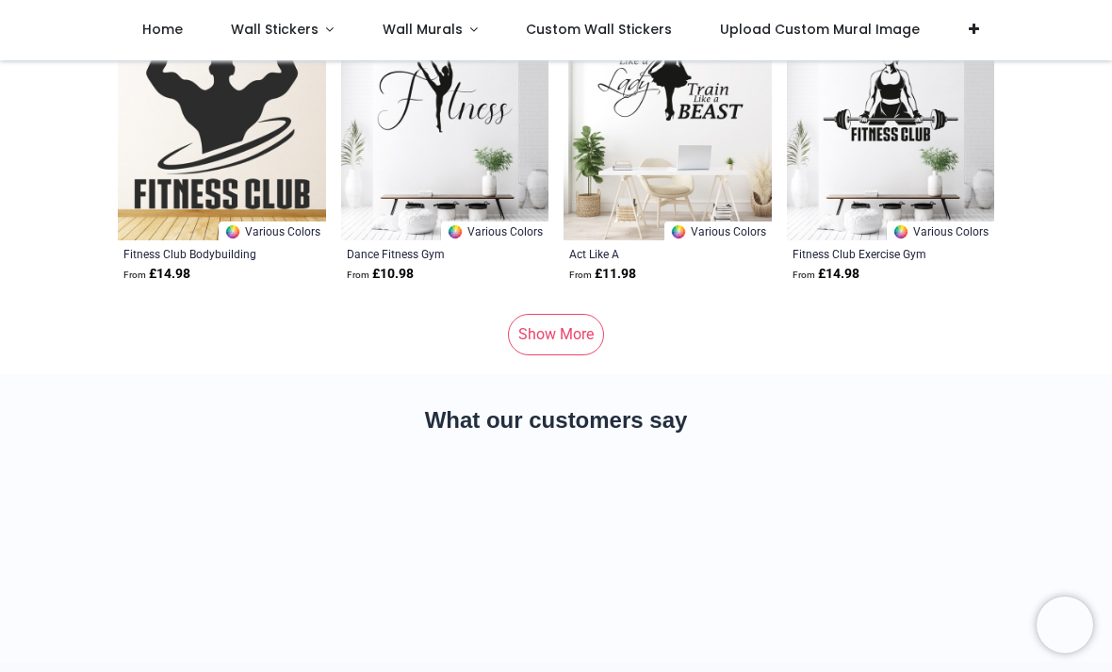
click at [584, 332] on link "Show More" at bounding box center [556, 334] width 96 height 41
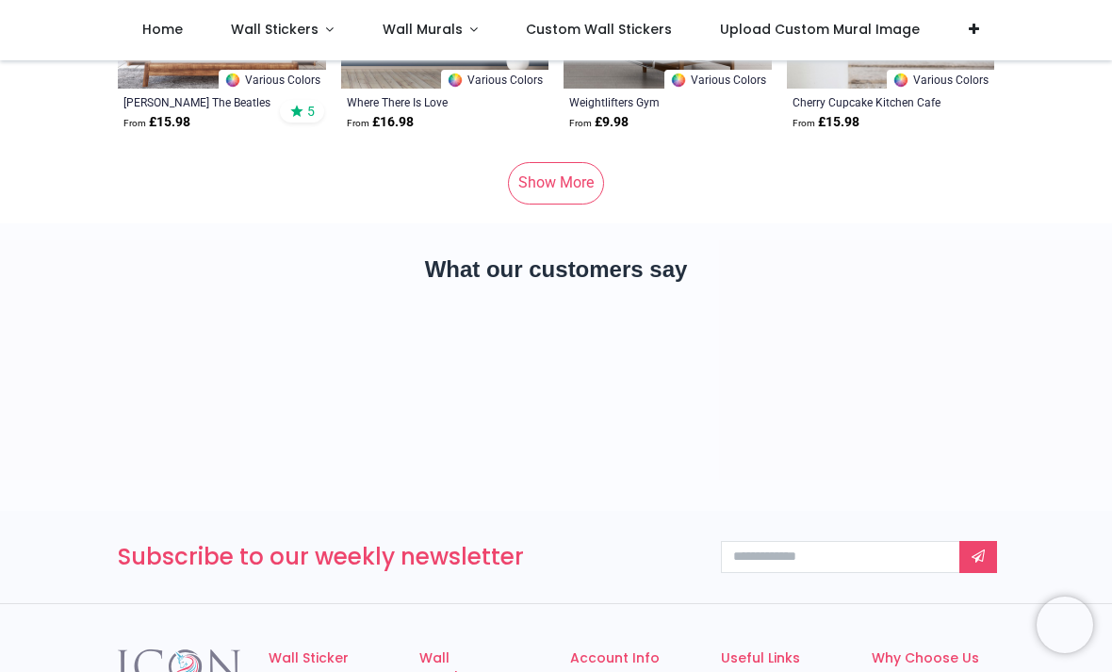
scroll to position [38167, 0]
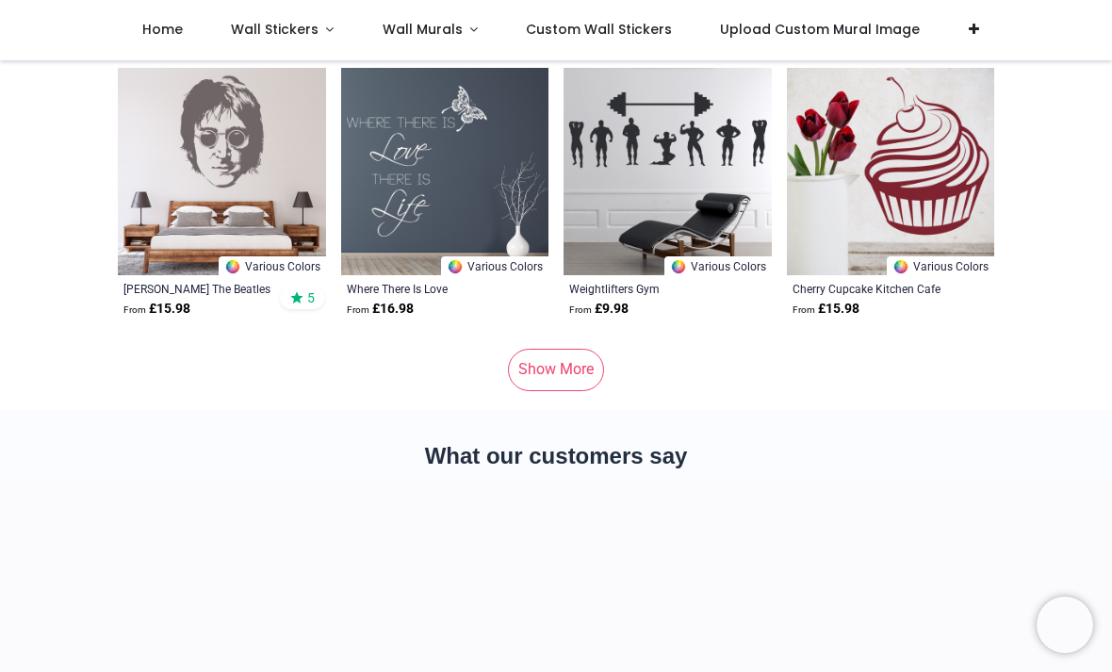
click at [604, 368] on link "Show More" at bounding box center [556, 369] width 96 height 41
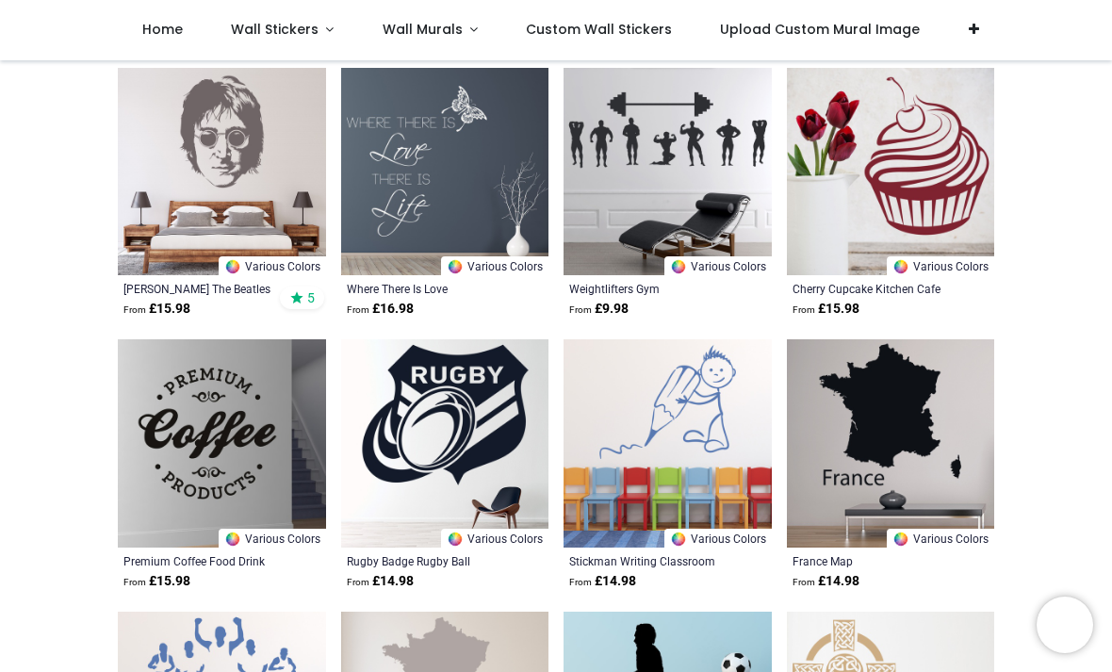
click at [595, 346] on img at bounding box center [667, 443] width 208 height 208
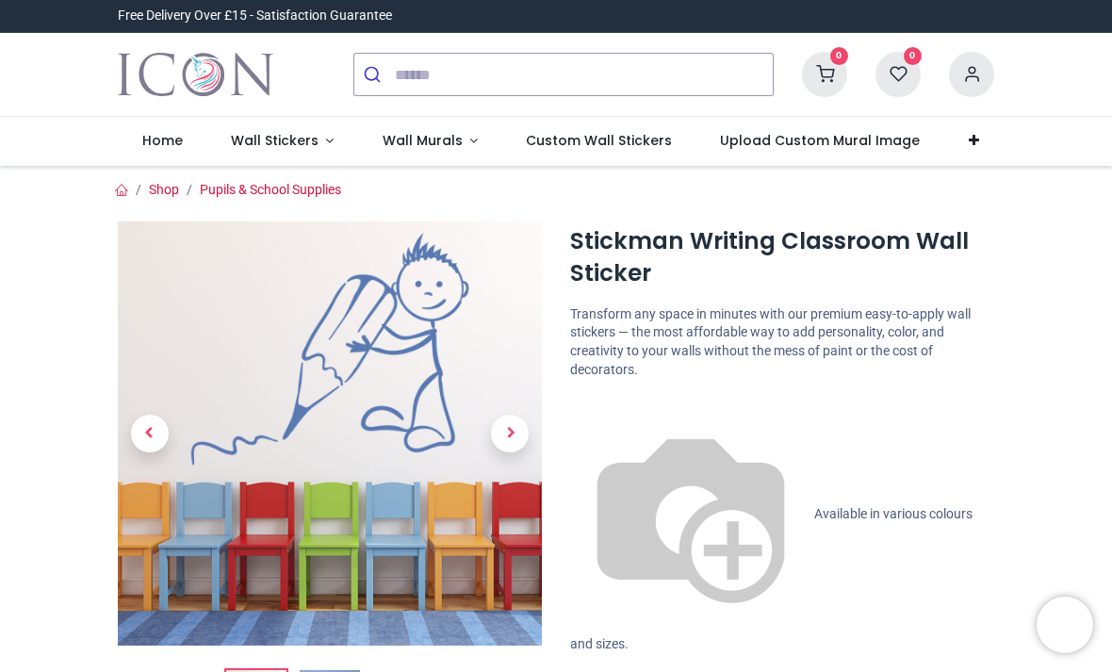
click at [314, 133] on span "Wall Stickers" at bounding box center [276, 140] width 91 height 19
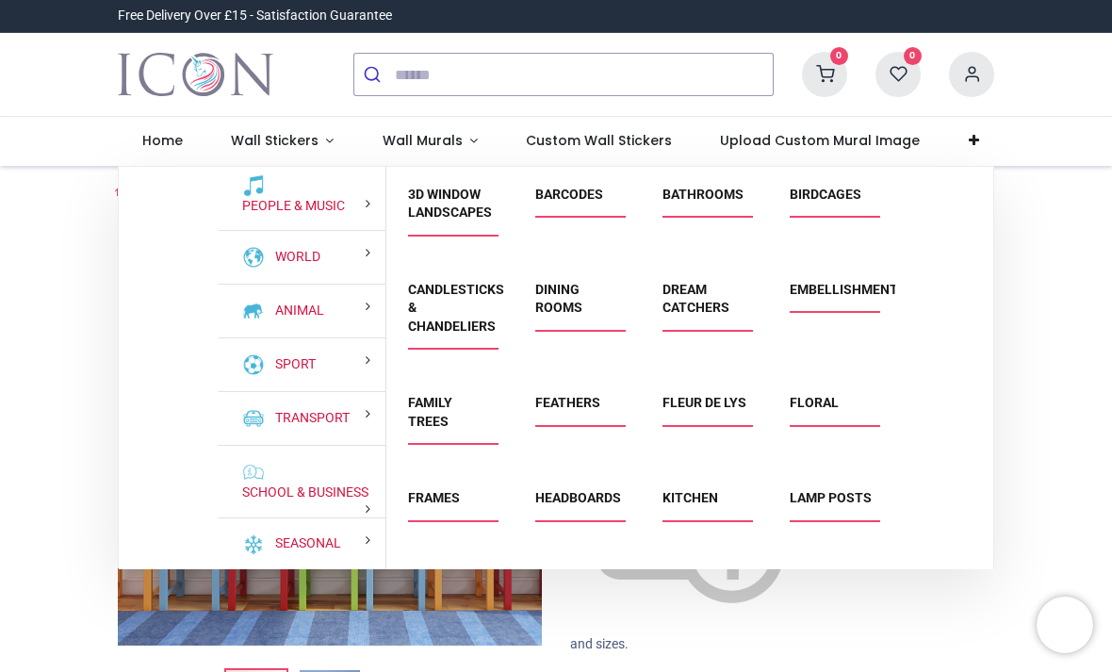
scroll to position [168, 0]
click at [333, 503] on link "School & Business" at bounding box center [302, 493] width 134 height 19
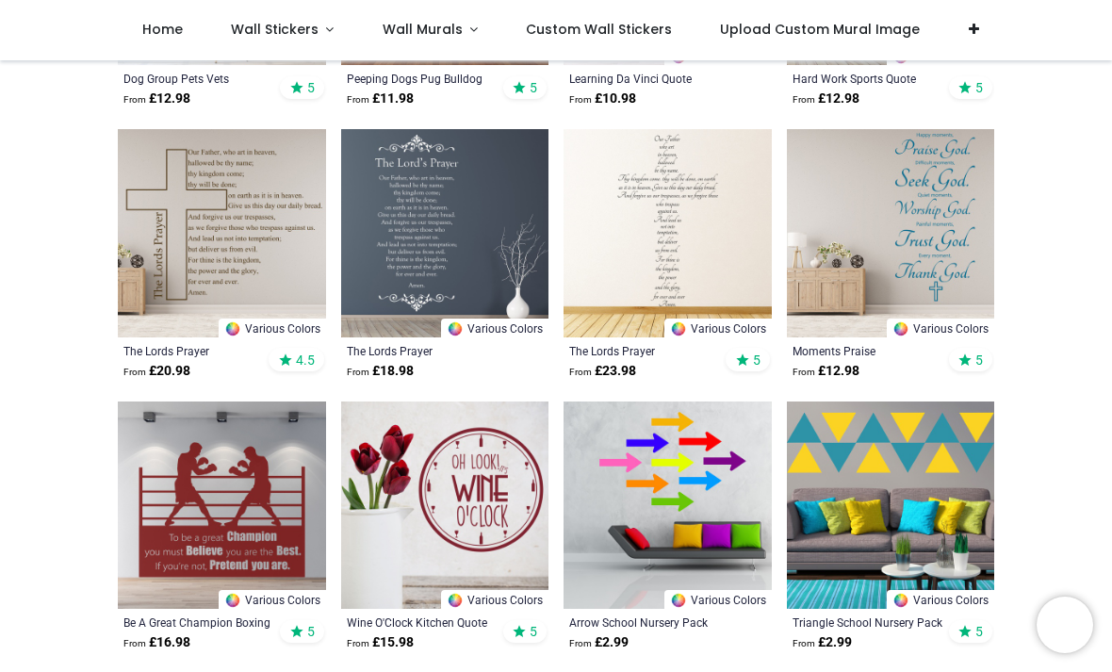
scroll to position [4672, 0]
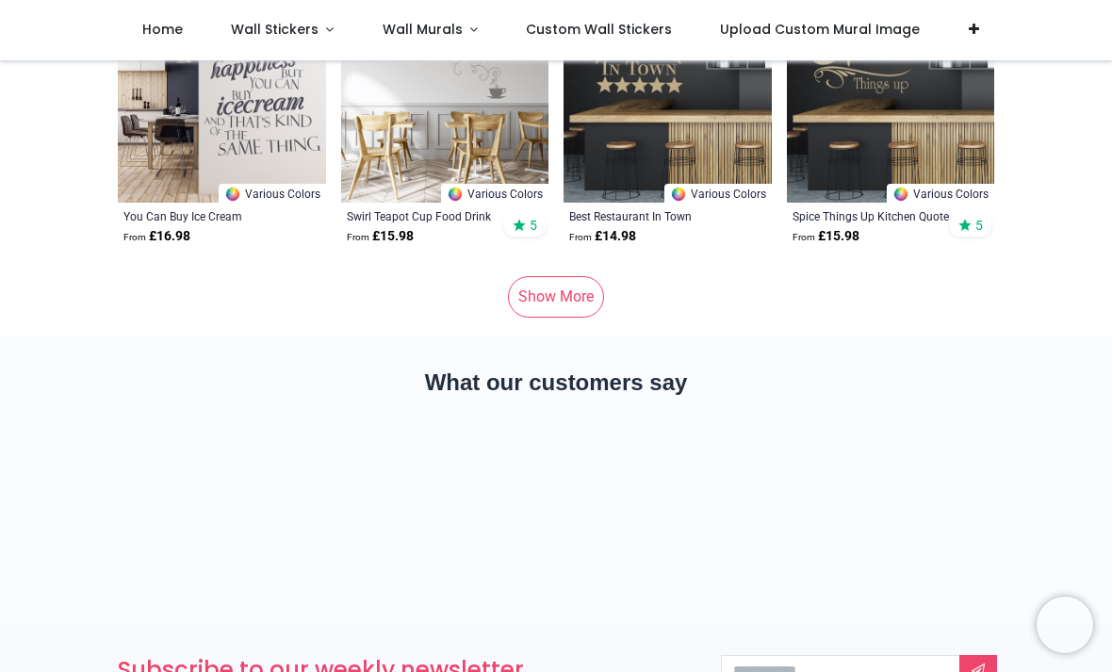
scroll to position [9700, 0]
click at [595, 293] on link "Show More" at bounding box center [556, 295] width 96 height 41
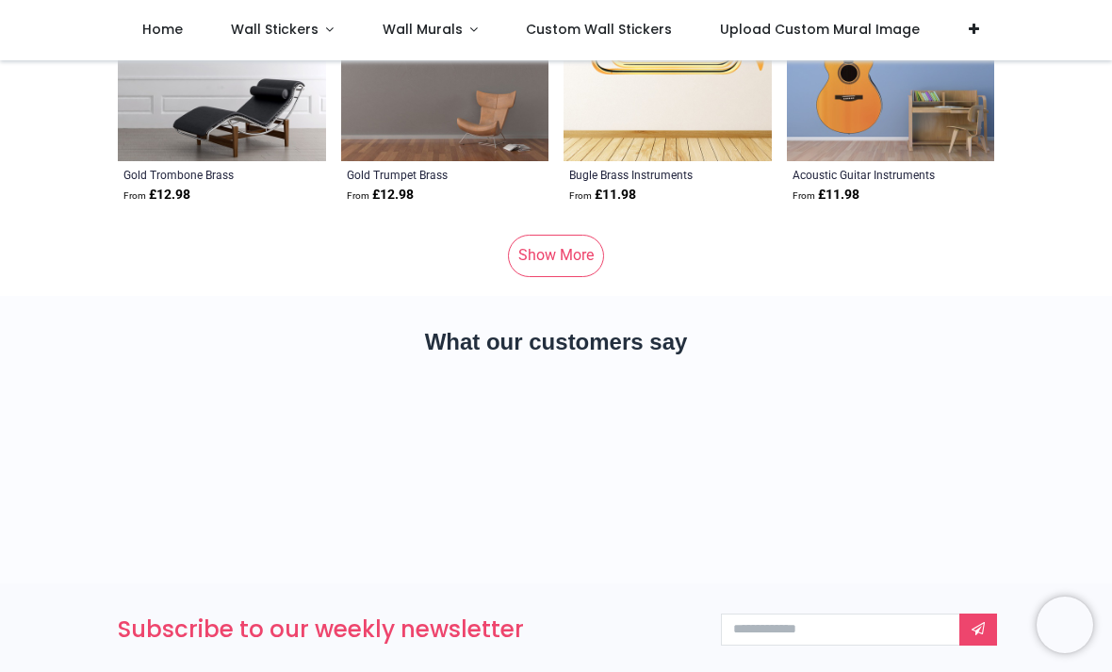
scroll to position [19254, 0]
click at [602, 260] on link "Show More" at bounding box center [556, 255] width 96 height 41
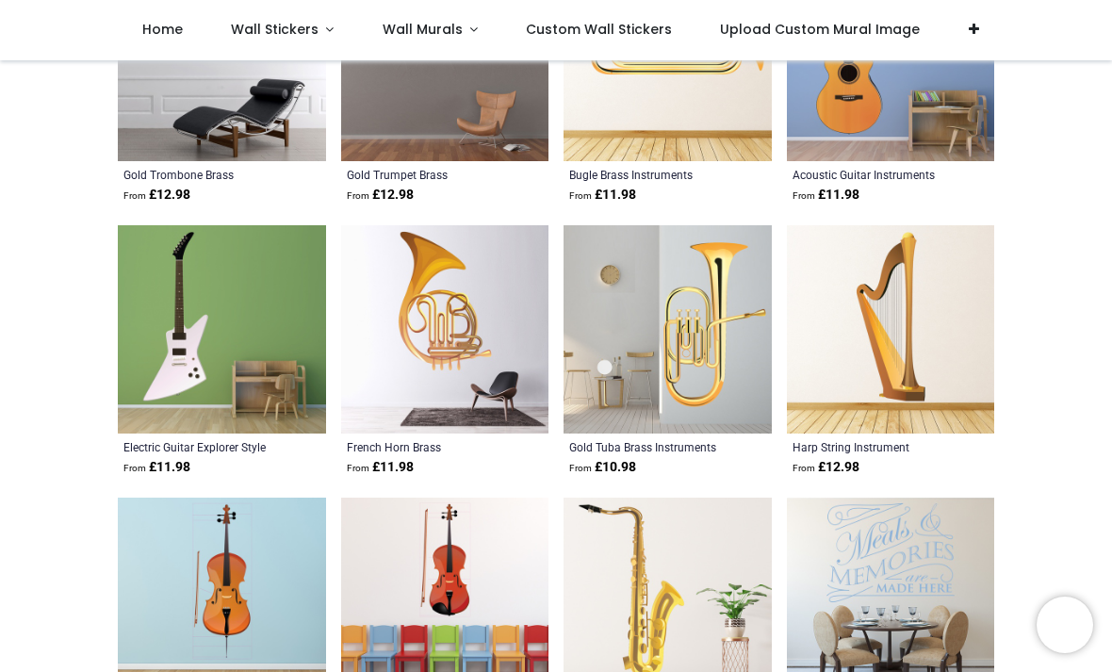
click at [582, 463] on span "From" at bounding box center [580, 468] width 23 height 10
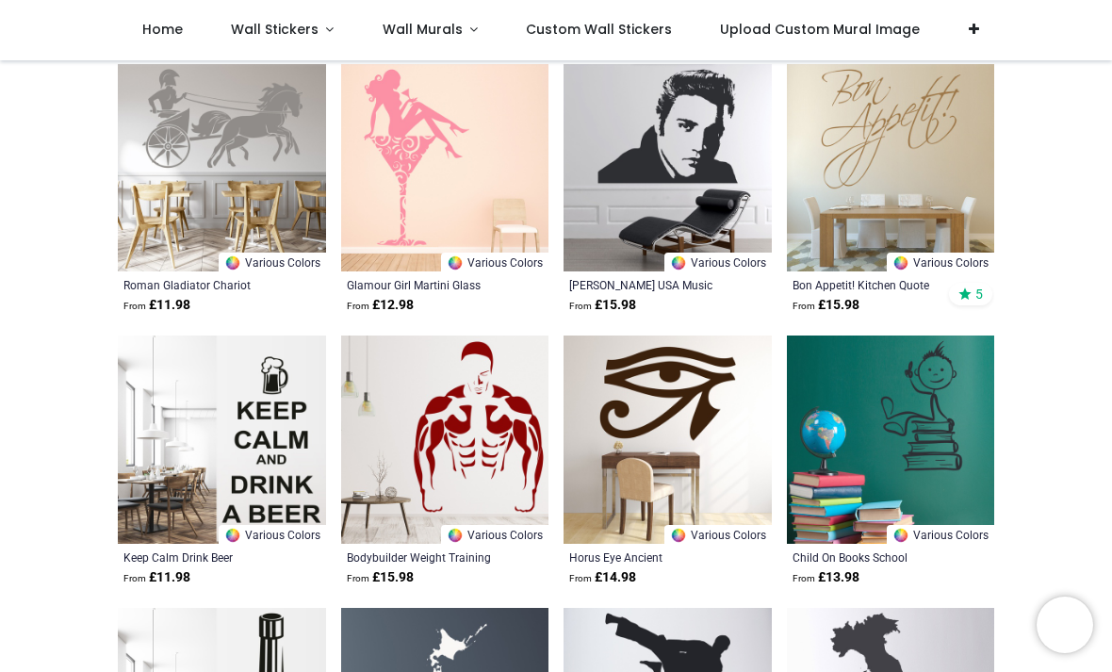
scroll to position [23361, 0]
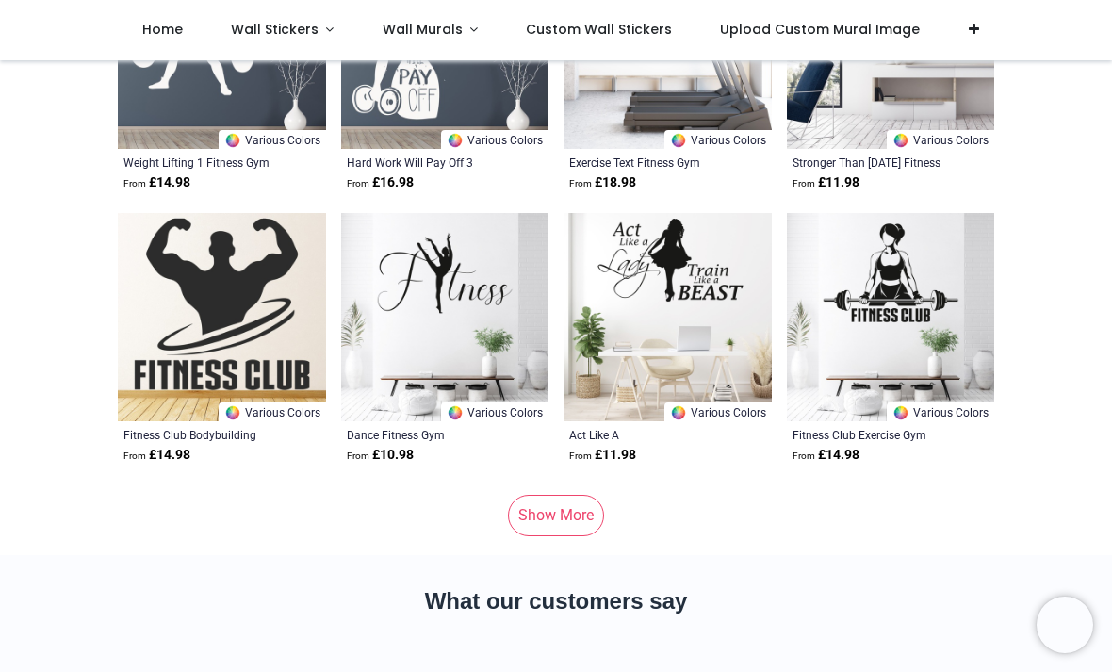
scroll to position [28510, 0]
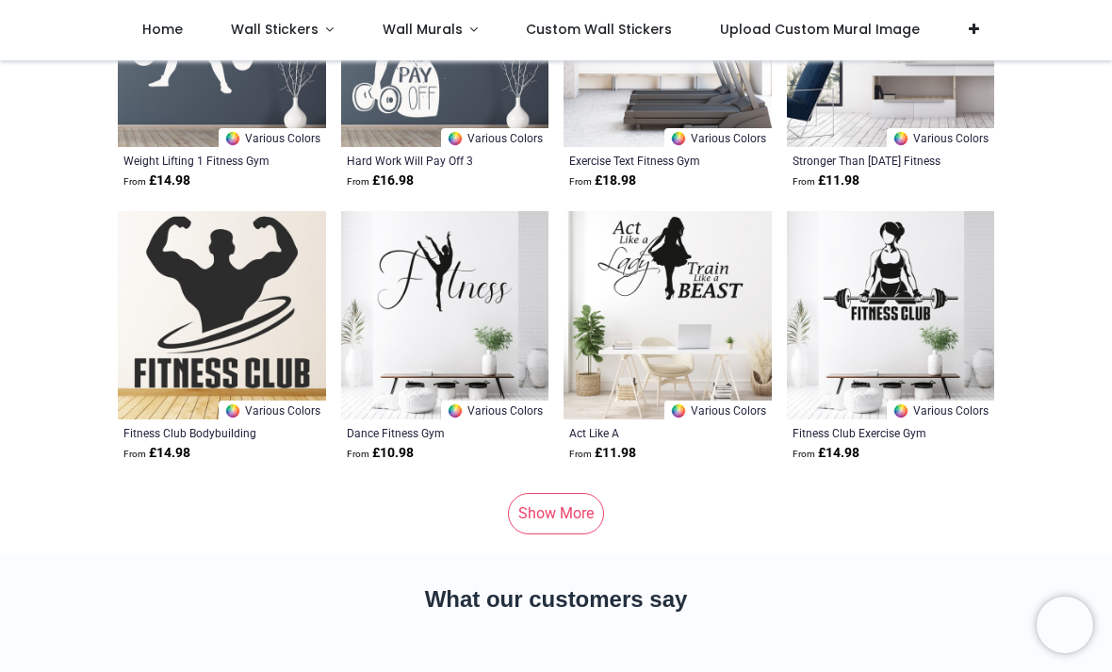
click at [555, 528] on link "Show More" at bounding box center [556, 513] width 96 height 41
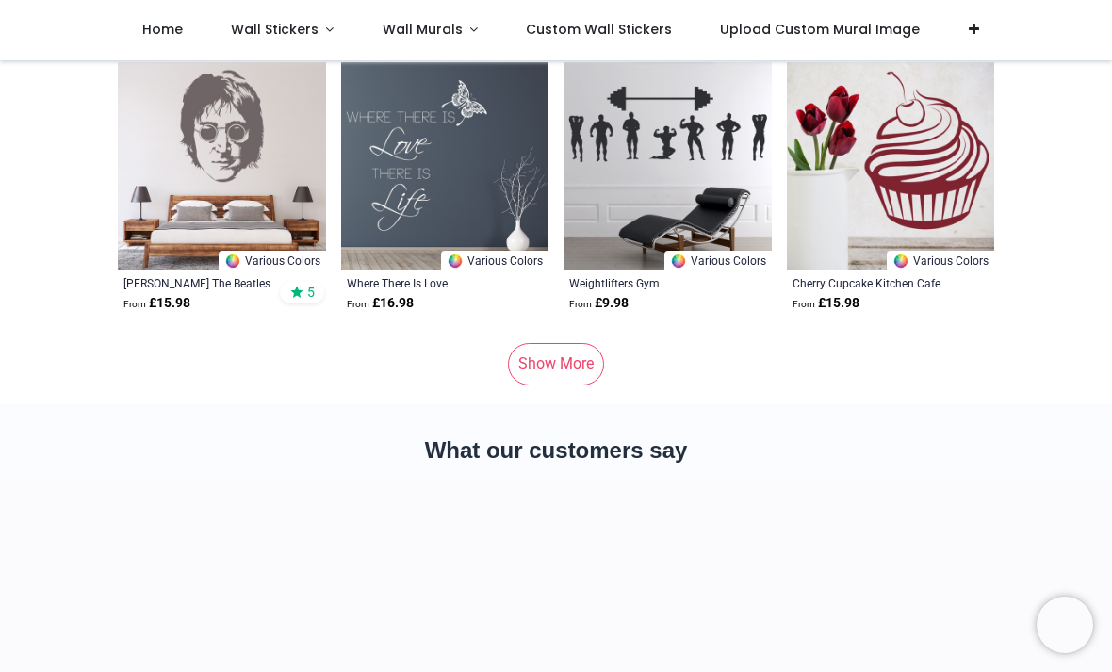
scroll to position [38452, 0]
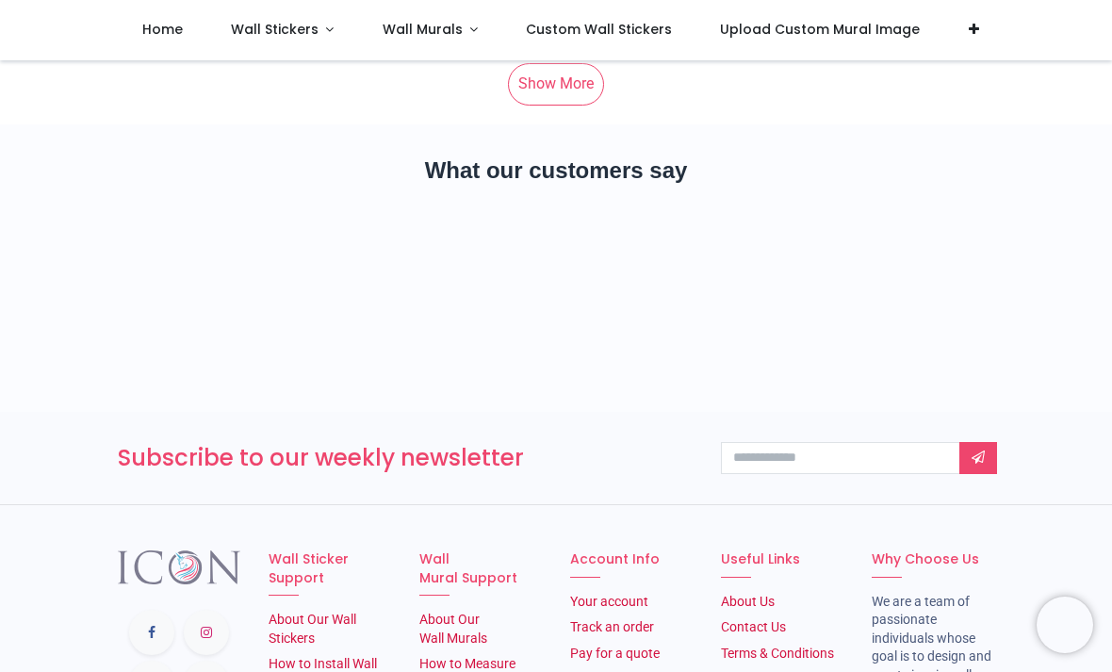
click at [585, 96] on link "Show More" at bounding box center [556, 83] width 96 height 41
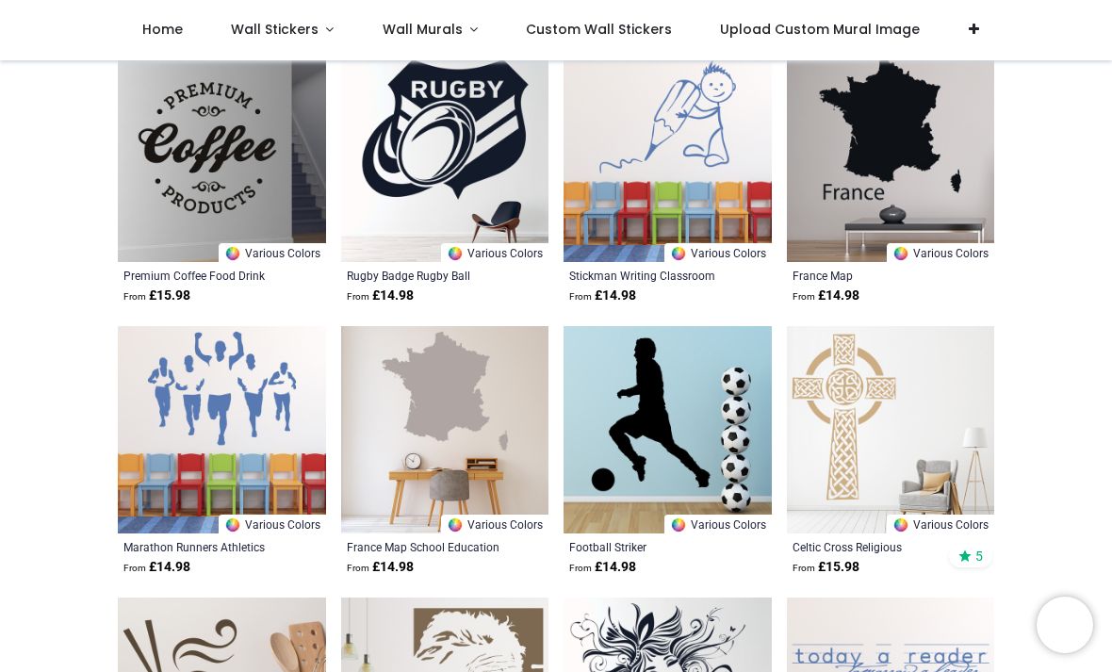
click at [573, 104] on img at bounding box center [667, 158] width 208 height 208
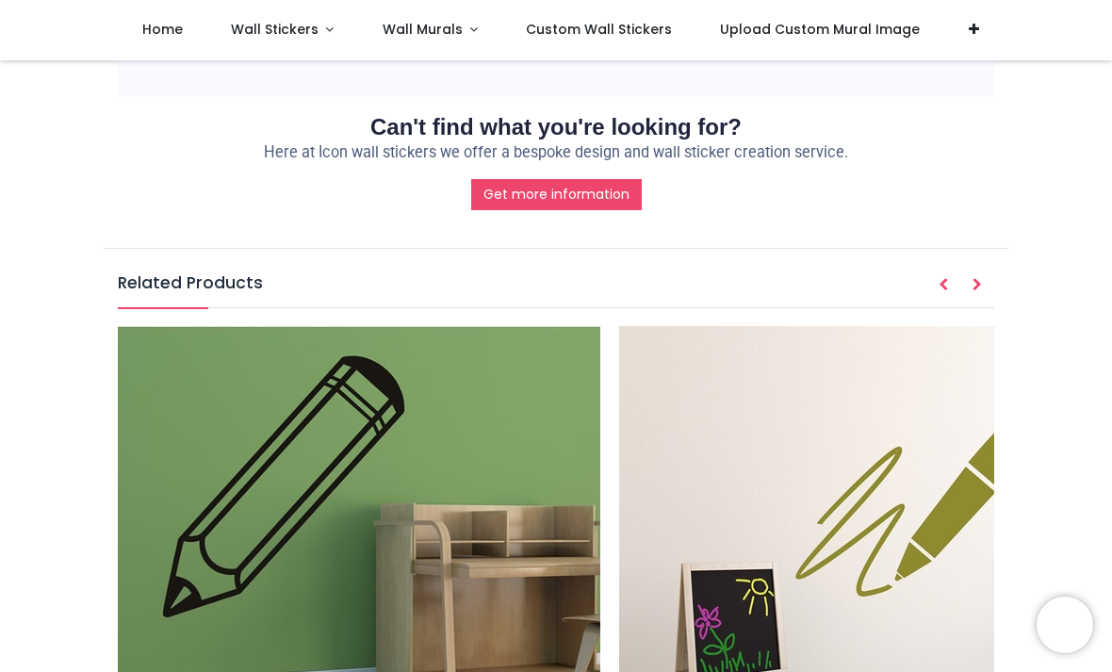
click at [555, 326] on img at bounding box center [359, 567] width 482 height 482
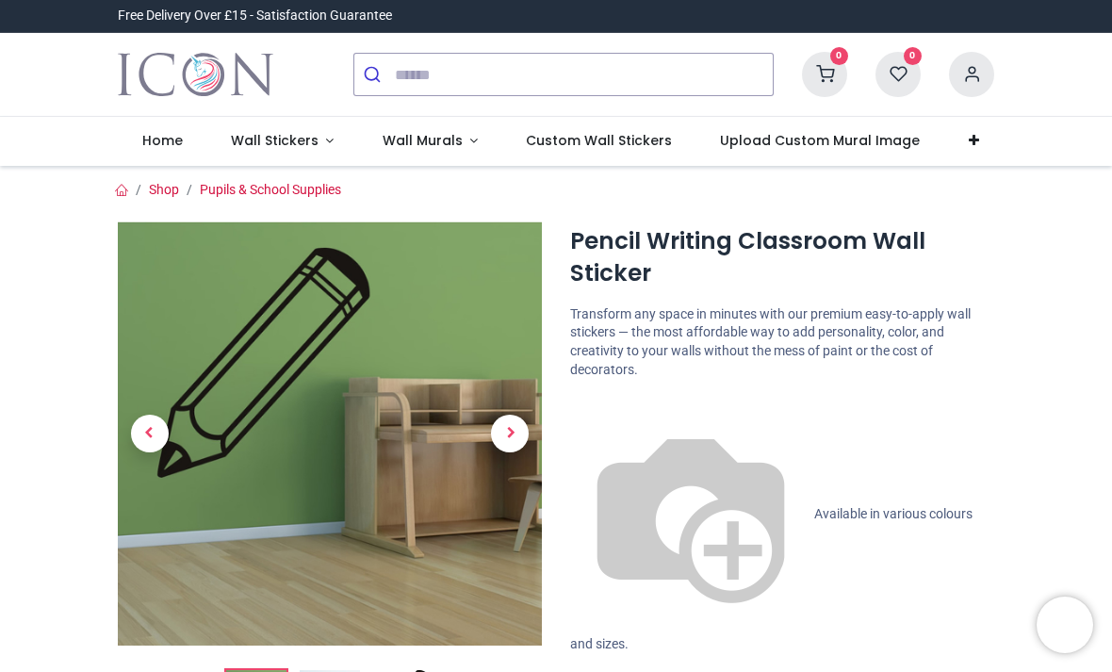
scroll to position [-2, 0]
click at [291, 144] on span "Wall Stickers" at bounding box center [275, 140] width 88 height 19
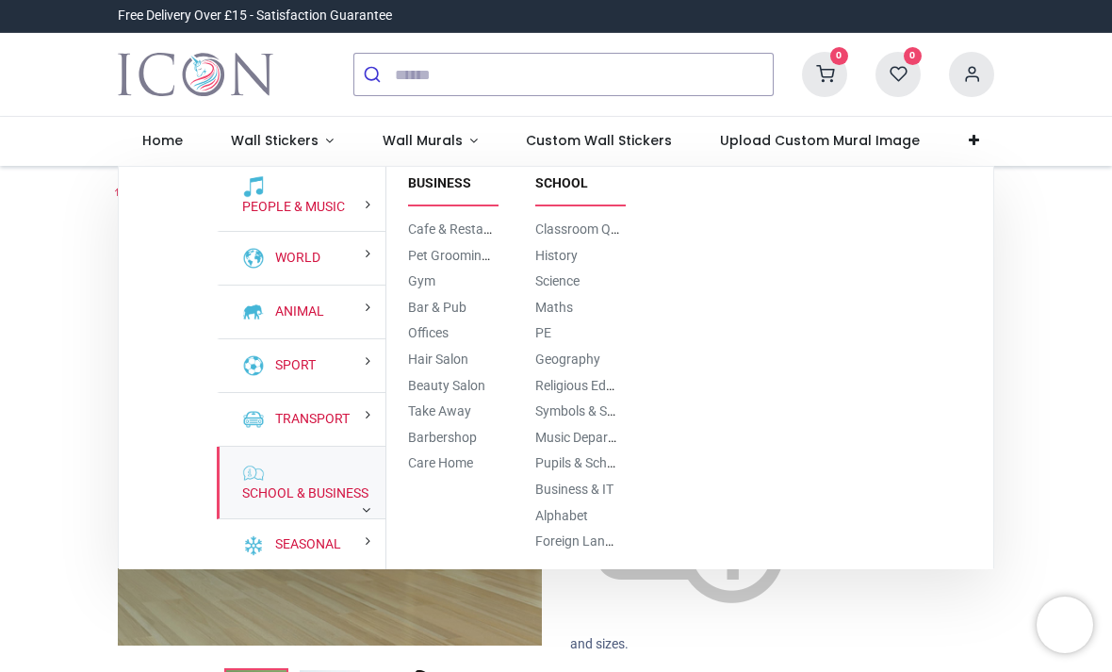
click at [349, 503] on link "School & Business" at bounding box center [302, 493] width 134 height 19
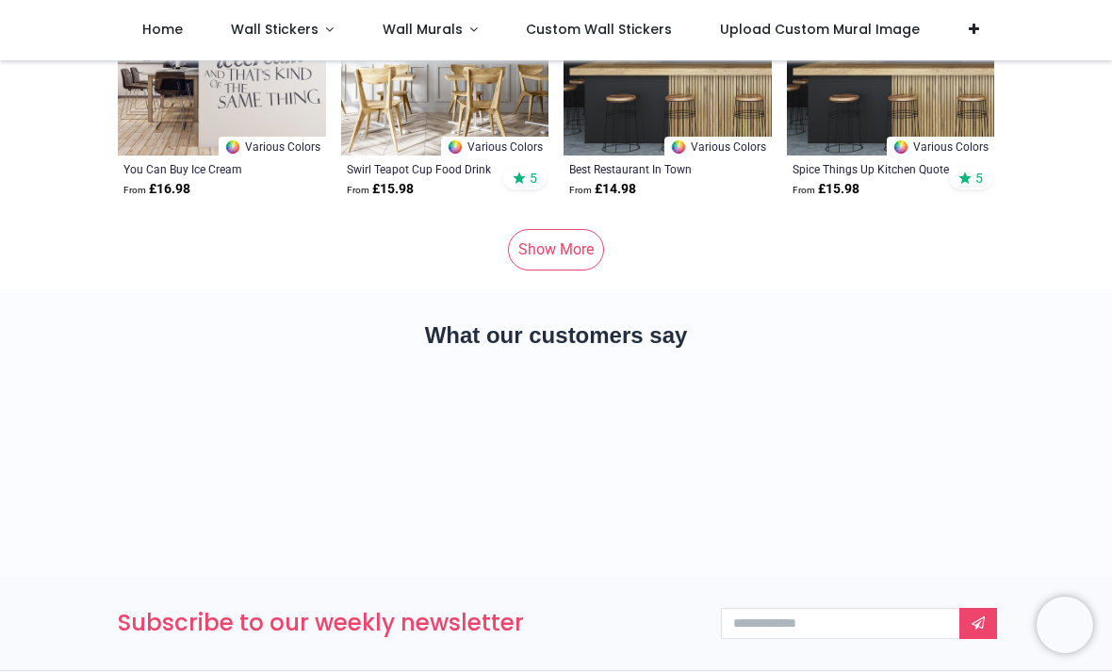
scroll to position [9780, 0]
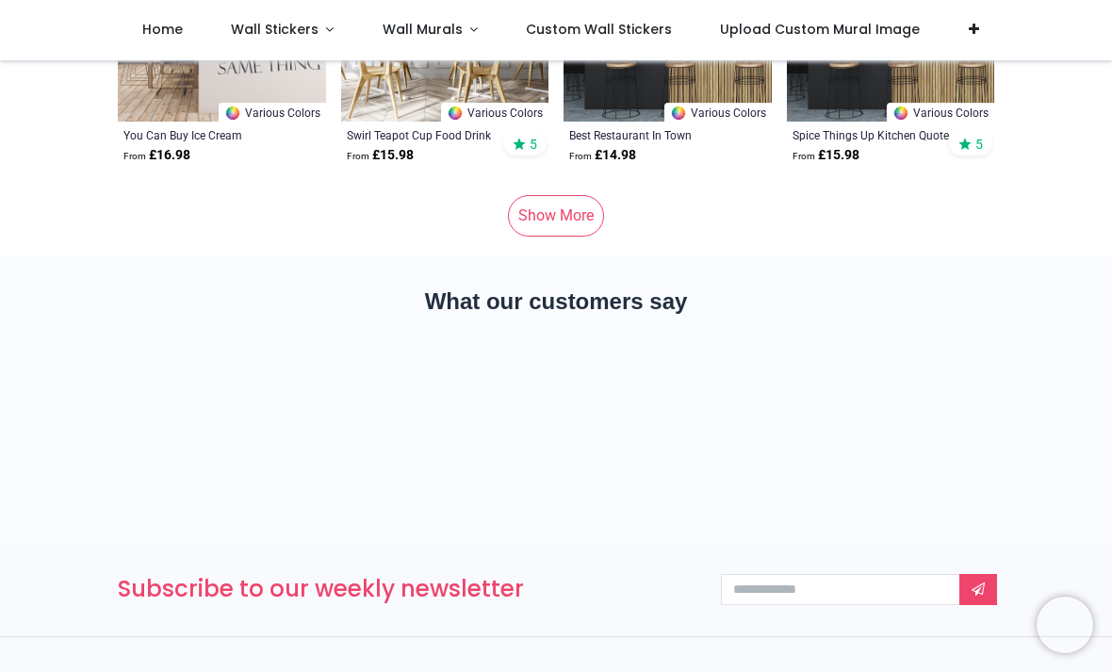
click at [591, 232] on link "Show More" at bounding box center [556, 215] width 96 height 41
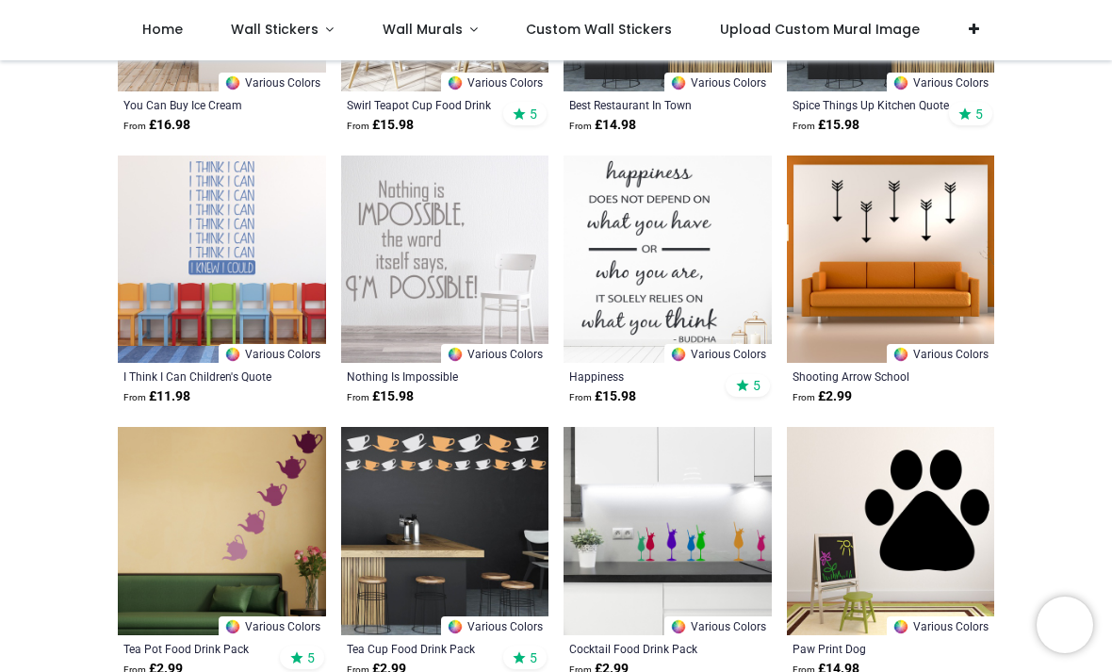
scroll to position [9823, 0]
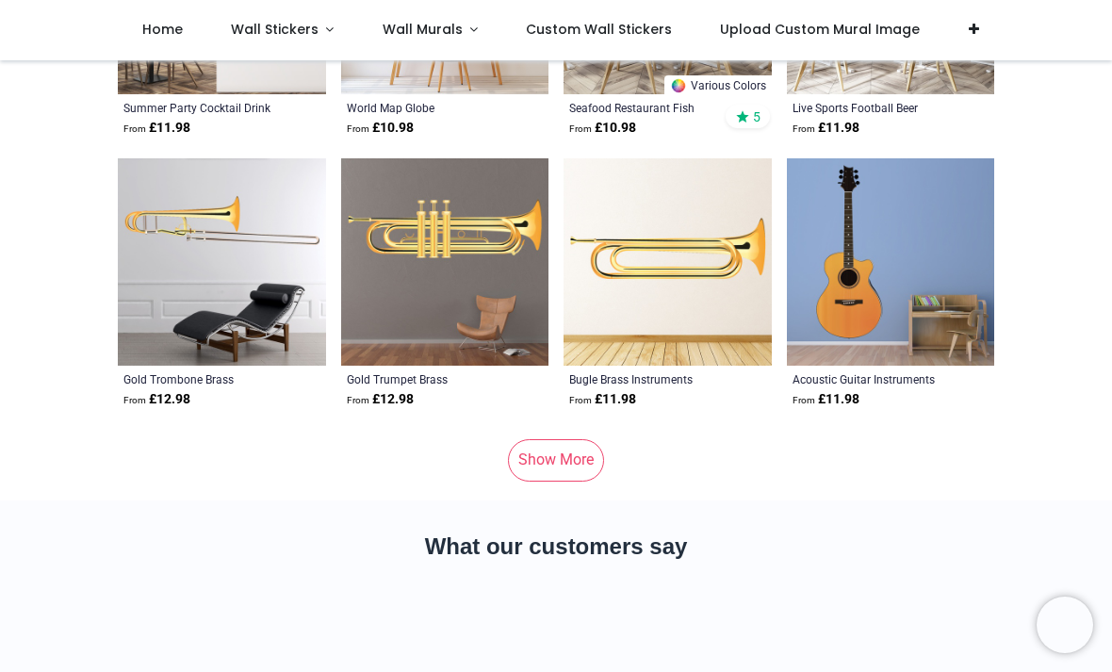
scroll to position [19060, 0]
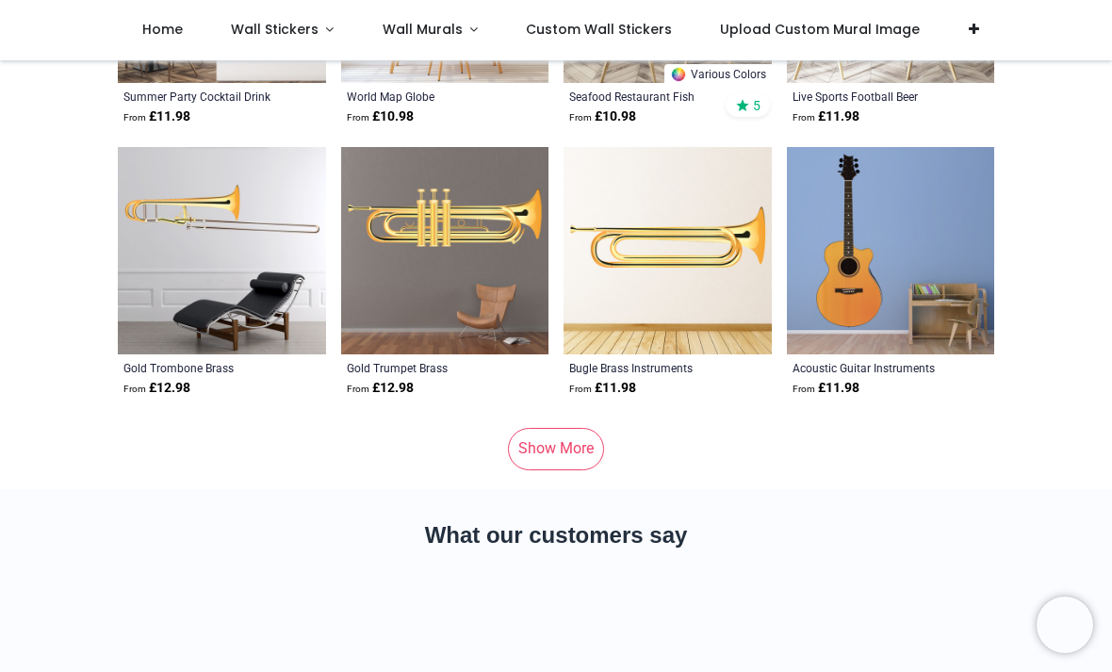
click at [589, 444] on link "Show More" at bounding box center [556, 448] width 96 height 41
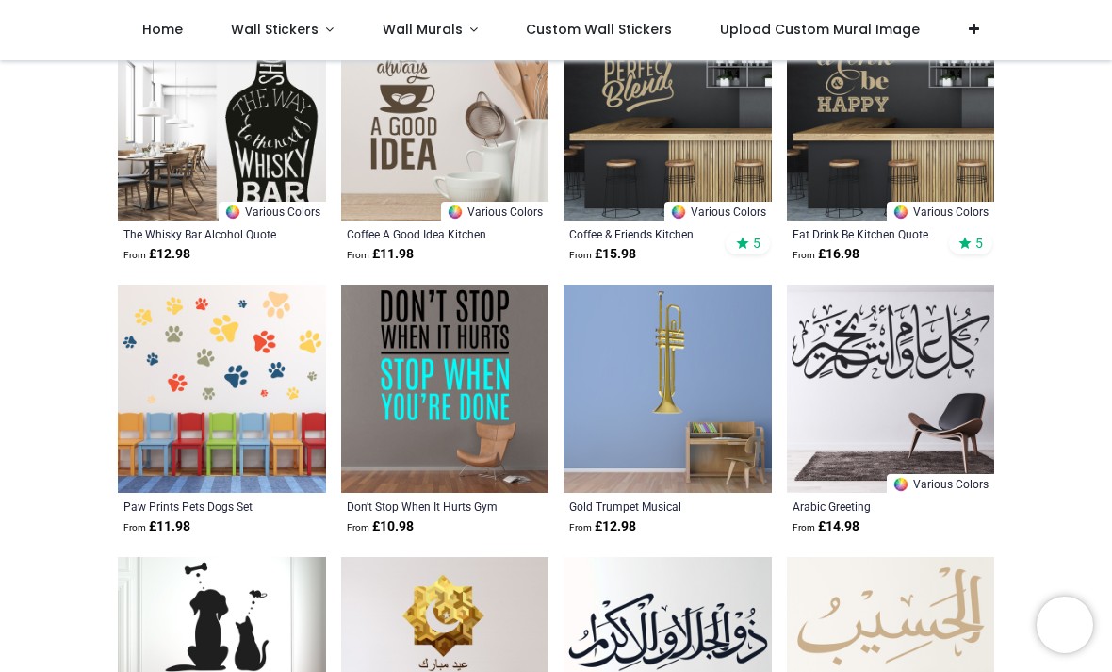
scroll to position [20655, 0]
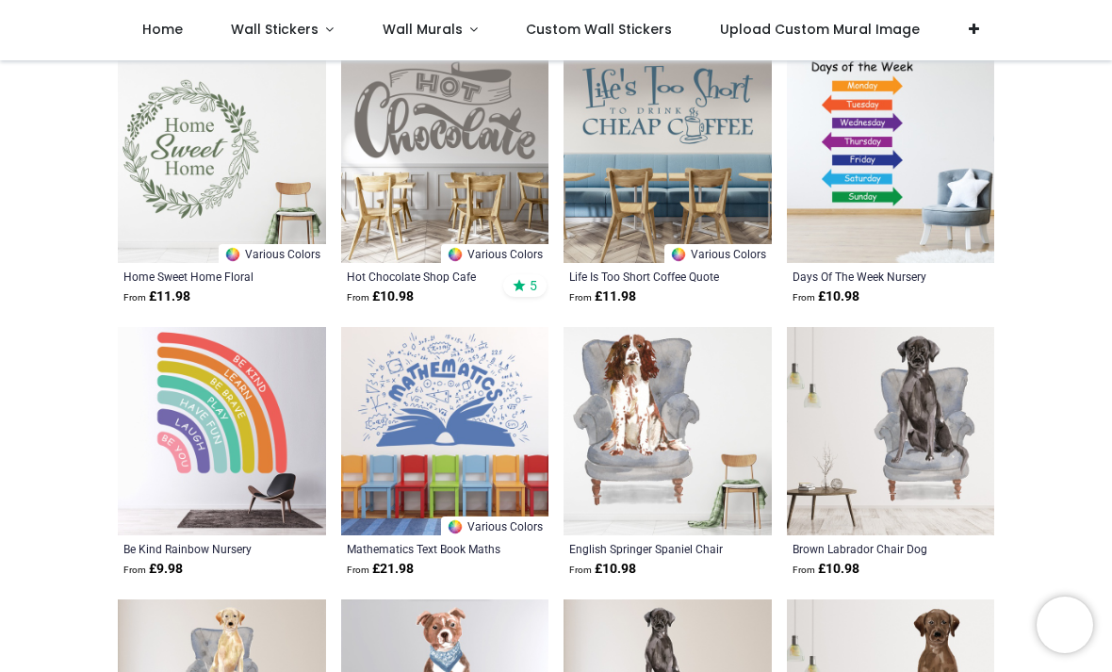
scroll to position [25671, 0]
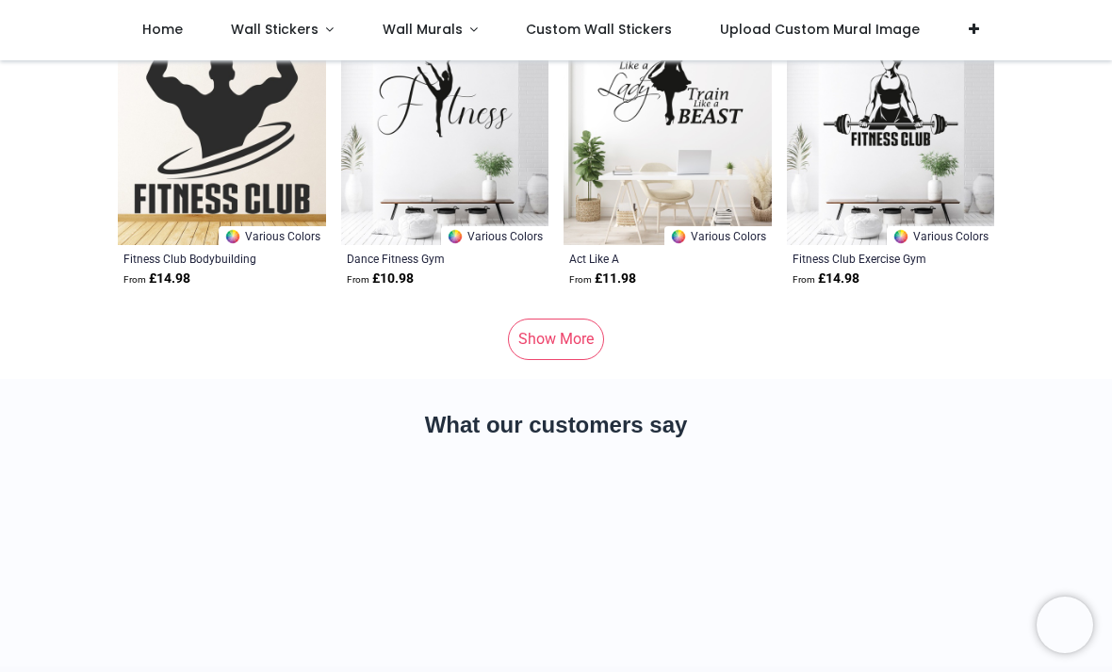
click at [591, 345] on link "Show More" at bounding box center [556, 338] width 96 height 41
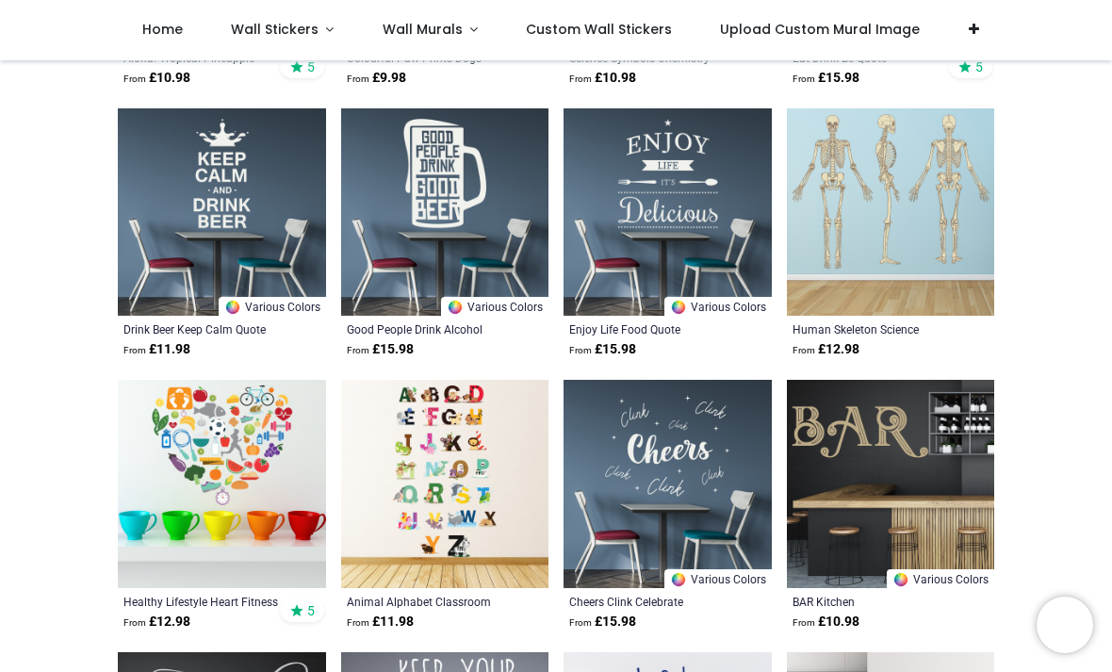
scroll to position [34866, 0]
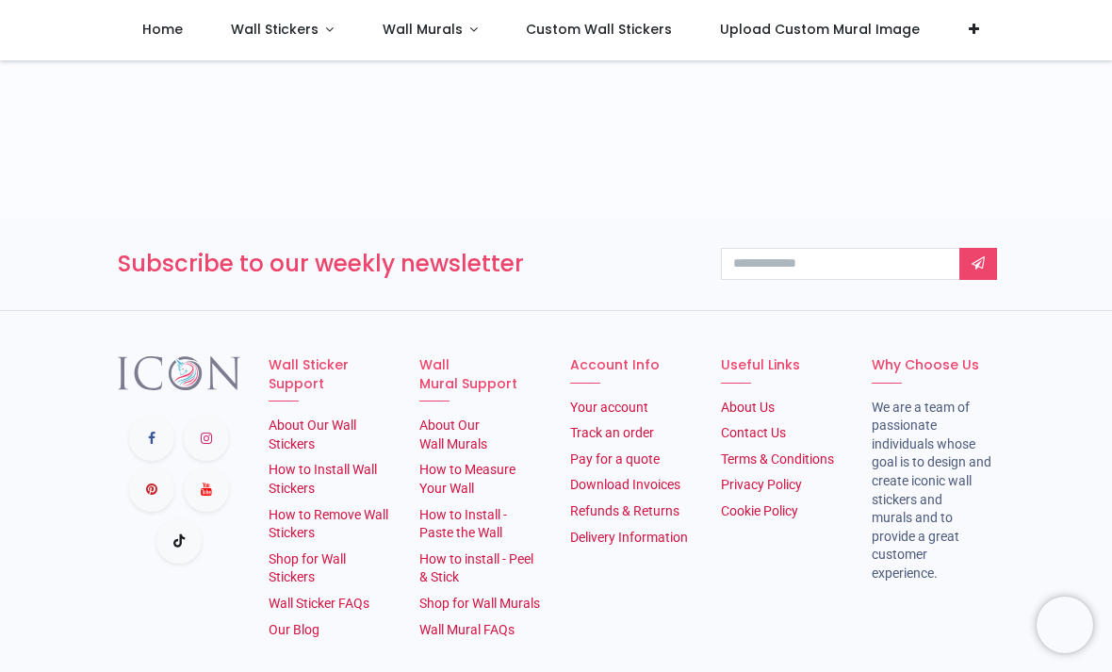
scroll to position [38235, 0]
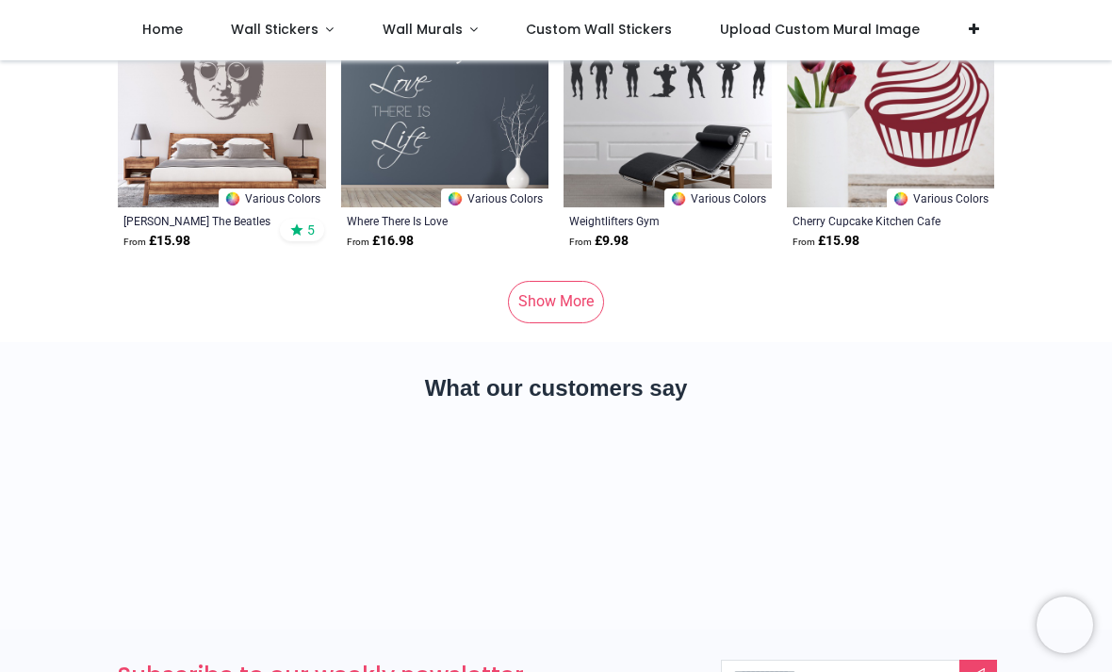
click at [574, 296] on link "Show More" at bounding box center [556, 301] width 96 height 41
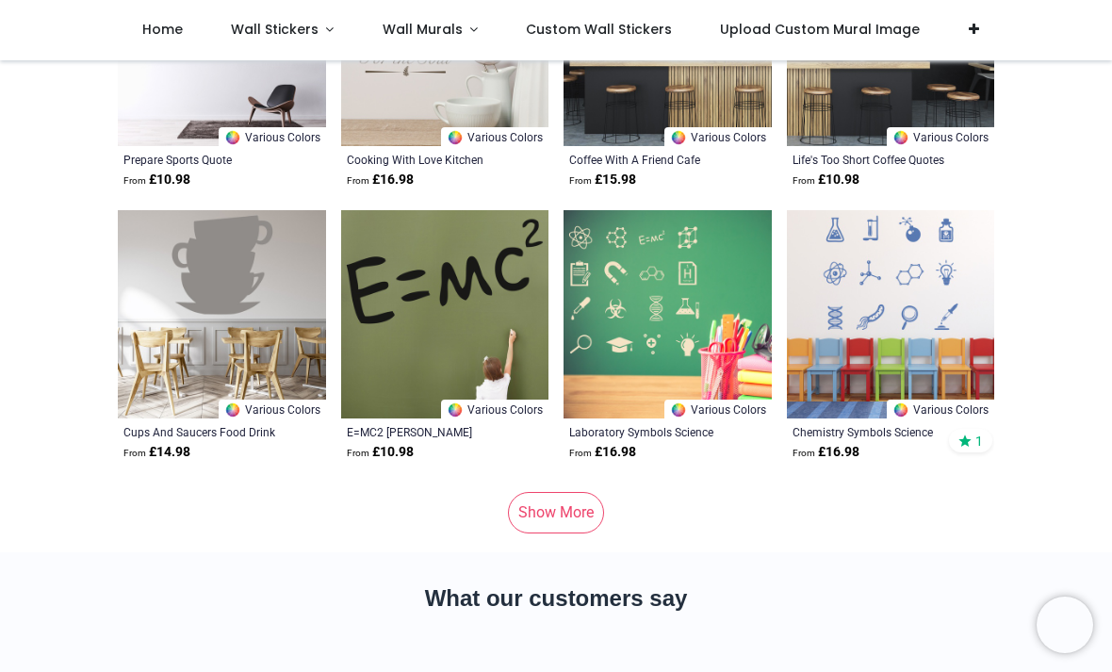
scroll to position [47583, 0]
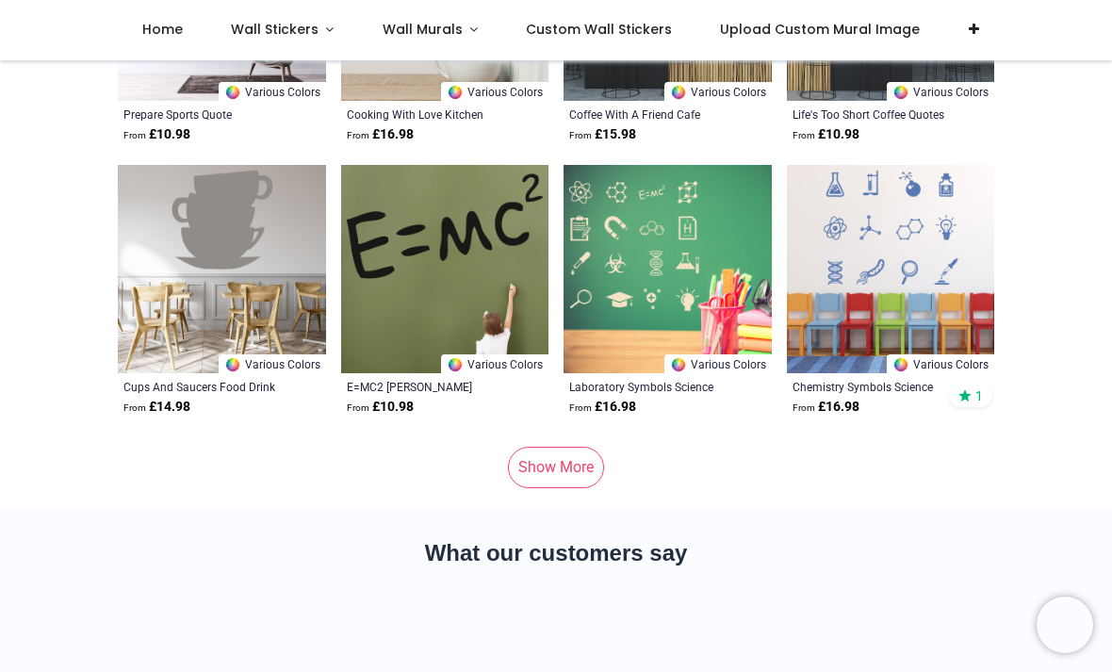
click at [593, 471] on link "Show More" at bounding box center [556, 467] width 96 height 41
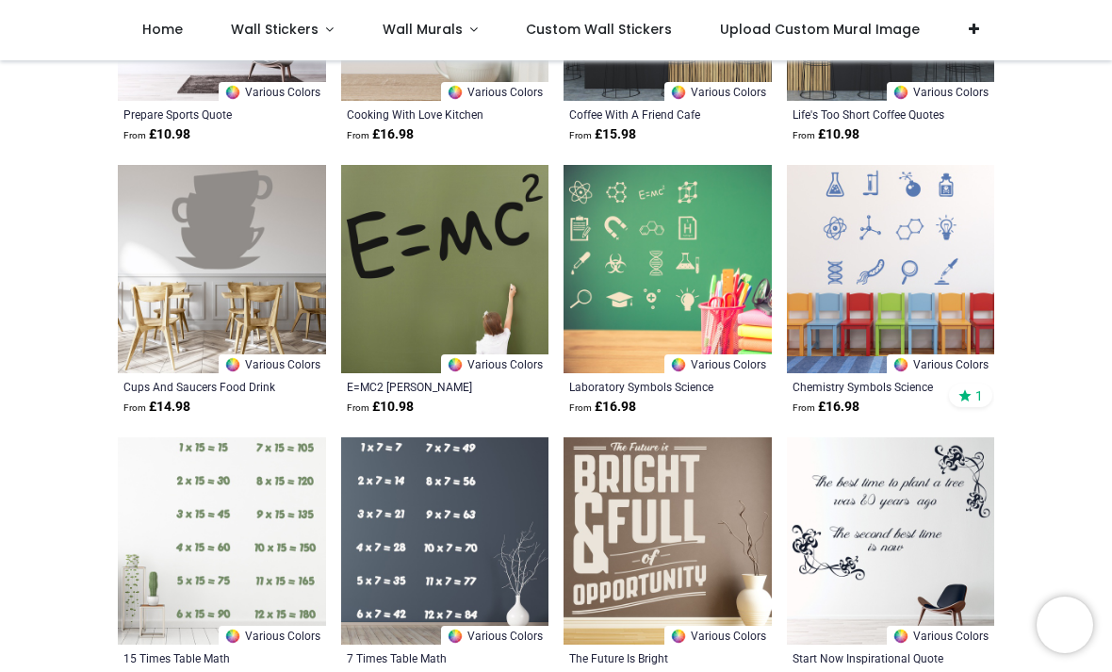
click at [590, 450] on img at bounding box center [667, 541] width 208 height 208
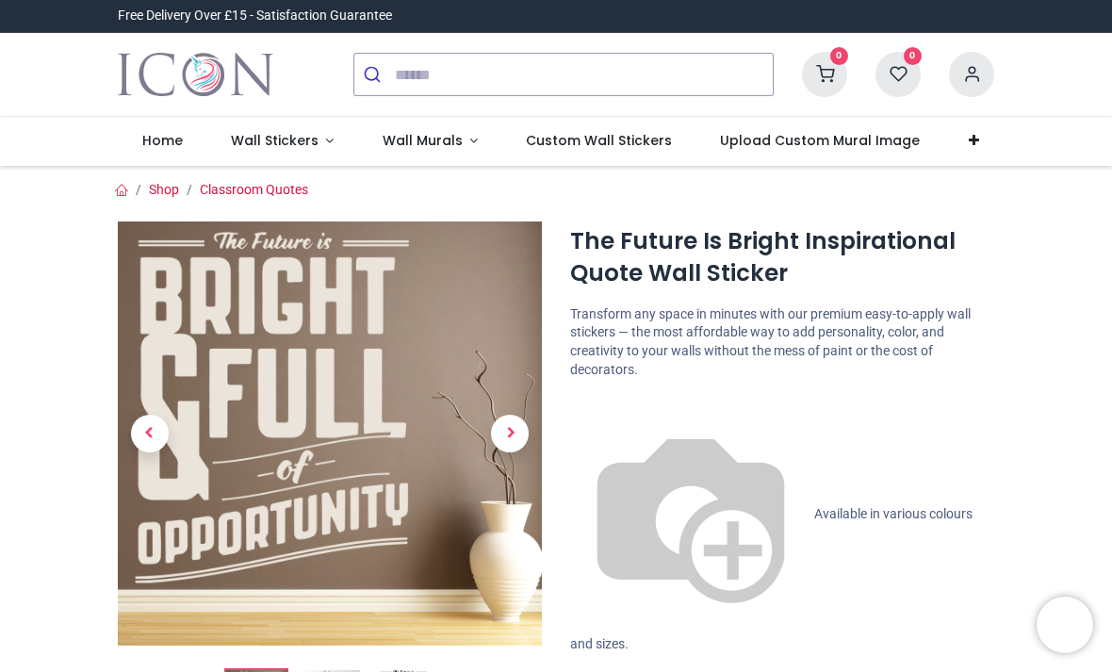
click at [287, 141] on span "Wall Stickers" at bounding box center [275, 140] width 88 height 19
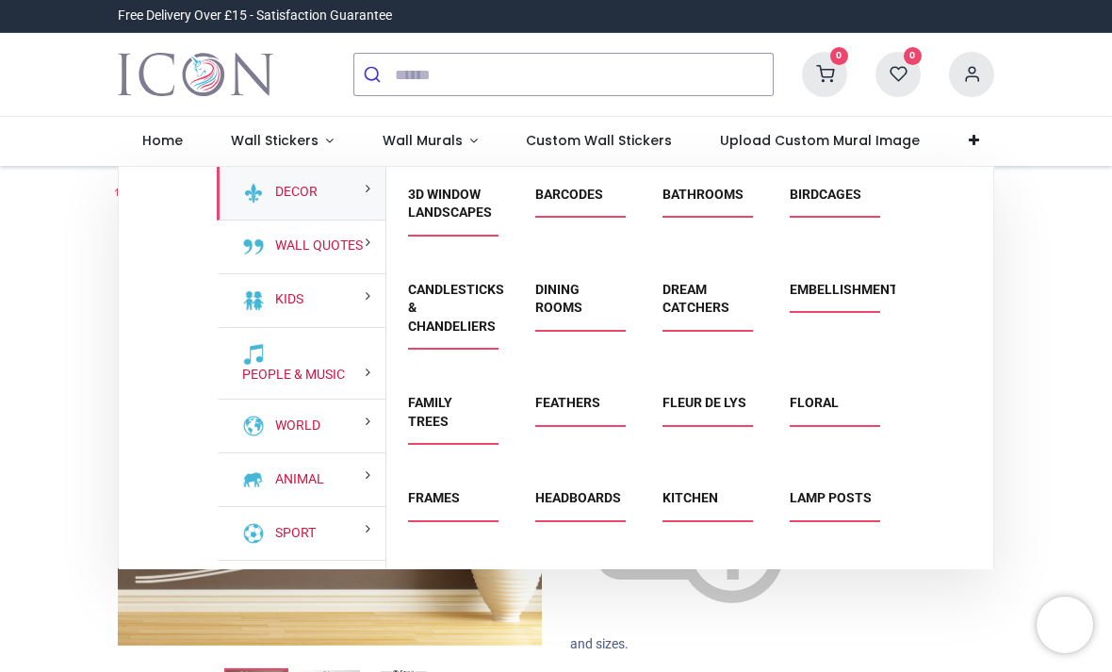
click at [815, 200] on link "Birdcages" at bounding box center [826, 194] width 72 height 15
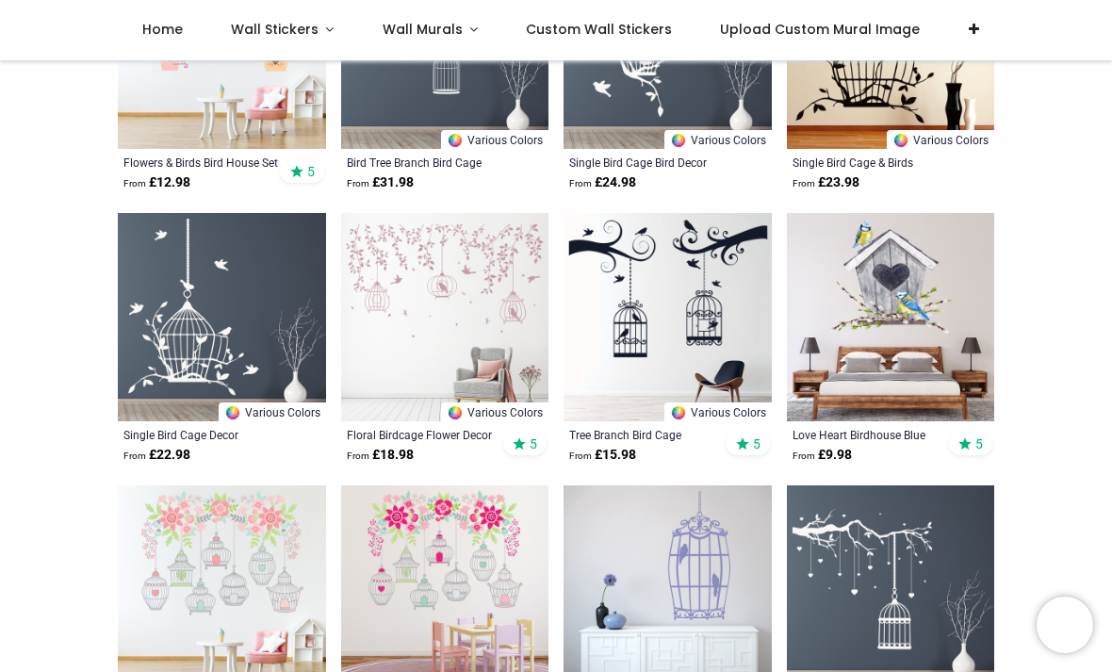
scroll to position [777, 0]
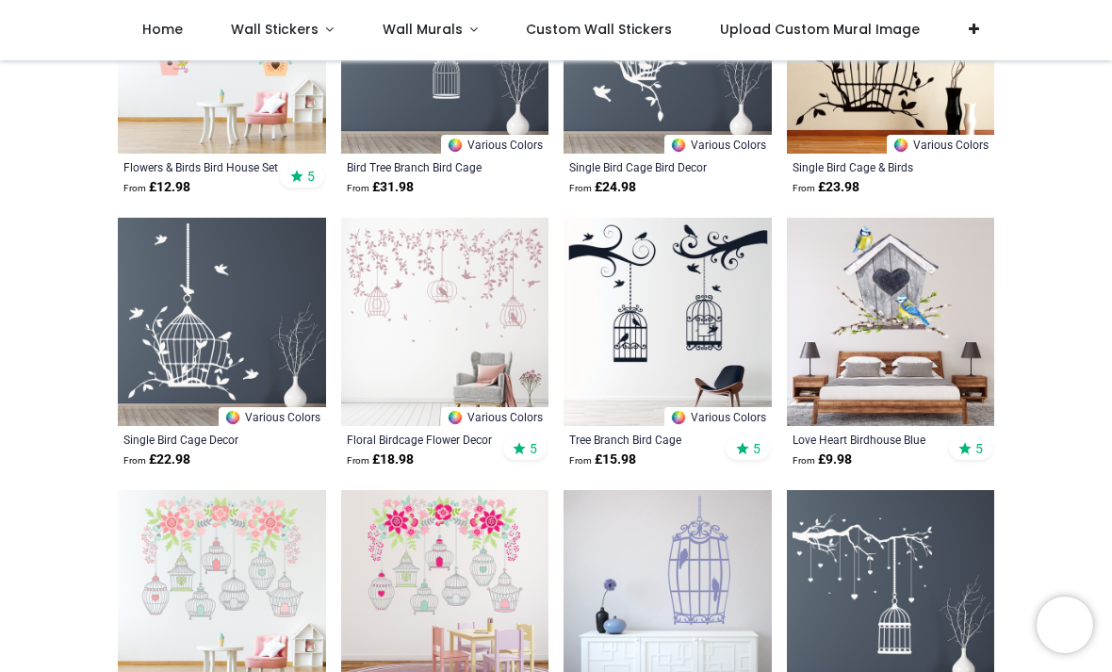
click at [644, 23] on span "Custom Wall Stickers" at bounding box center [599, 29] width 146 height 19
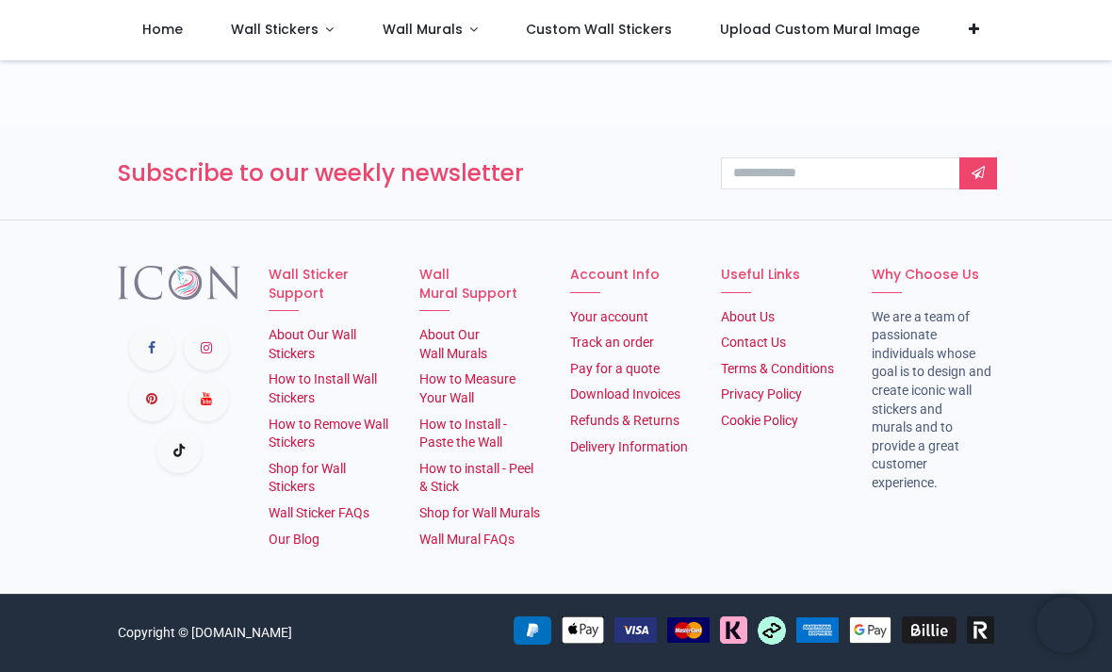
scroll to position [1231, 0]
click at [833, 34] on span "Upload Custom Mural Image" at bounding box center [820, 29] width 200 height 19
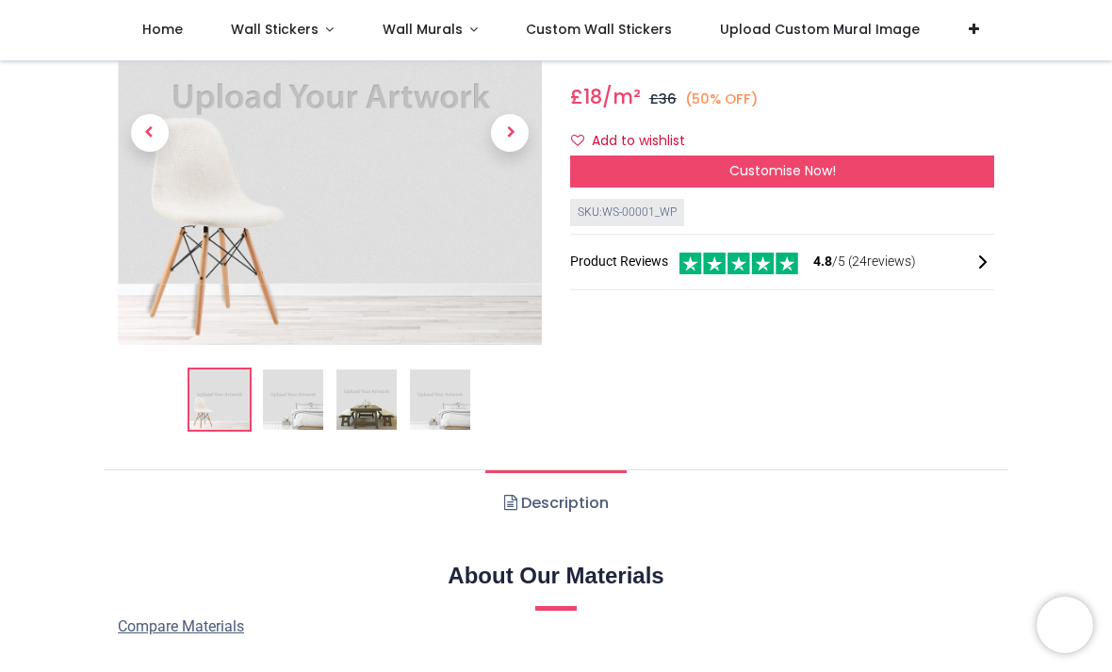
scroll to position [446, 0]
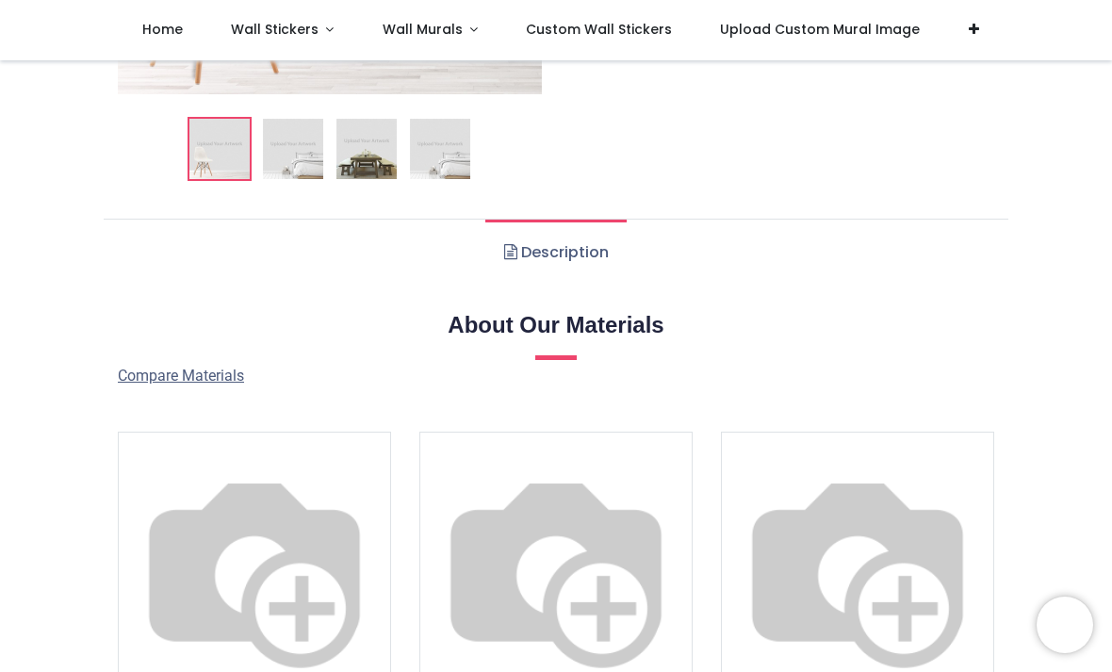
click at [381, 130] on img at bounding box center [366, 149] width 60 height 60
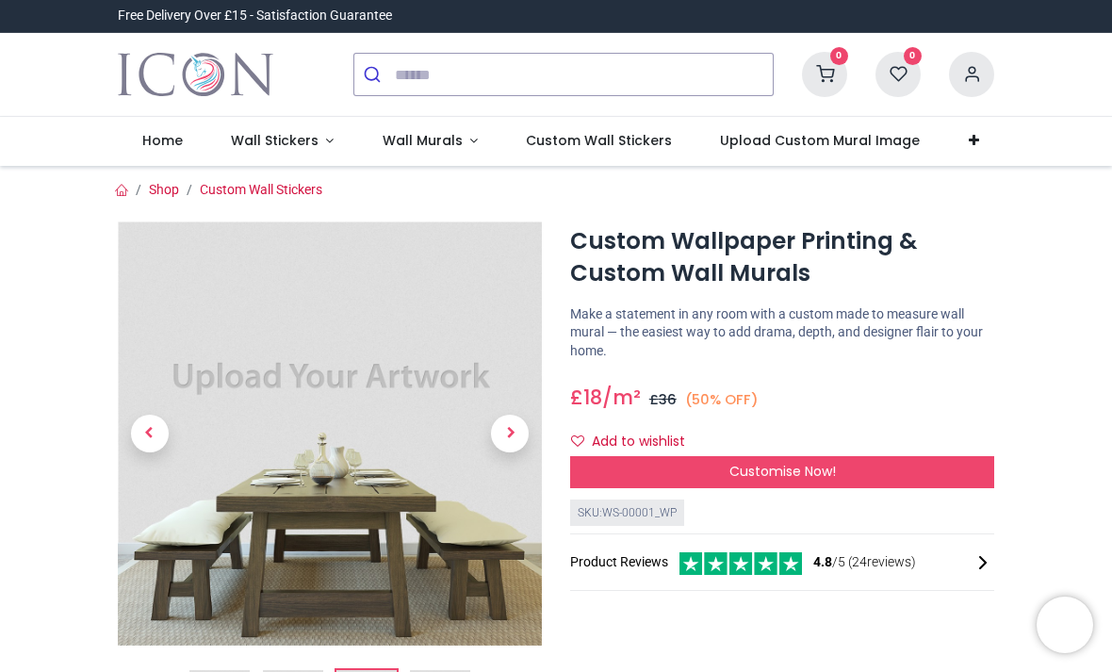
scroll to position [0, 0]
click at [634, 138] on span "Custom Wall Stickers" at bounding box center [599, 140] width 146 height 19
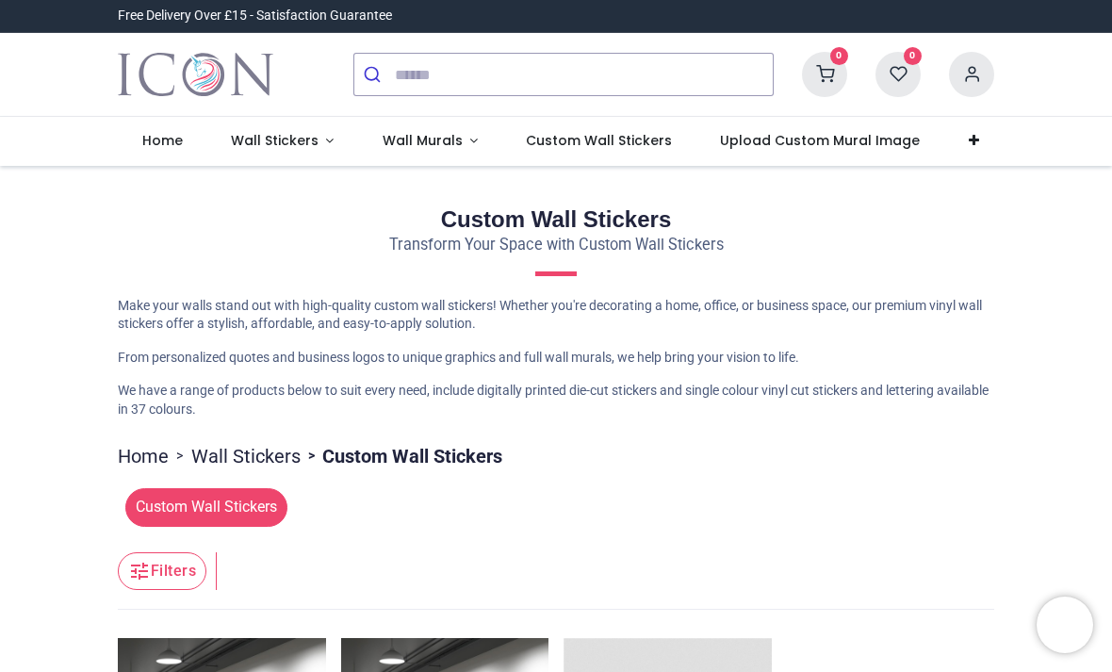
click at [225, 132] on link "Wall Stickers" at bounding box center [282, 141] width 152 height 49
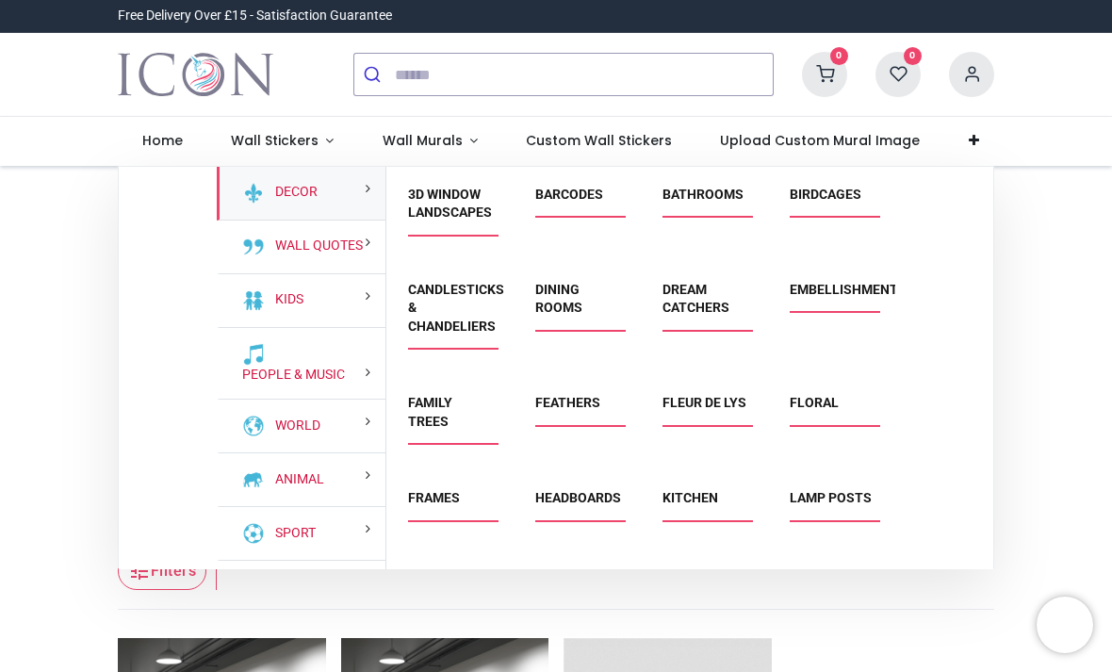
click at [736, 200] on link "Bathrooms" at bounding box center [702, 194] width 81 height 15
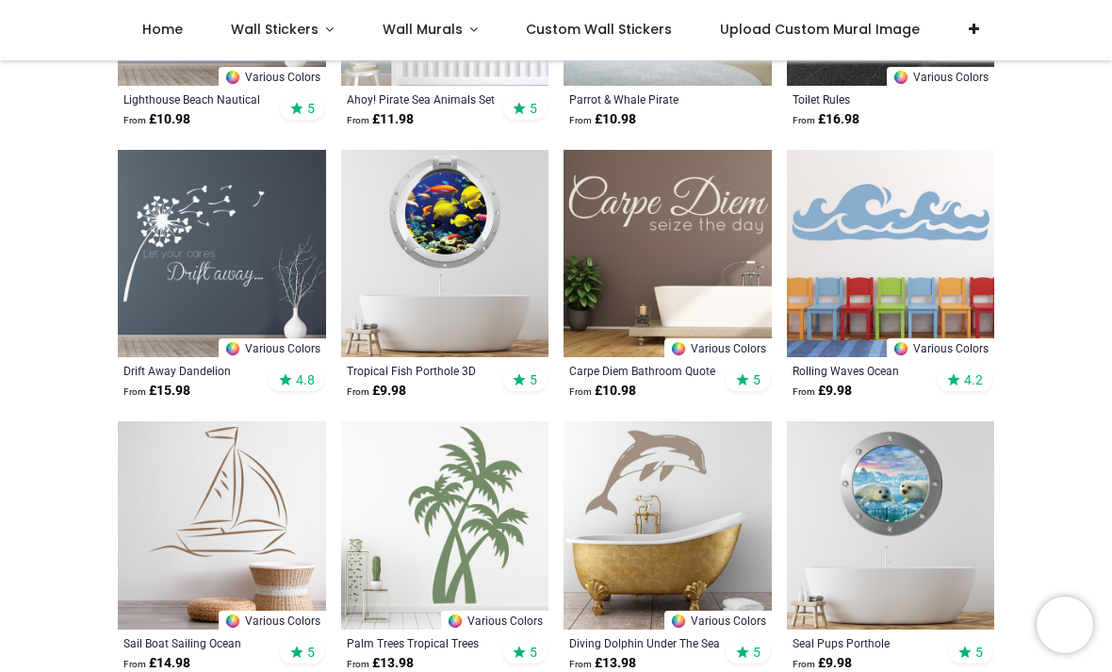
scroll to position [1045, 0]
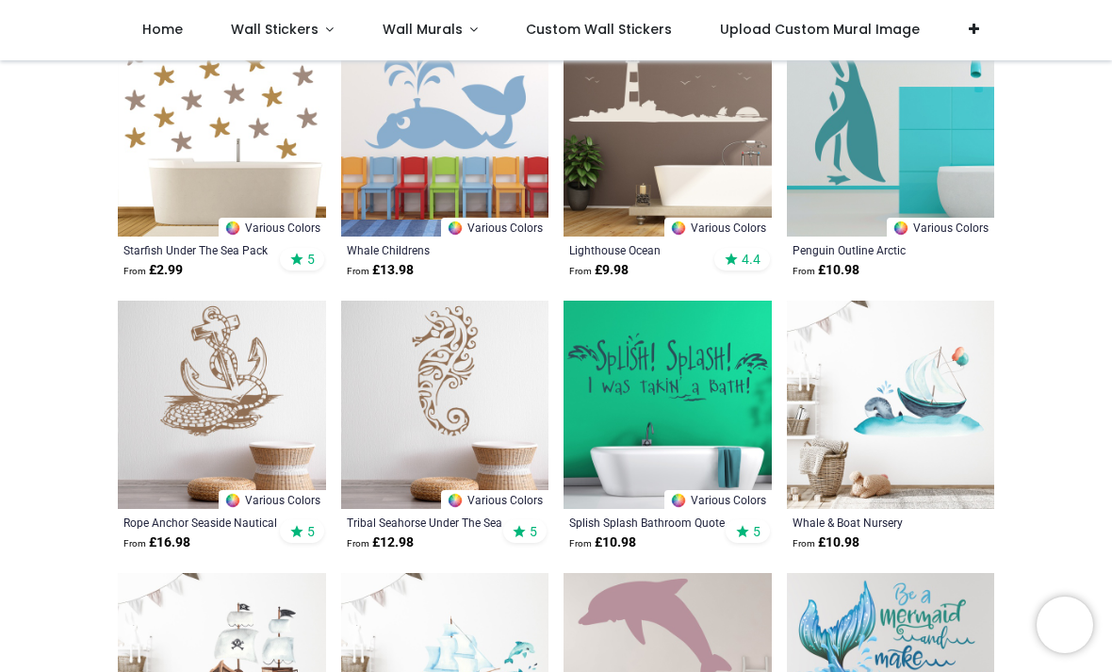
scroll to position [5502, 0]
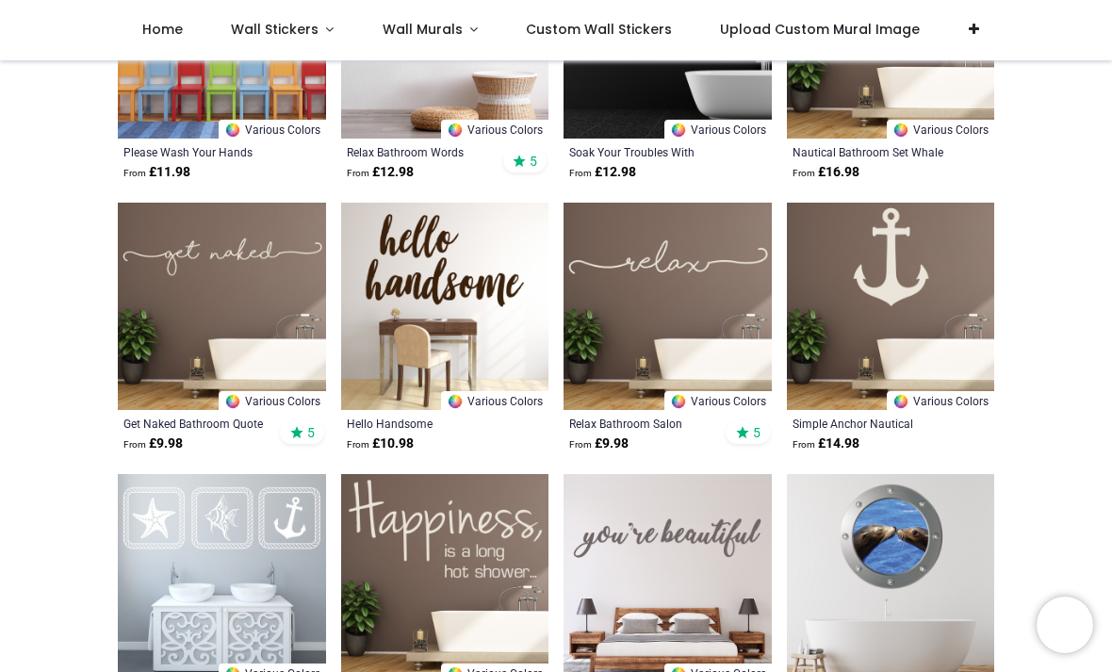
scroll to position [7395, 0]
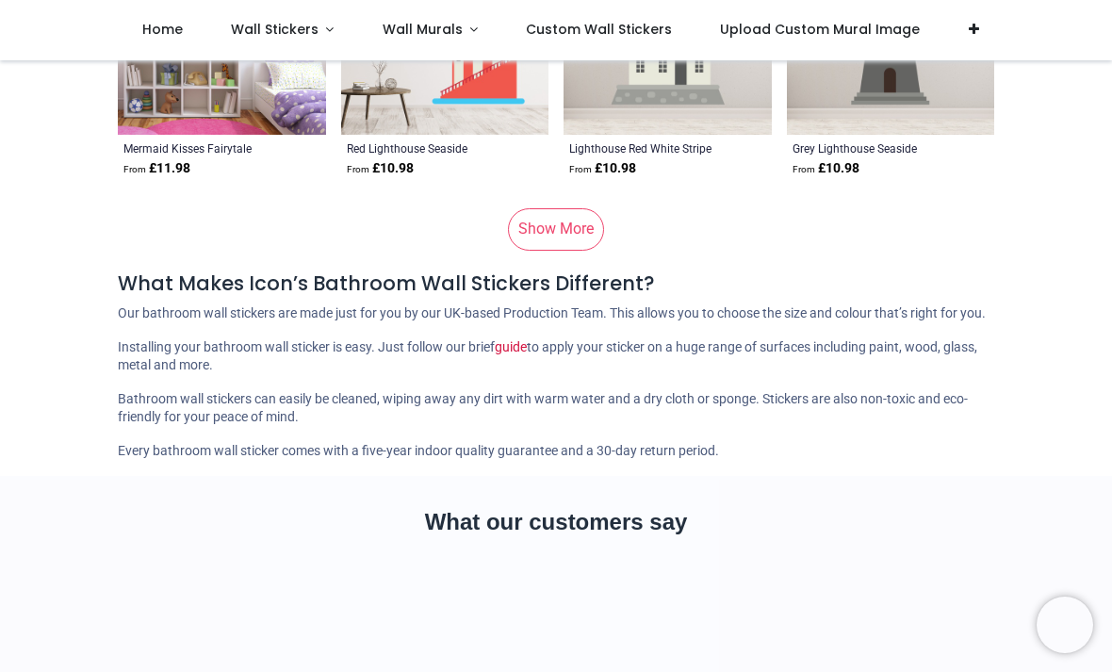
scroll to position [9655, 0]
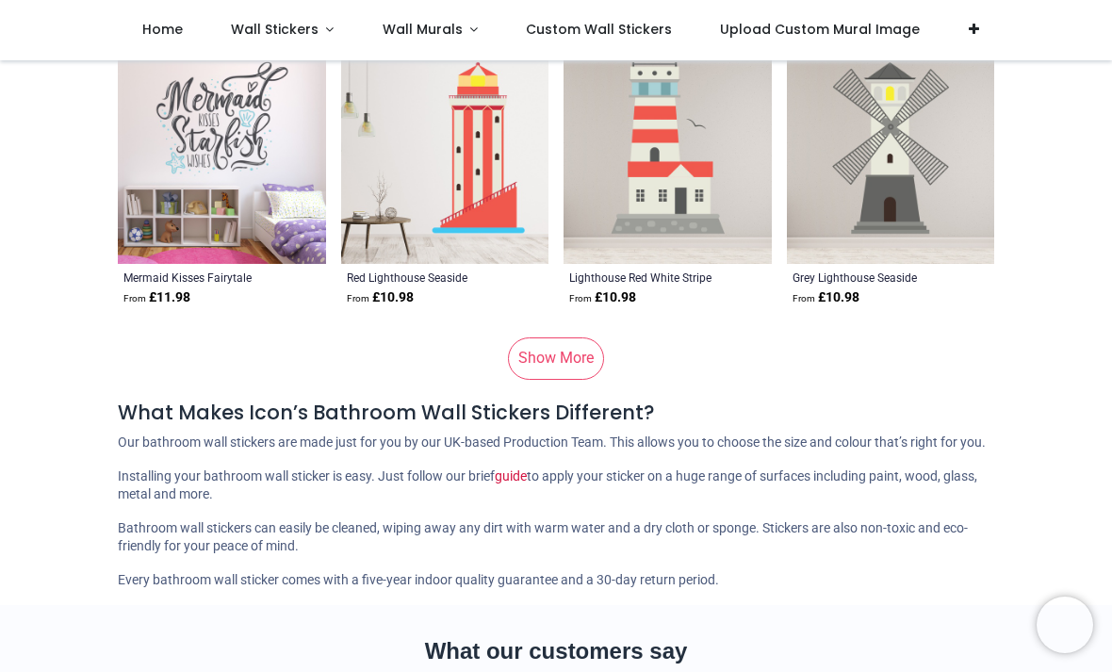
click at [584, 343] on link "Show More" at bounding box center [556, 357] width 96 height 41
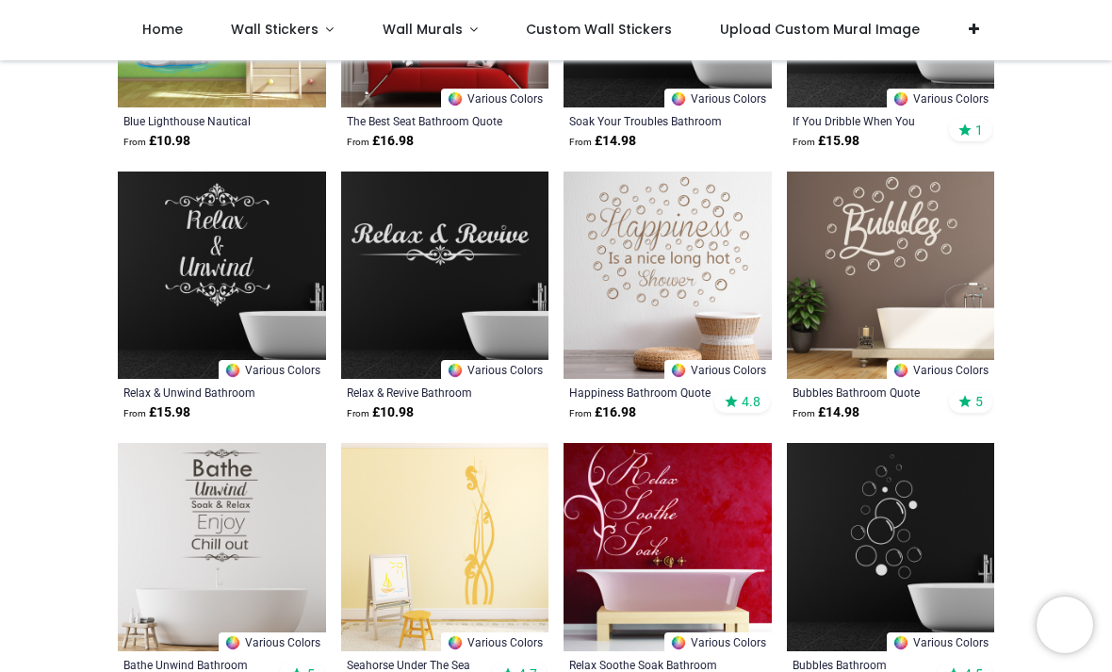
scroll to position [10648, 0]
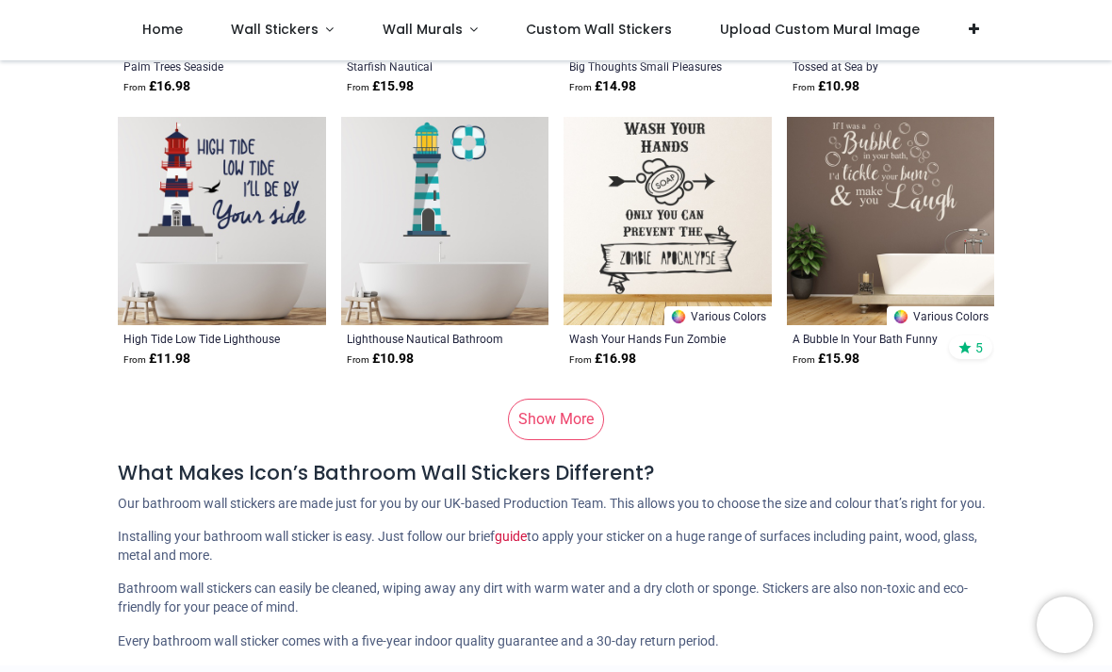
scroll to position [19182, 0]
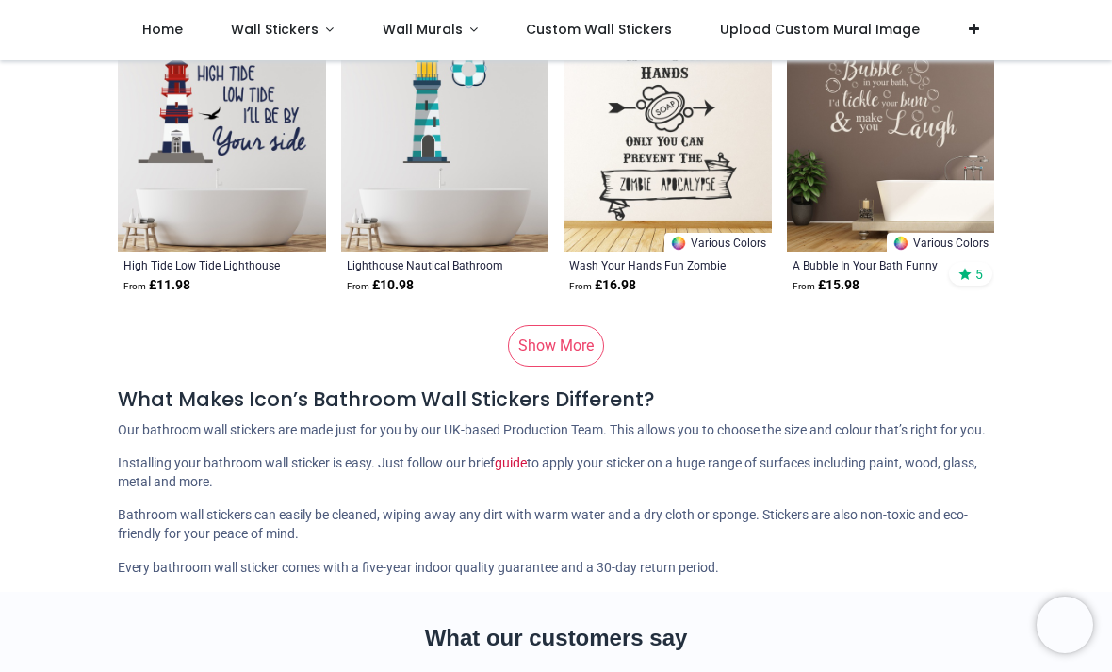
click at [591, 344] on link "Show More" at bounding box center [556, 345] width 96 height 41
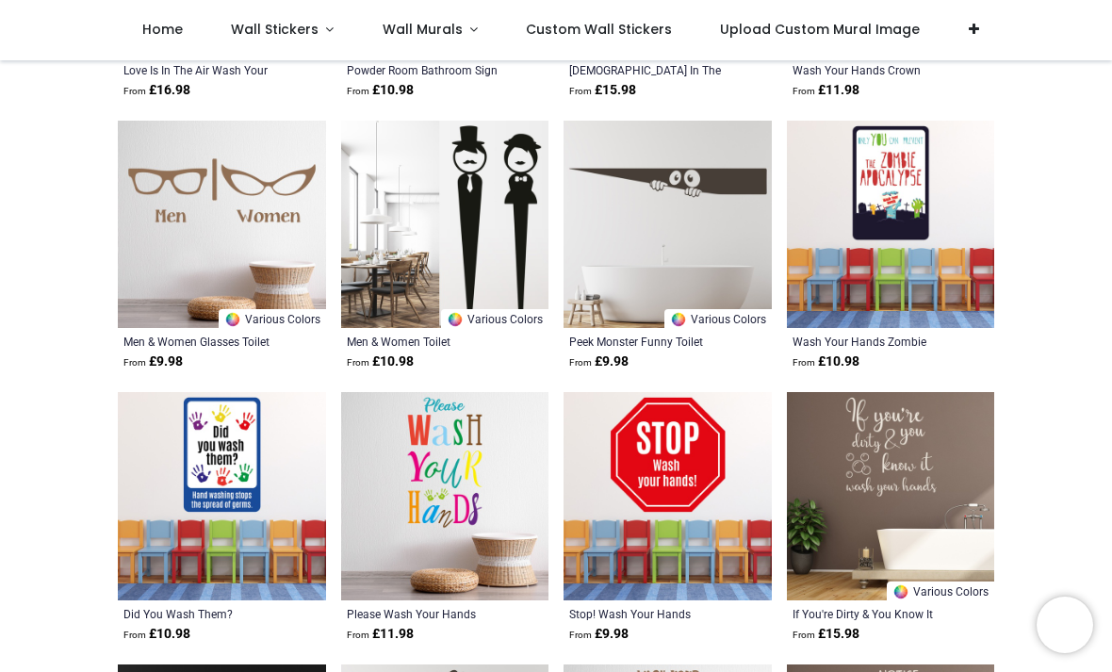
scroll to position [20469, 0]
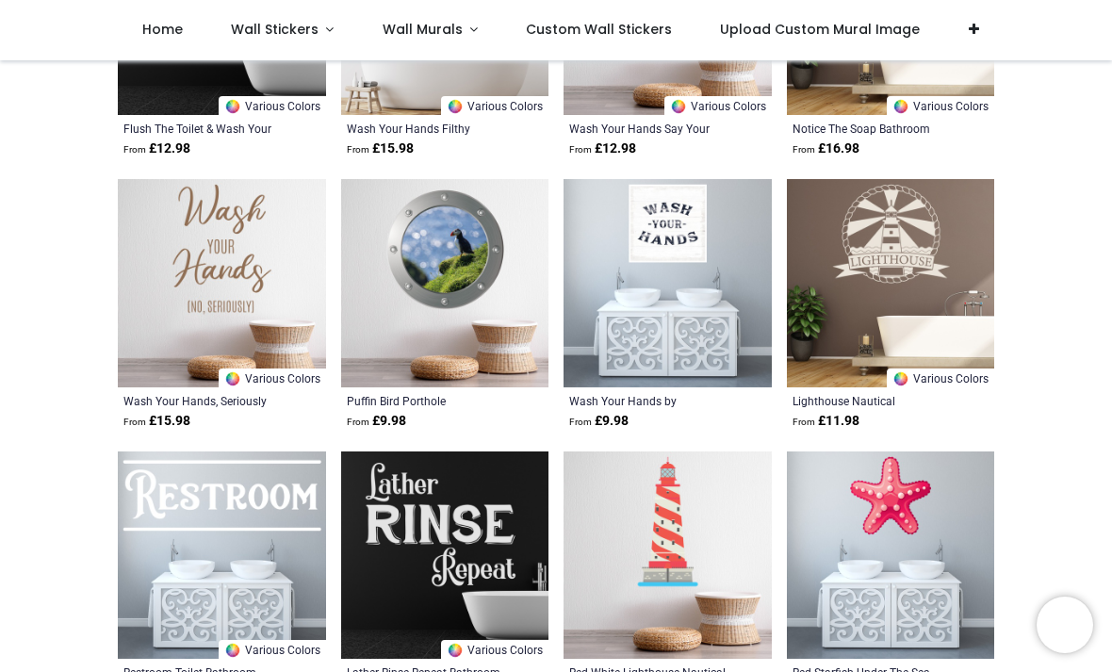
scroll to position [21242, 0]
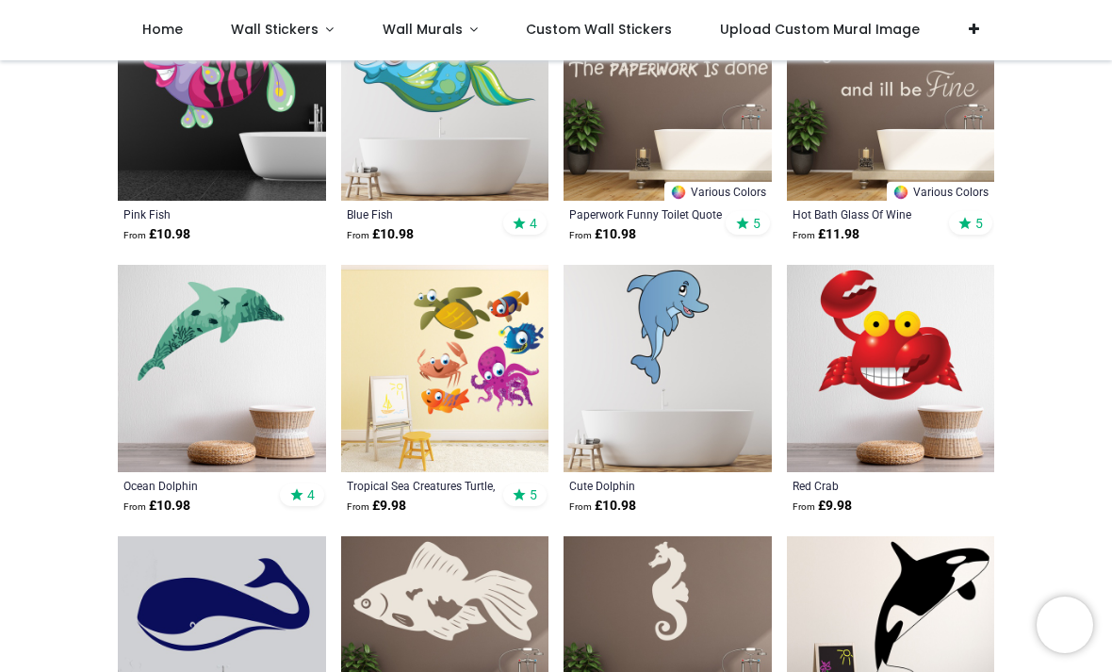
scroll to position [26300, 0]
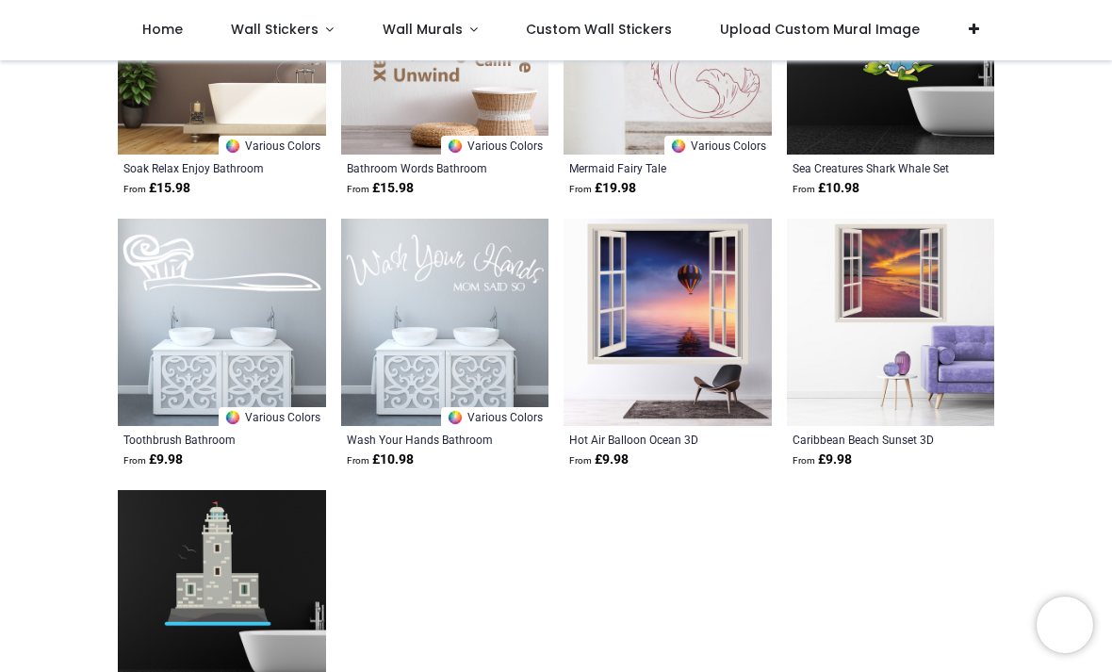
scroll to position [27597, 0]
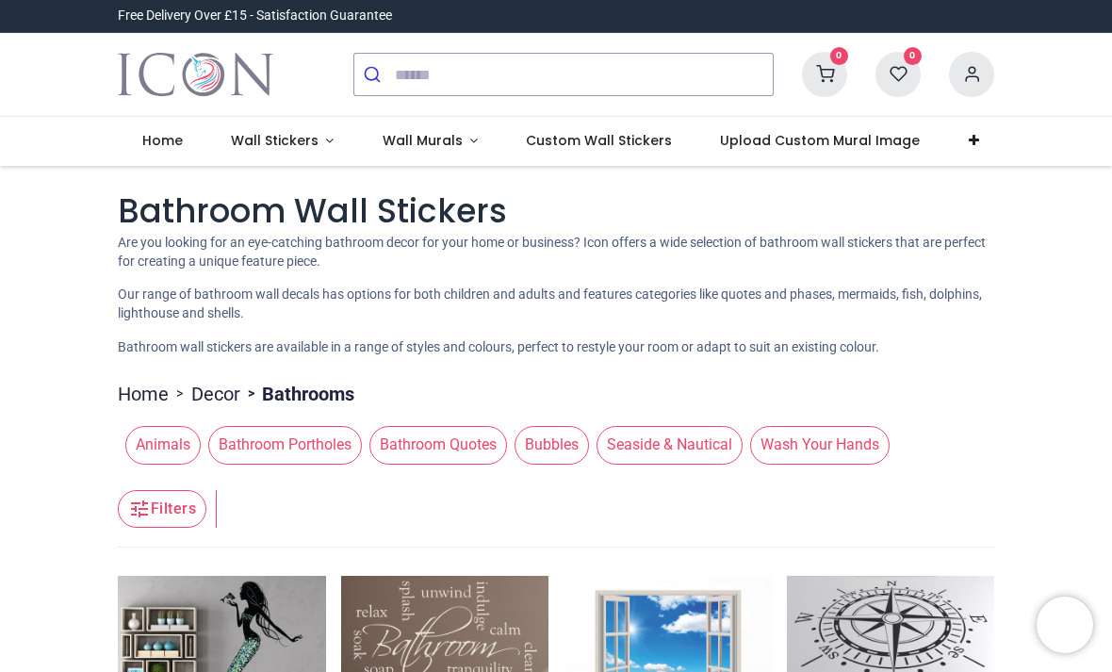
click at [278, 142] on span "Wall Stickers" at bounding box center [275, 140] width 88 height 19
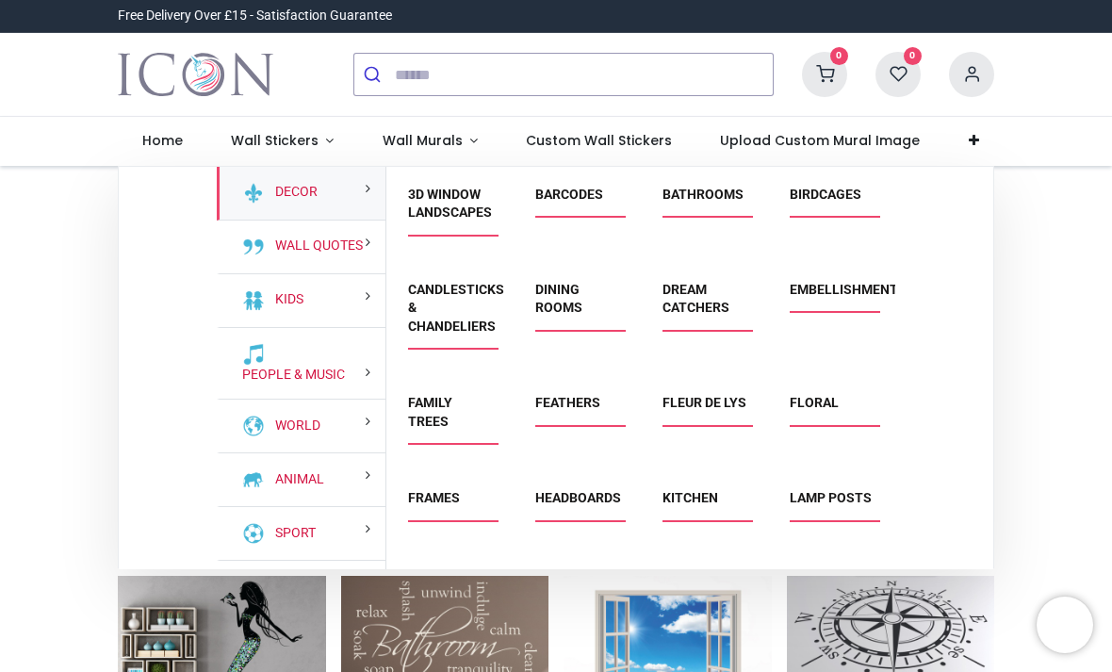
click at [704, 192] on link "Bathrooms" at bounding box center [702, 194] width 81 height 15
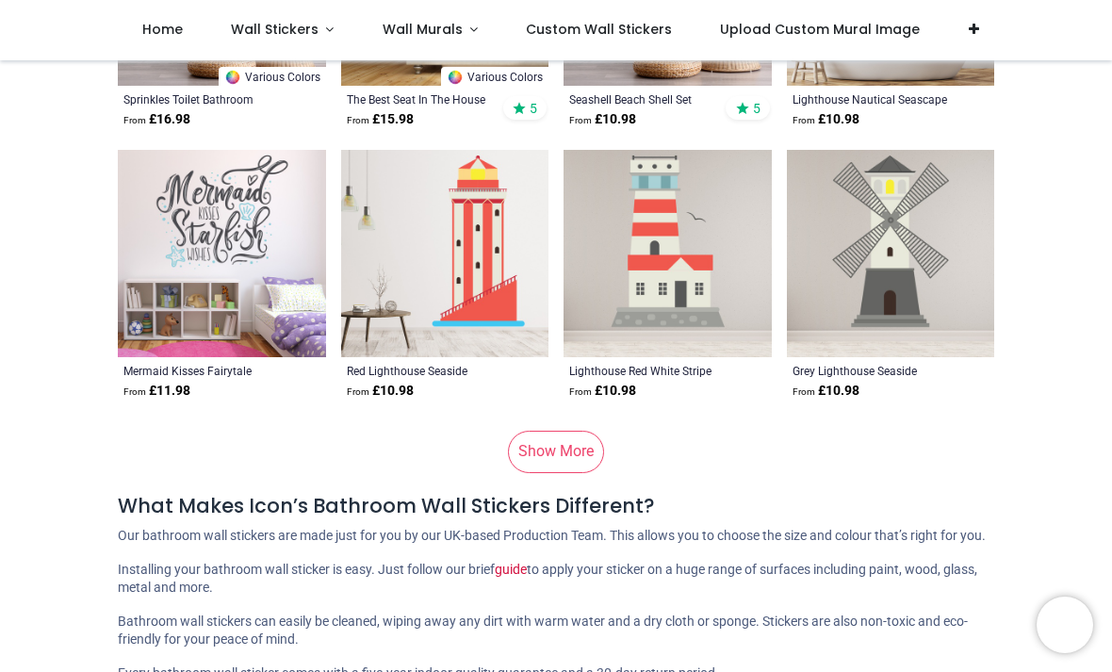
scroll to position [9639, 0]
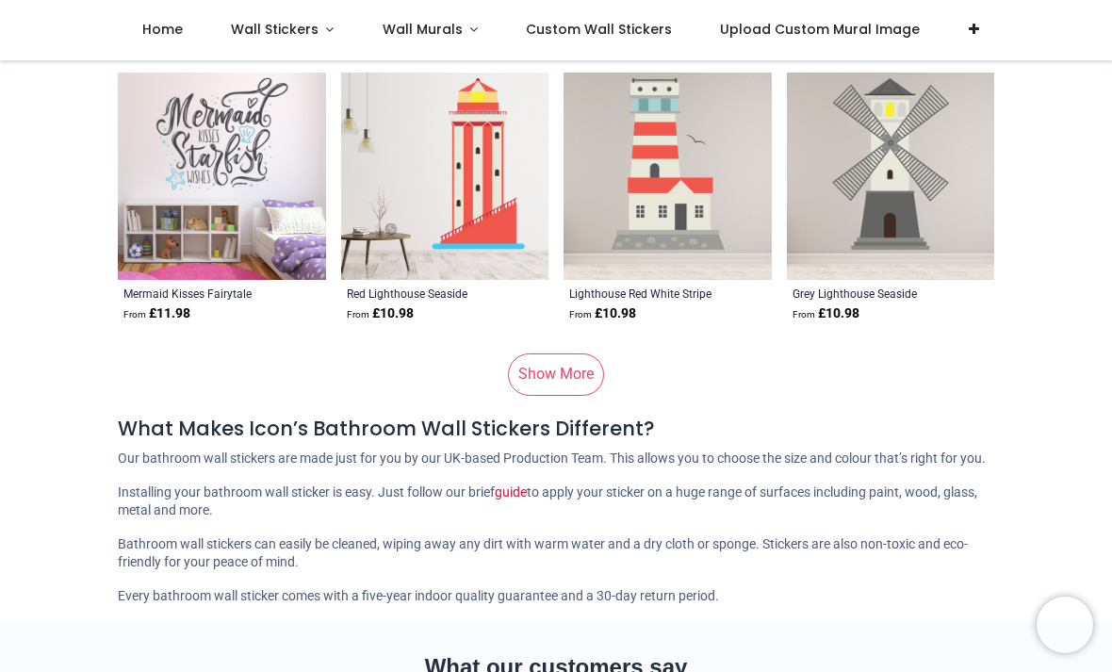
click at [581, 367] on link "Show More" at bounding box center [556, 373] width 96 height 41
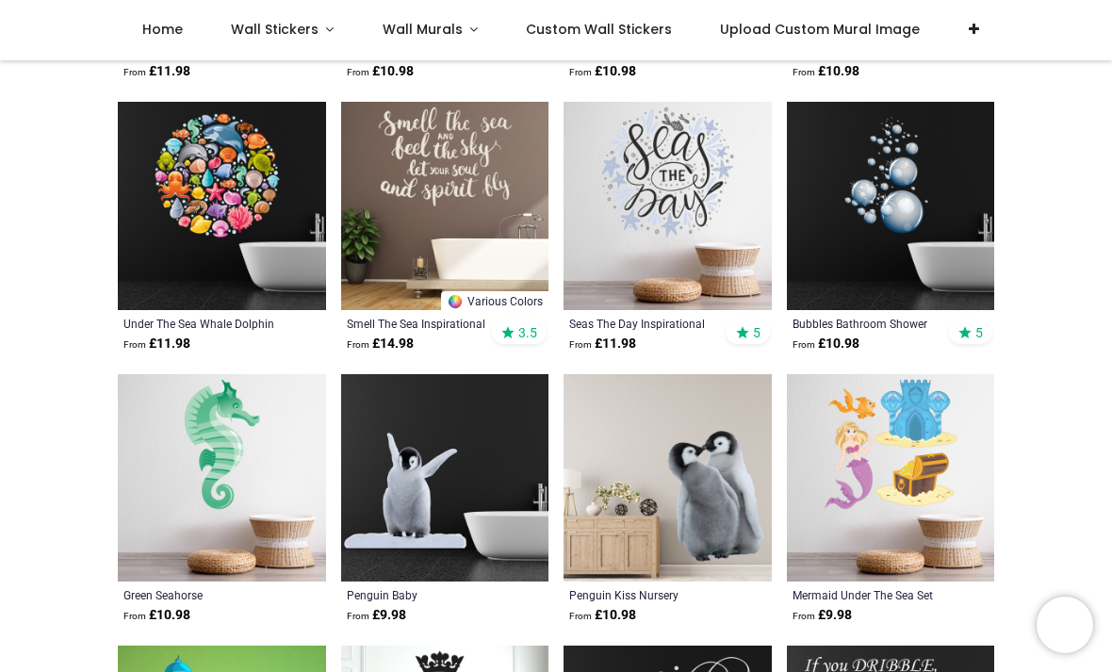
scroll to position [10158, 0]
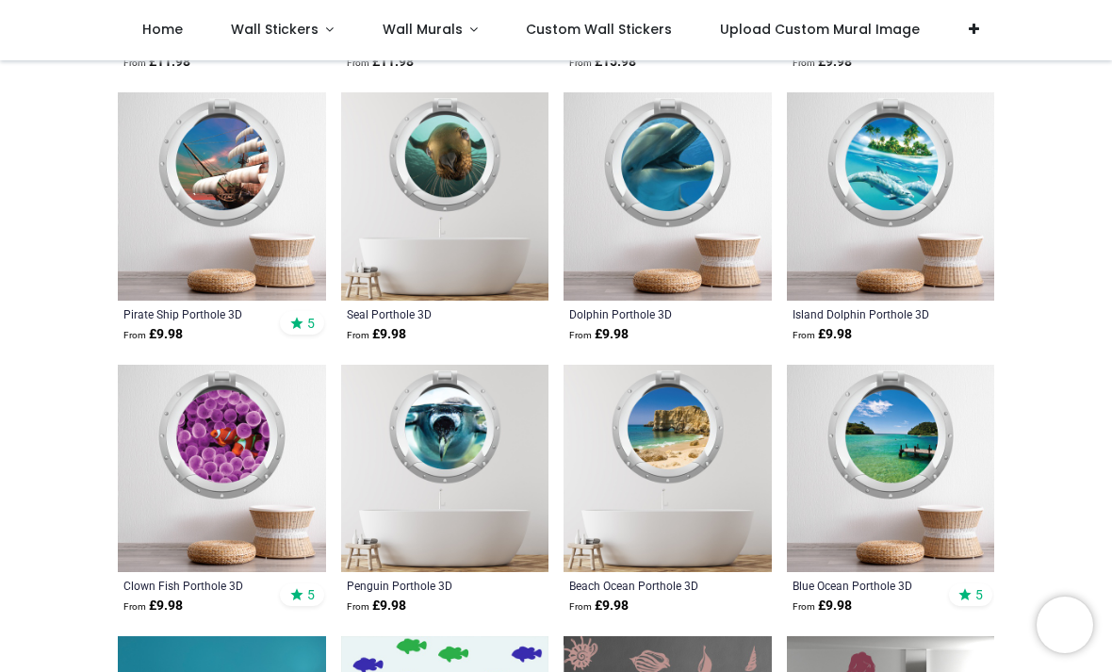
scroll to position [11128, 0]
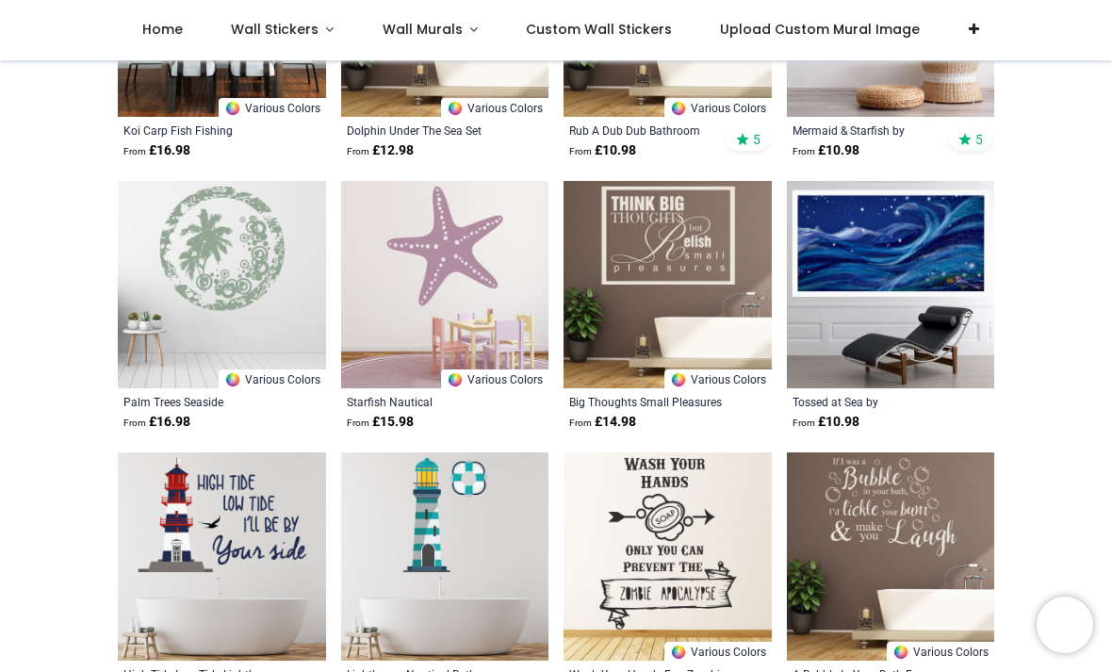
scroll to position [19437, 0]
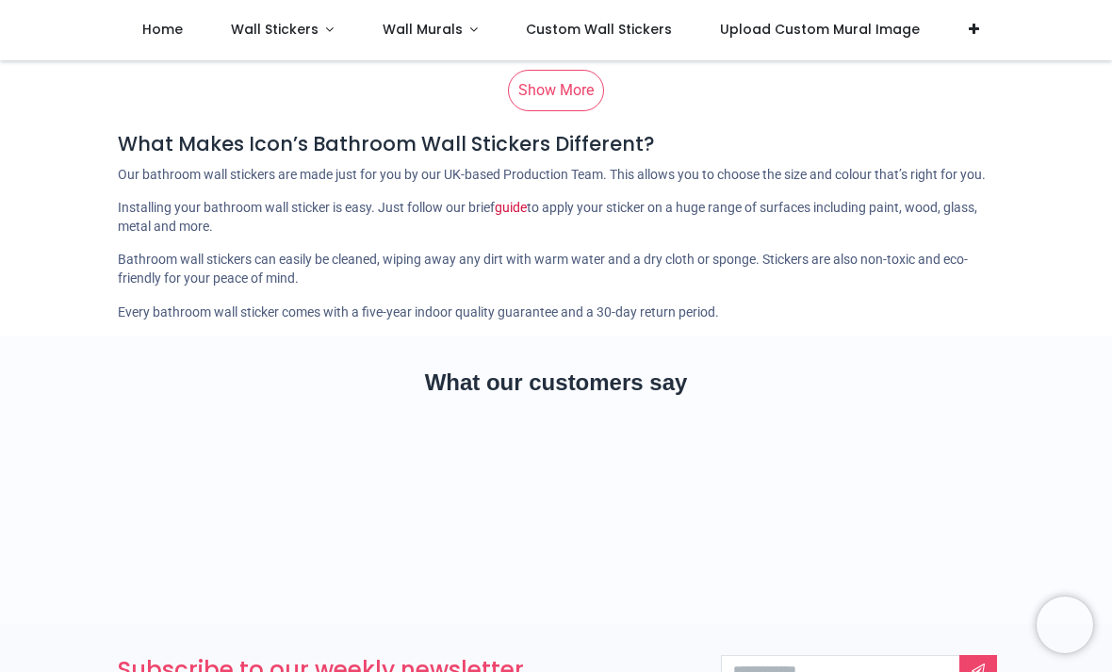
click at [571, 105] on link "Show More" at bounding box center [556, 90] width 96 height 41
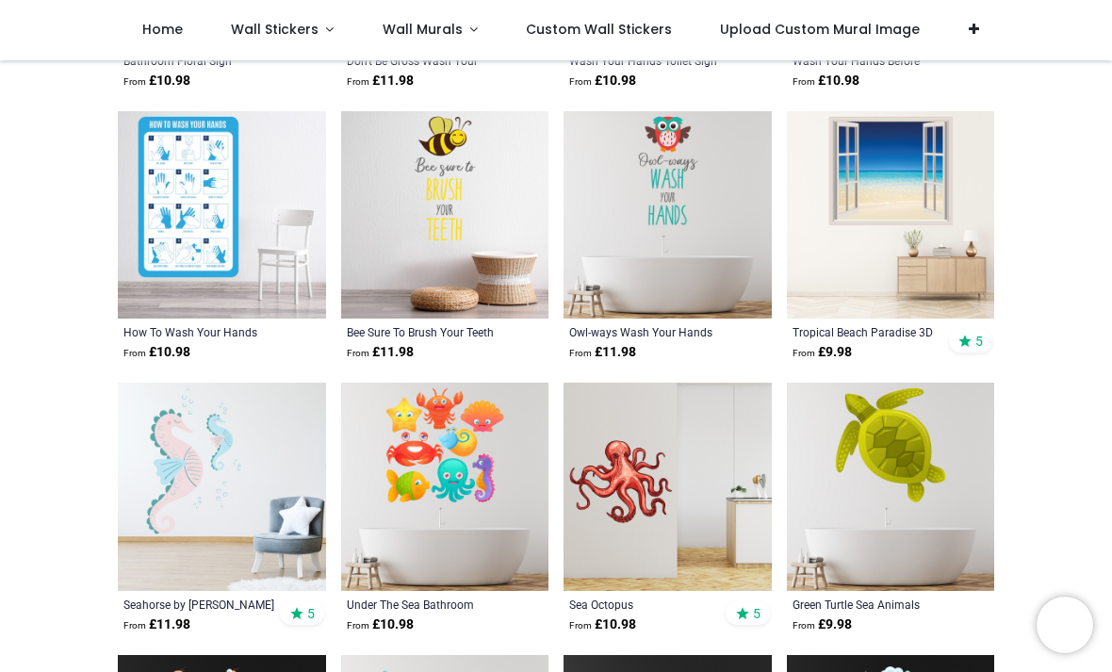
scroll to position [23774, 0]
